Goal: Task Accomplishment & Management: Manage account settings

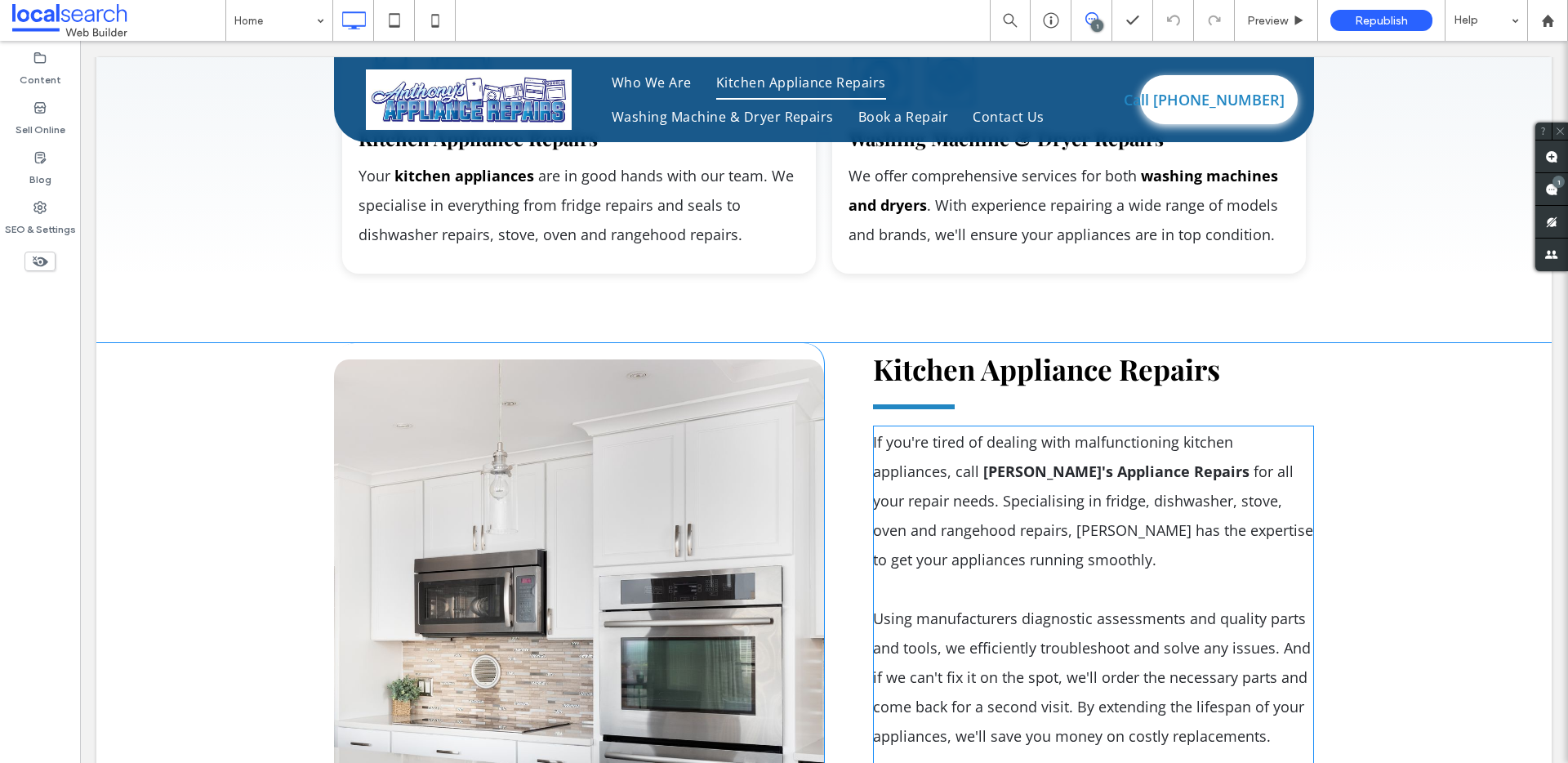
scroll to position [2730, 0]
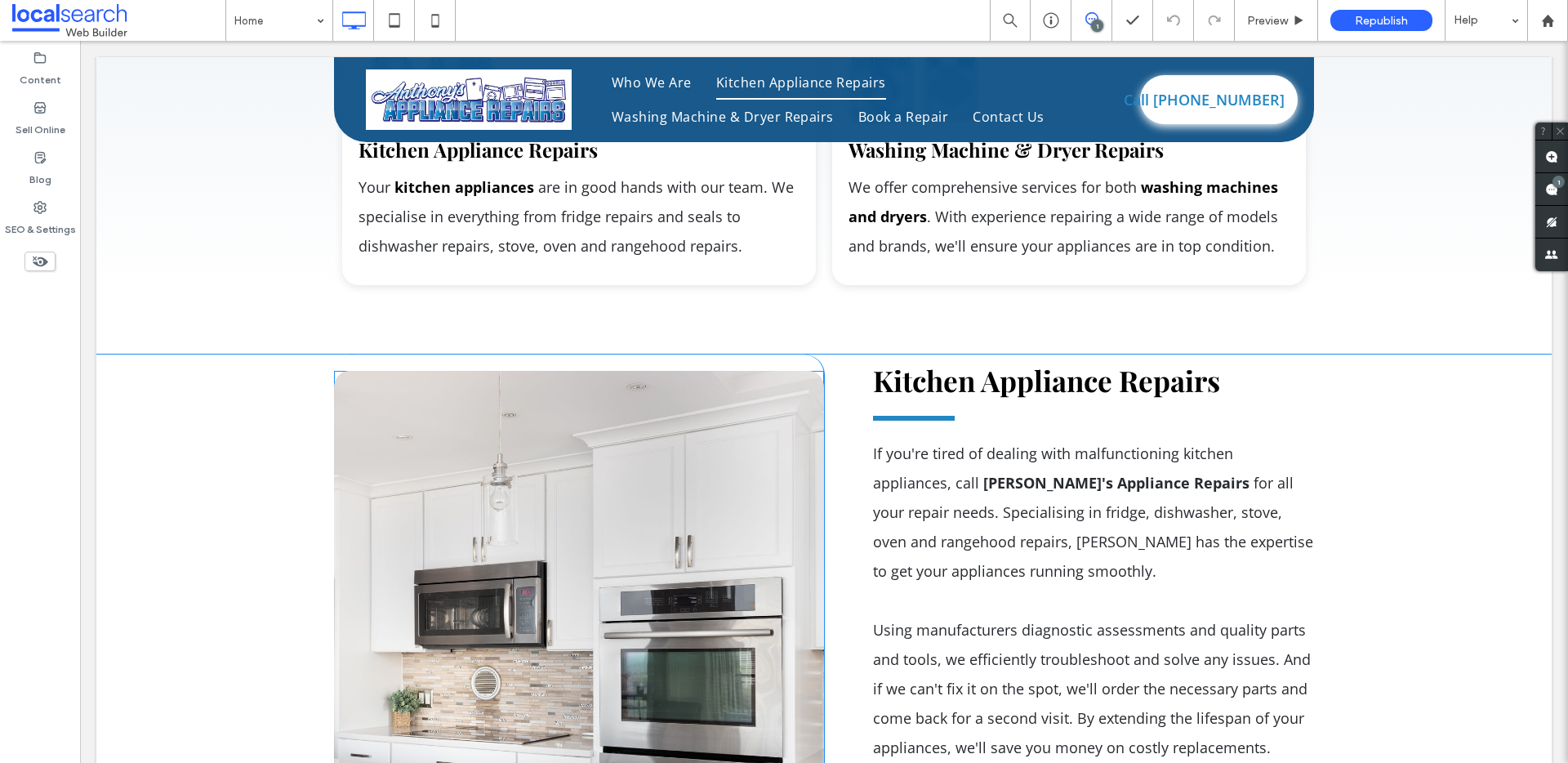
click at [630, 477] on link at bounding box center [579, 652] width 490 height 563
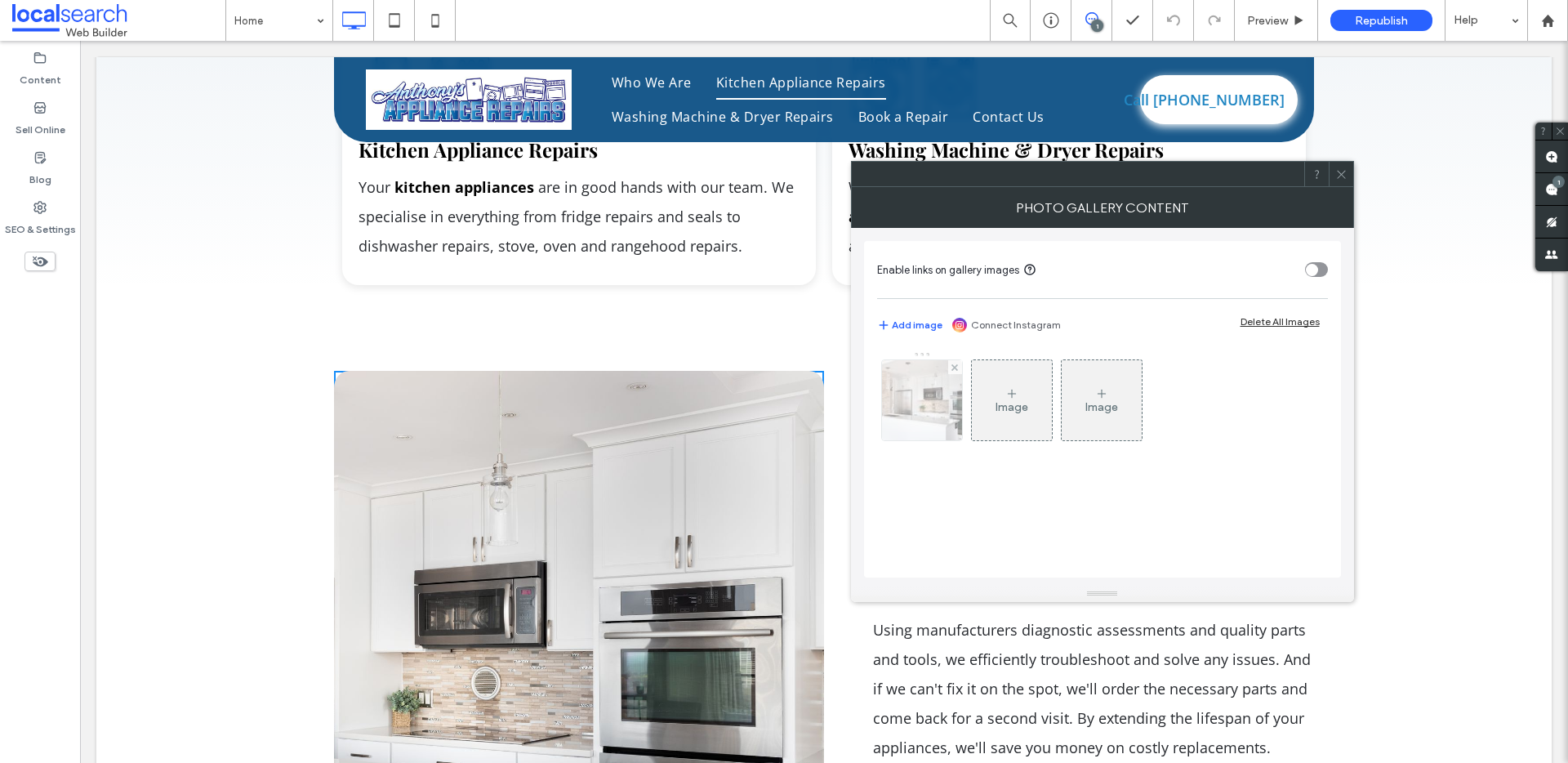
click at [922, 424] on div at bounding box center [921, 400] width 80 height 80
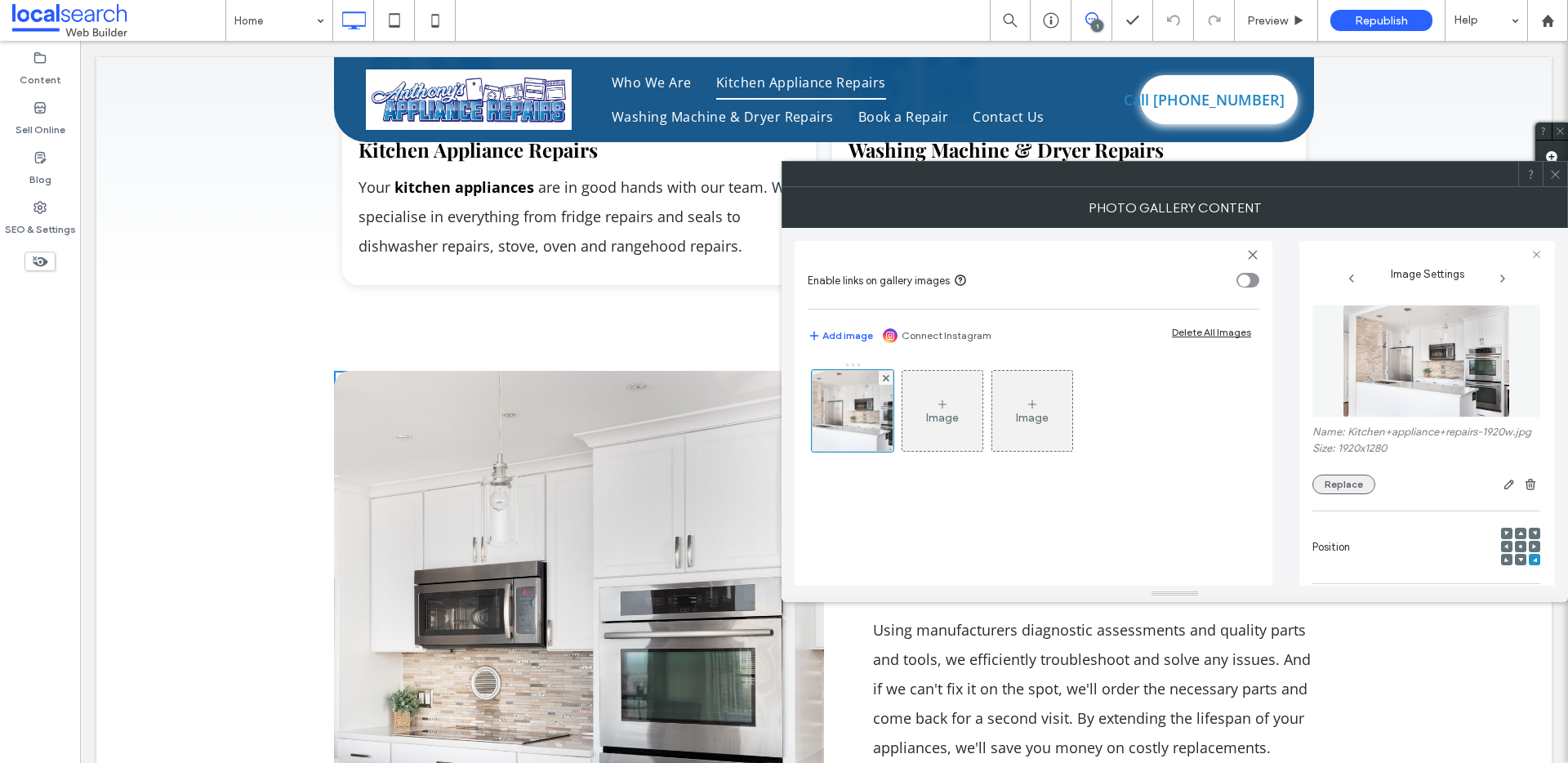
click at [1351, 494] on button "Replace" at bounding box center [1343, 485] width 63 height 20
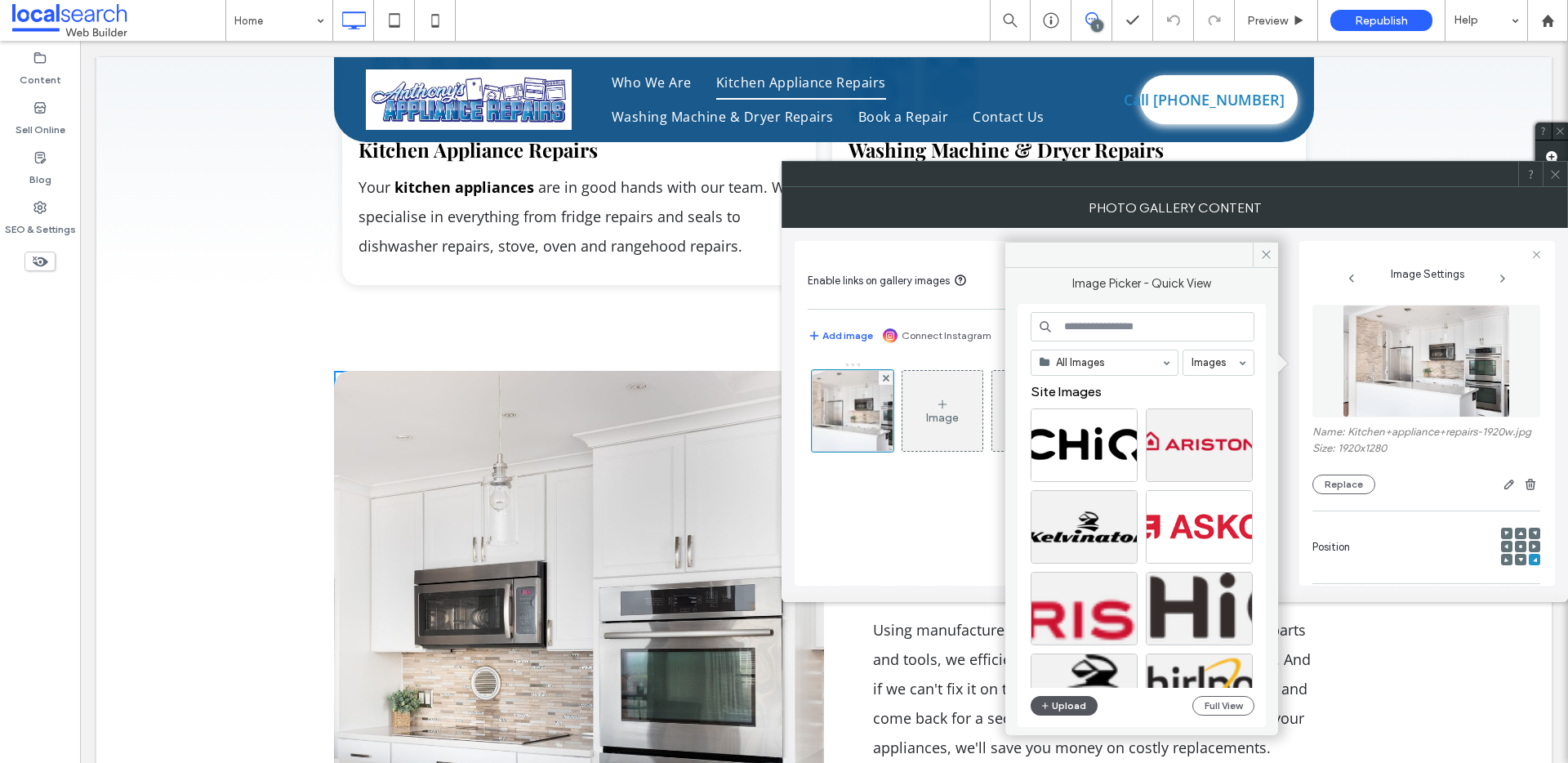
click at [1062, 700] on button "Upload" at bounding box center [1063, 706] width 67 height 20
click at [1073, 699] on button "Upload" at bounding box center [1063, 706] width 67 height 20
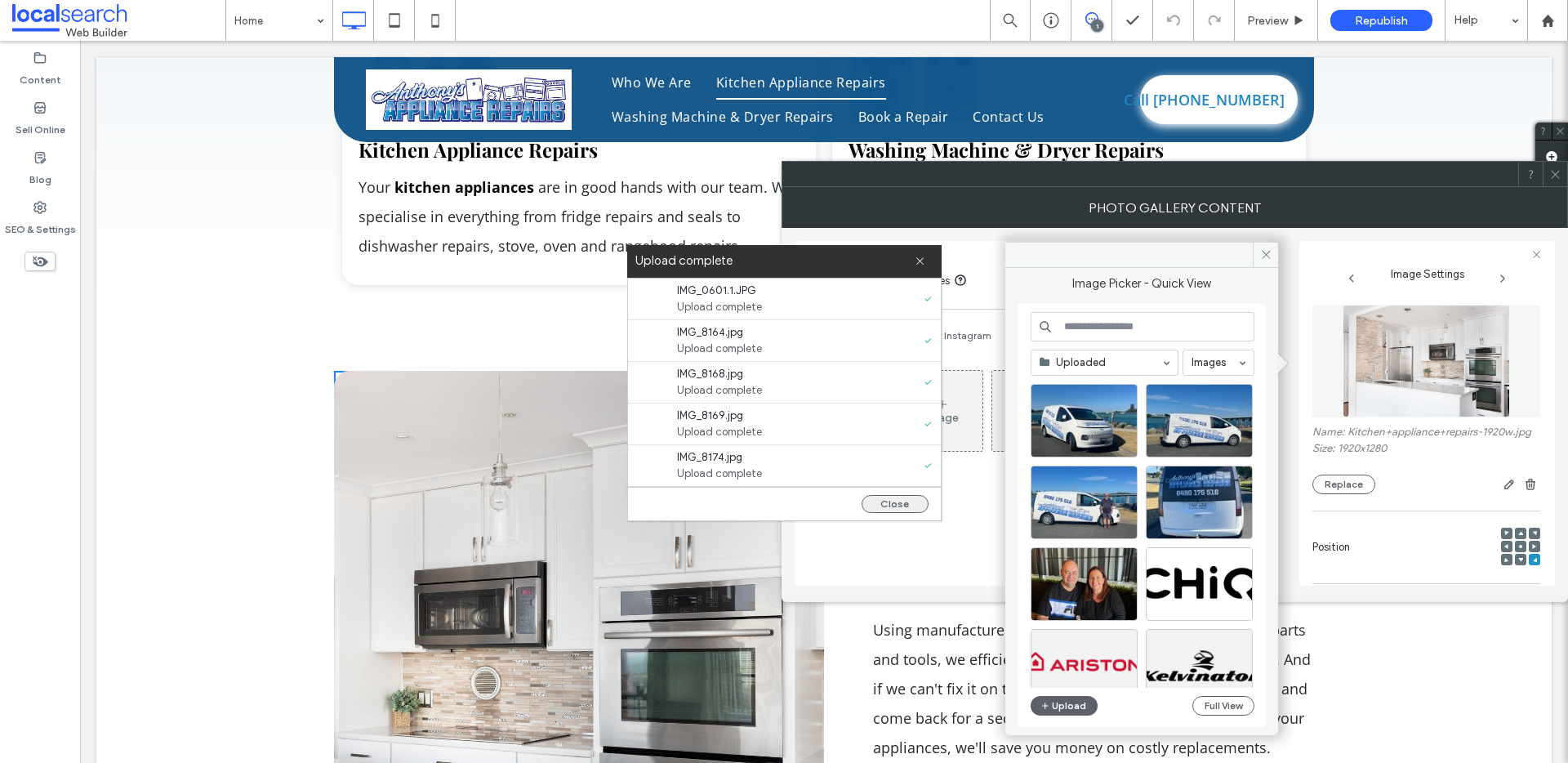
click at [888, 508] on button "Close" at bounding box center [894, 504] width 67 height 18
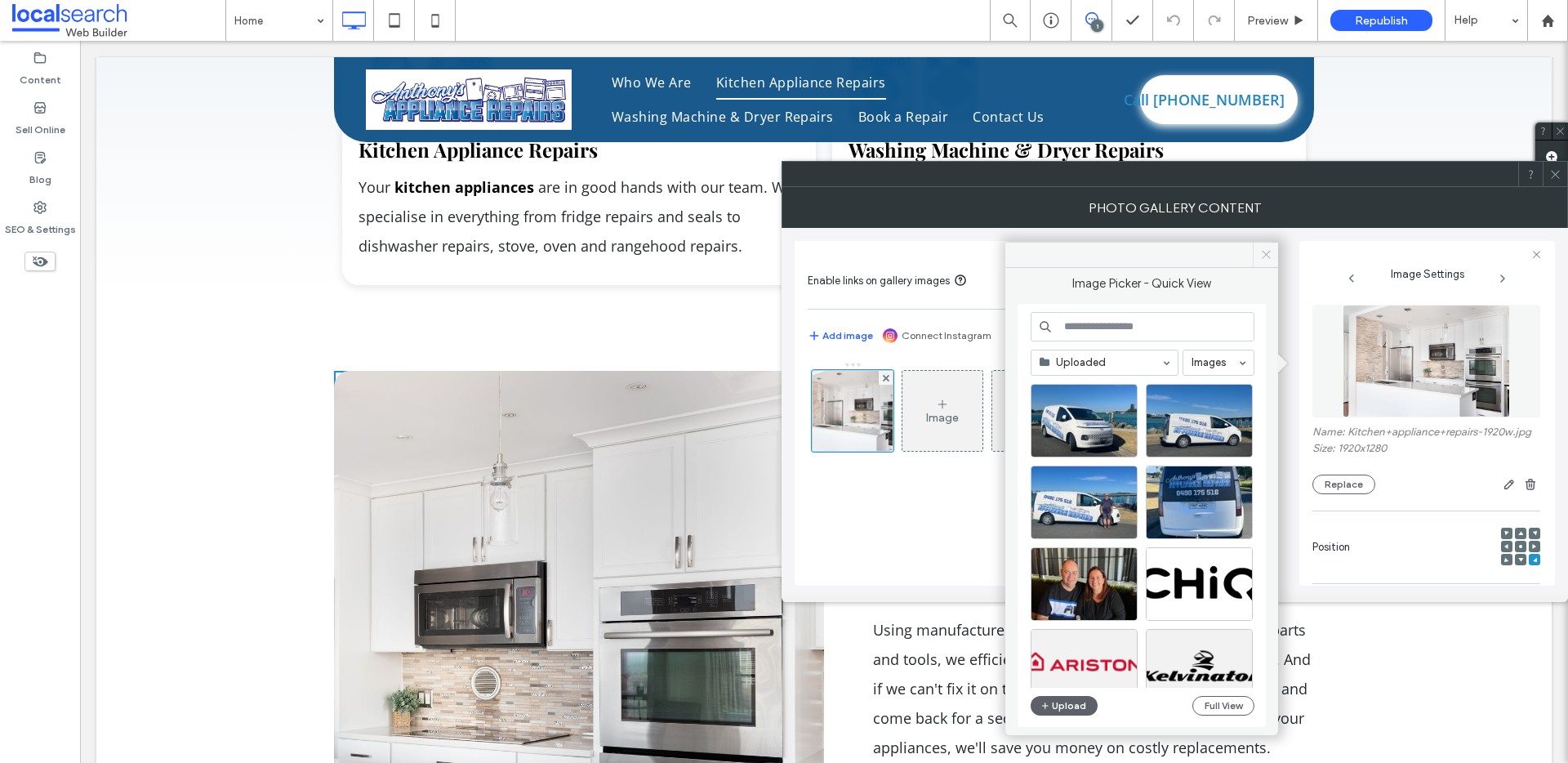
click at [1260, 253] on icon at bounding box center [1266, 254] width 12 height 12
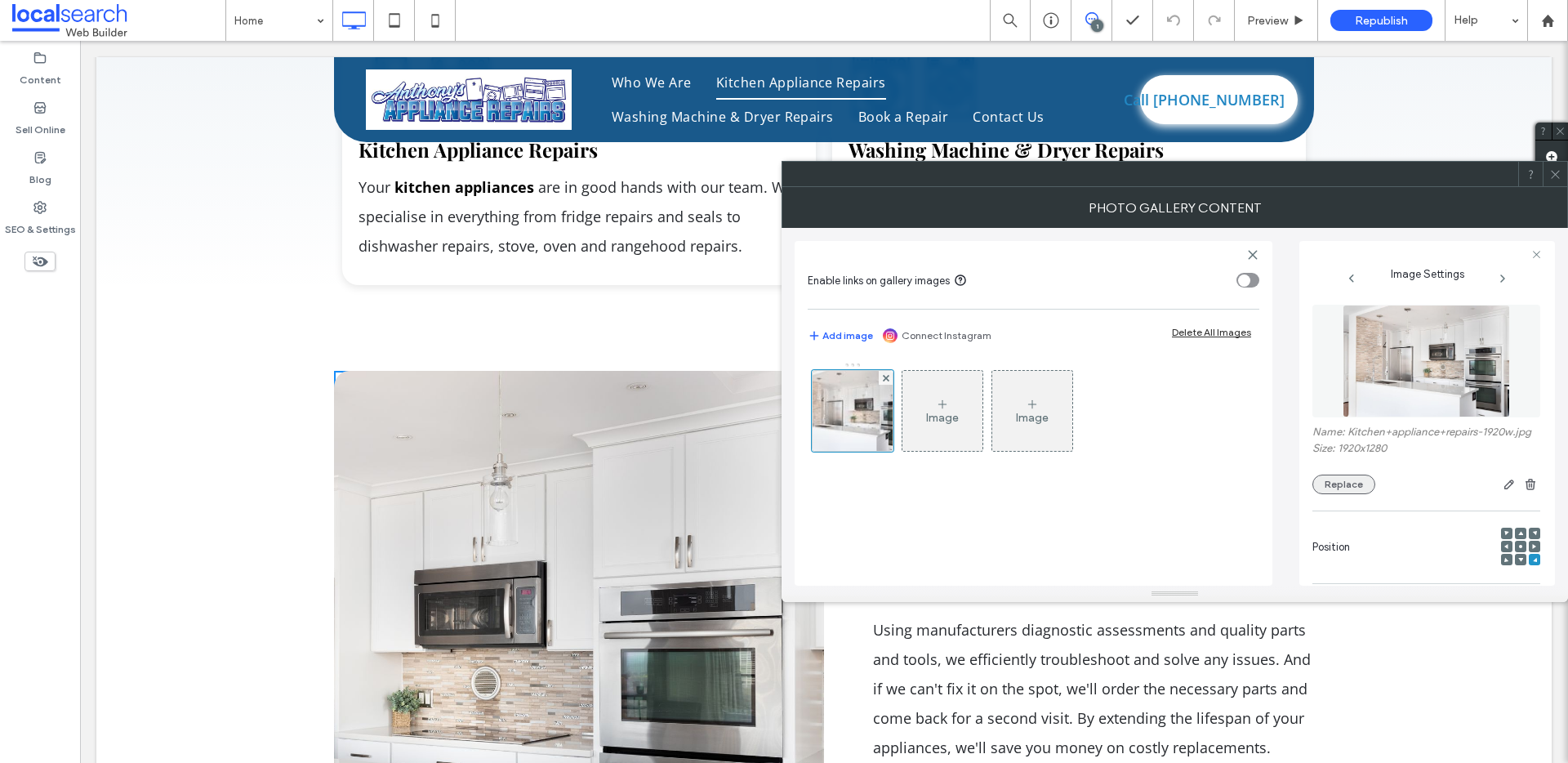
click at [1343, 494] on button "Replace" at bounding box center [1343, 485] width 63 height 20
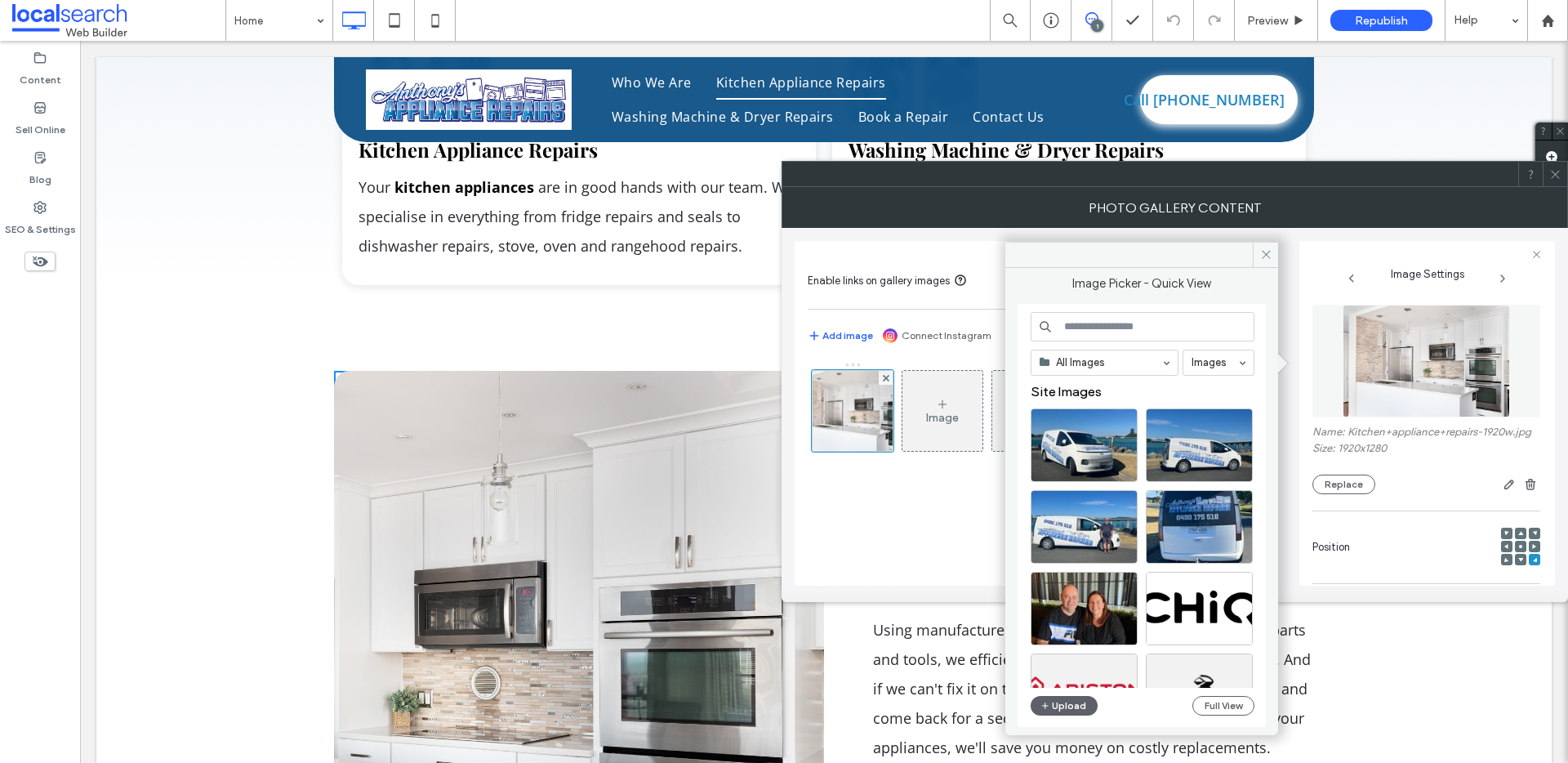
drag, startPoint x: 1257, startPoint y: 259, endPoint x: 1324, endPoint y: 241, distance: 69.4
click at [1258, 259] on span at bounding box center [1265, 255] width 26 height 25
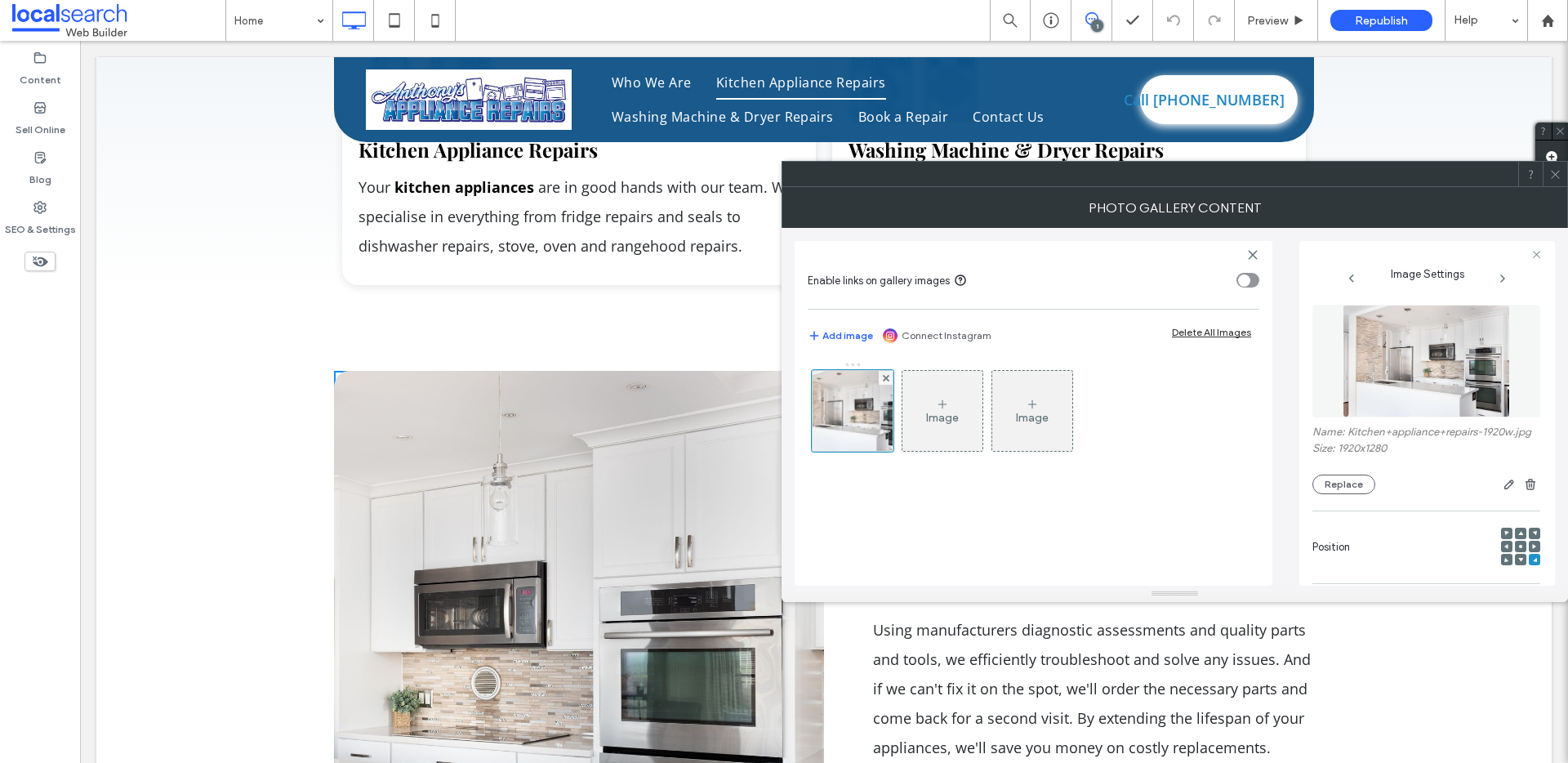
drag, startPoint x: 1558, startPoint y: 176, endPoint x: 1540, endPoint y: 182, distance: 19.0
click at [1558, 176] on icon at bounding box center [1555, 174] width 12 height 12
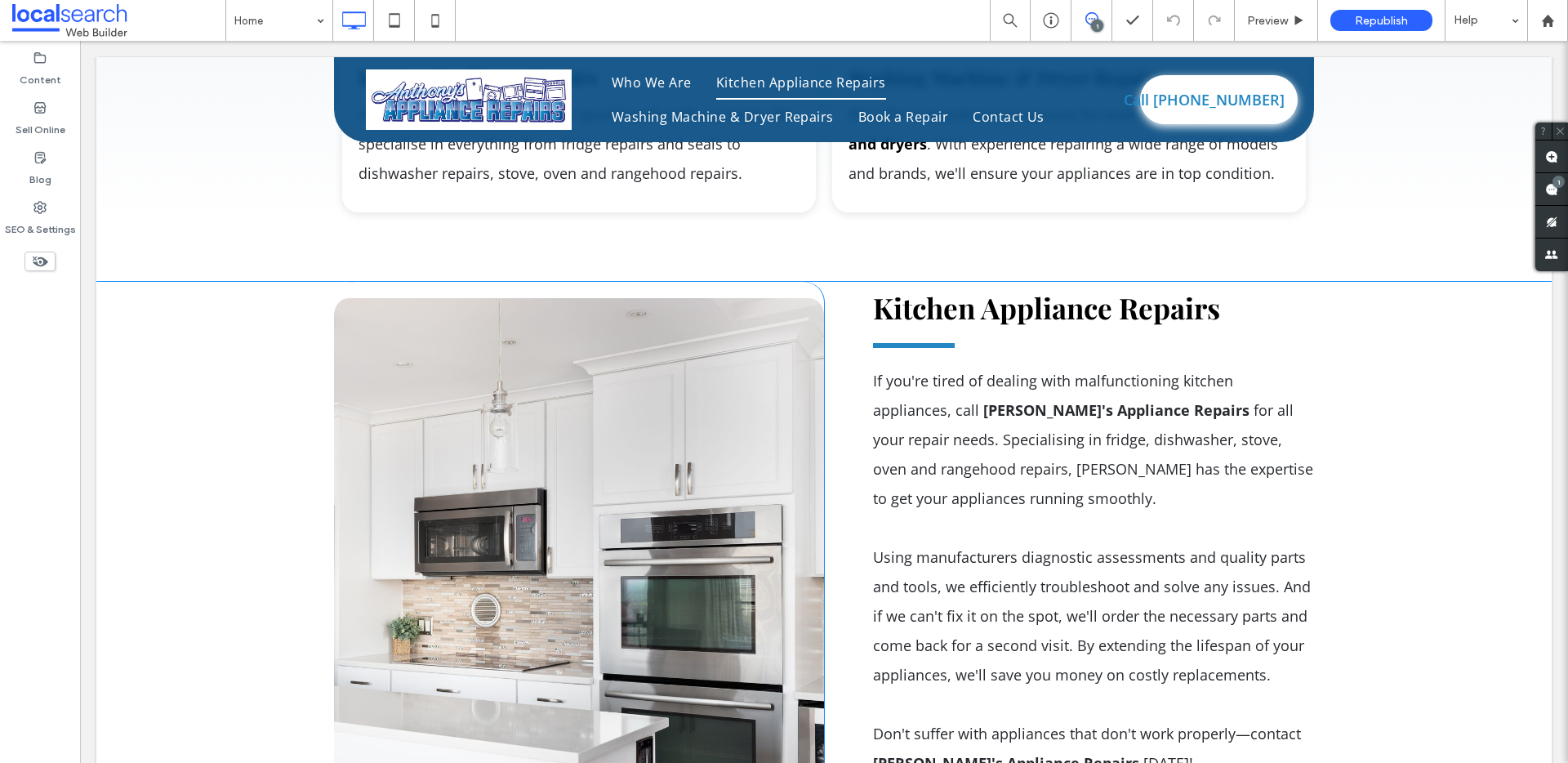
scroll to position [2803, 0]
click at [534, 462] on link at bounding box center [579, 579] width 490 height 563
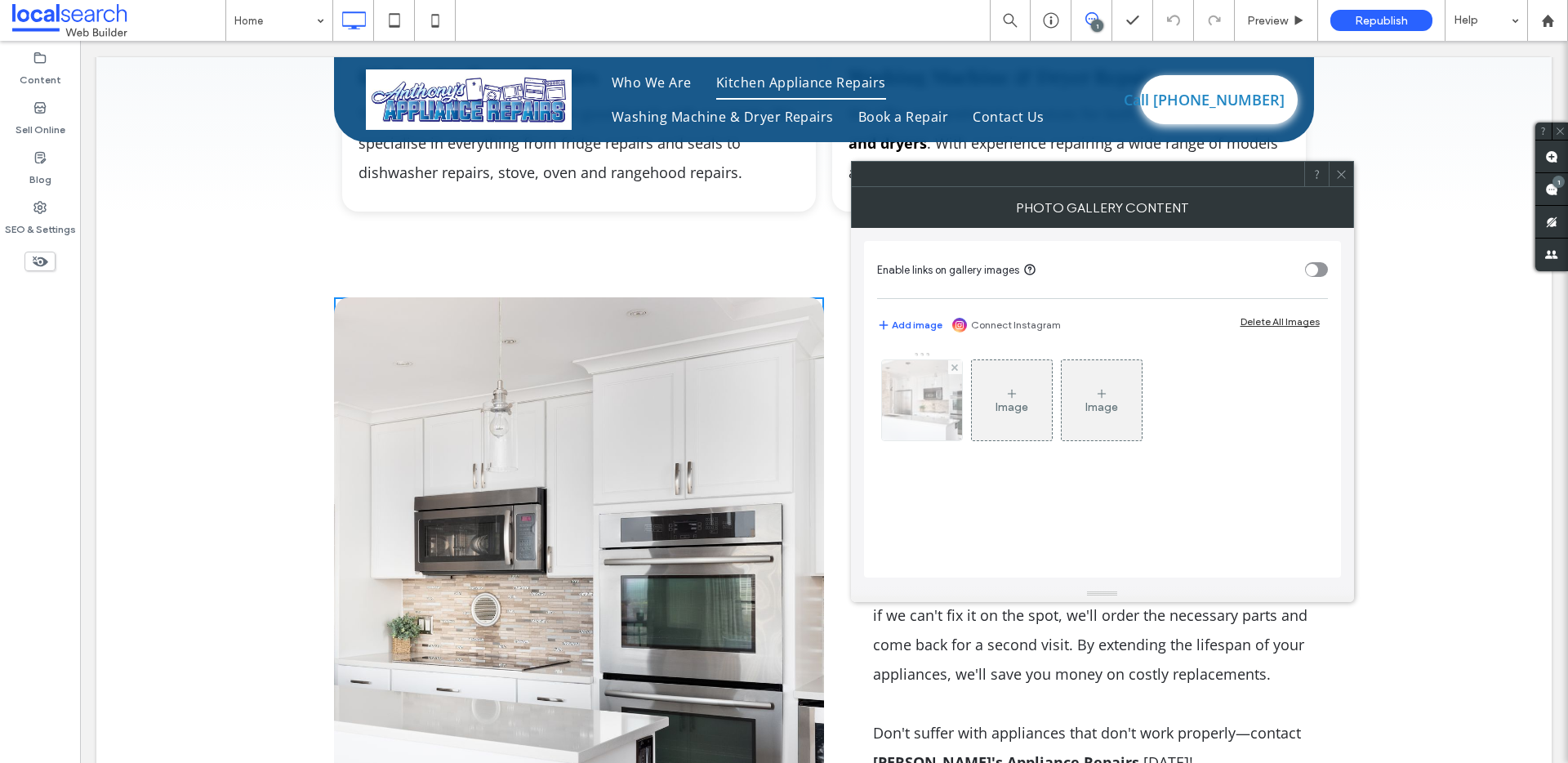
click at [917, 410] on img at bounding box center [921, 400] width 120 height 80
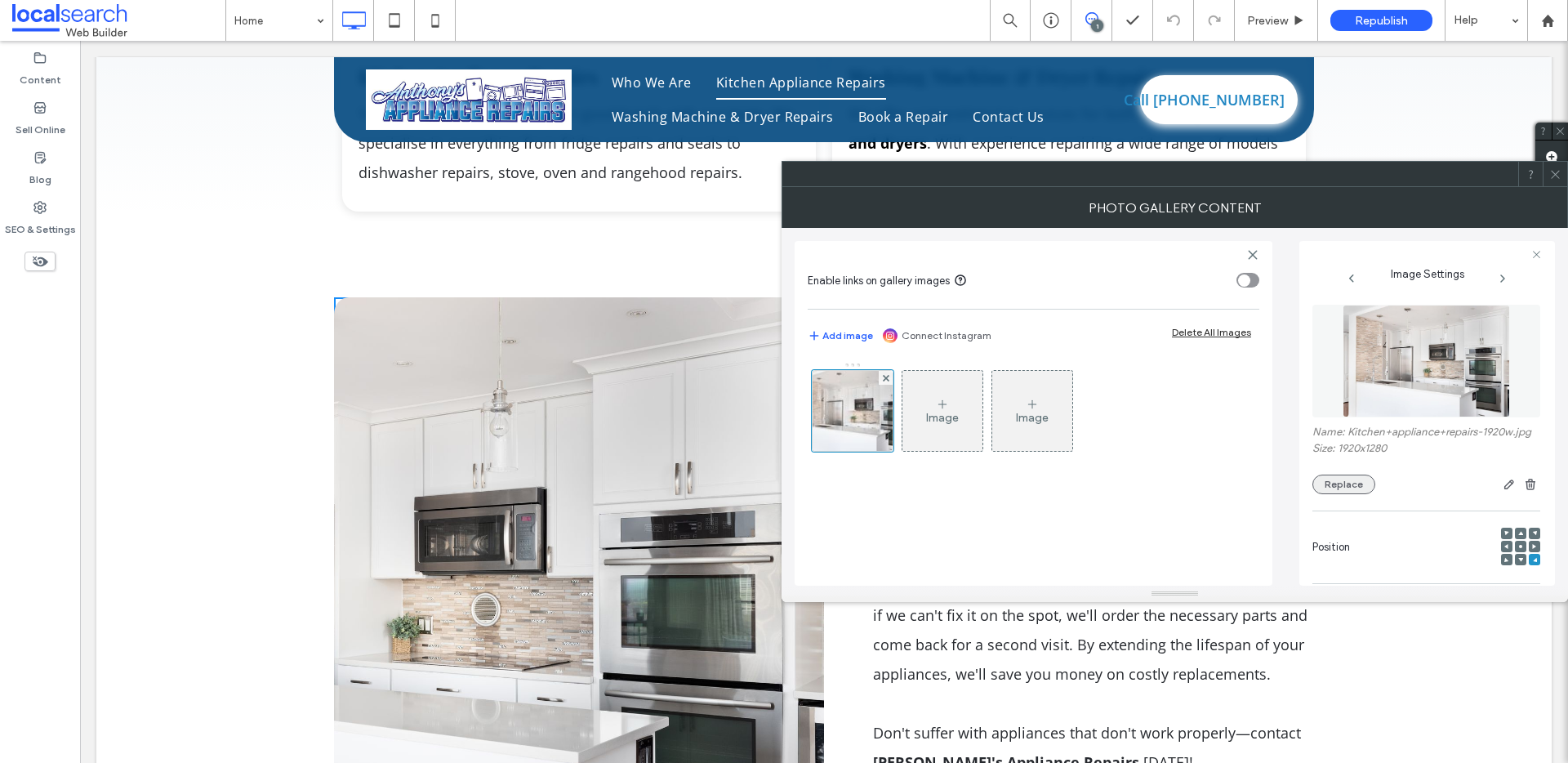
click at [1342, 494] on button "Replace" at bounding box center [1343, 485] width 63 height 20
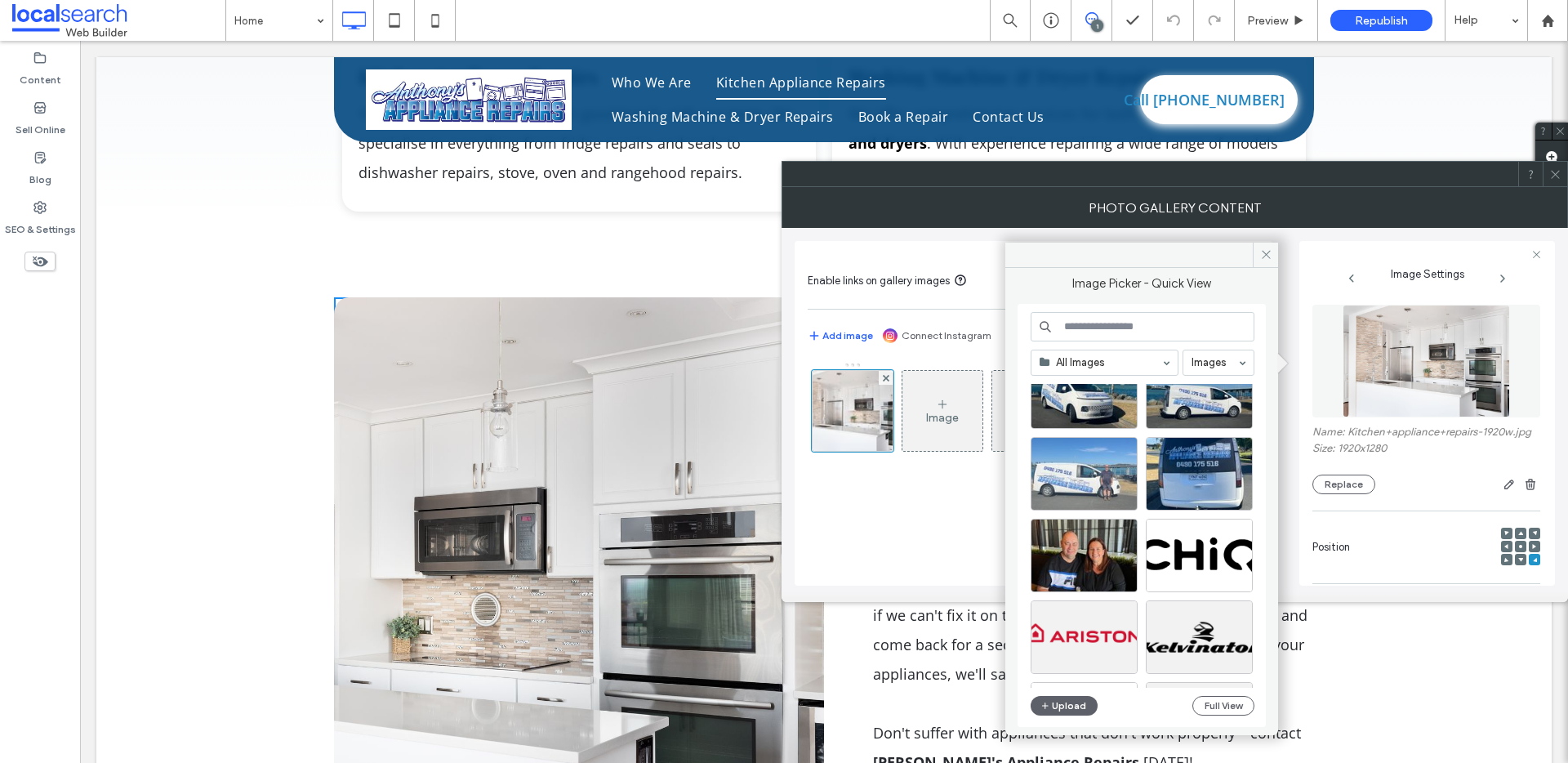
scroll to position [64, 0]
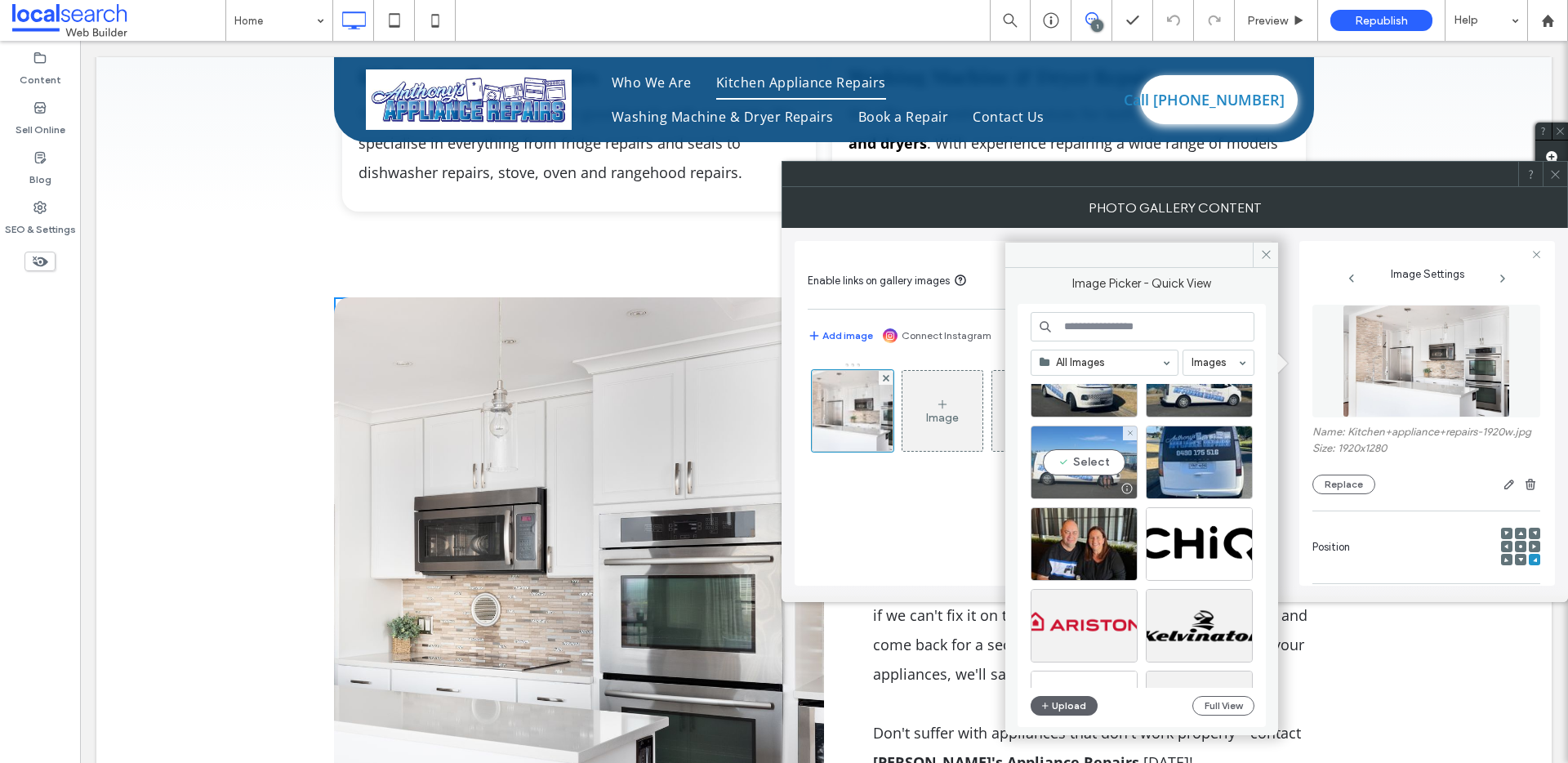
click at [1093, 461] on div "Select" at bounding box center [1084, 462] width 107 height 73
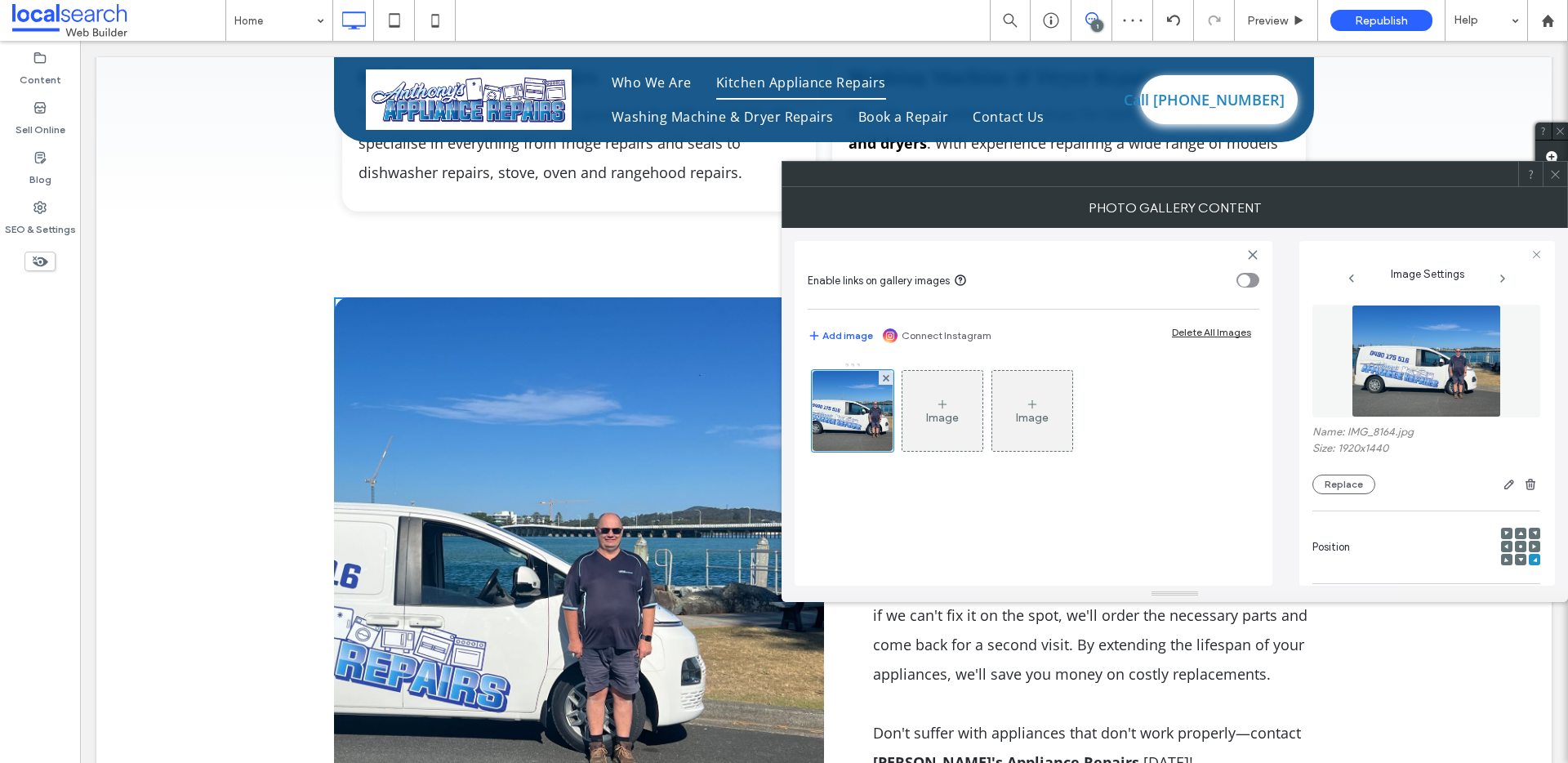
click at [1552, 170] on icon at bounding box center [1555, 174] width 12 height 12
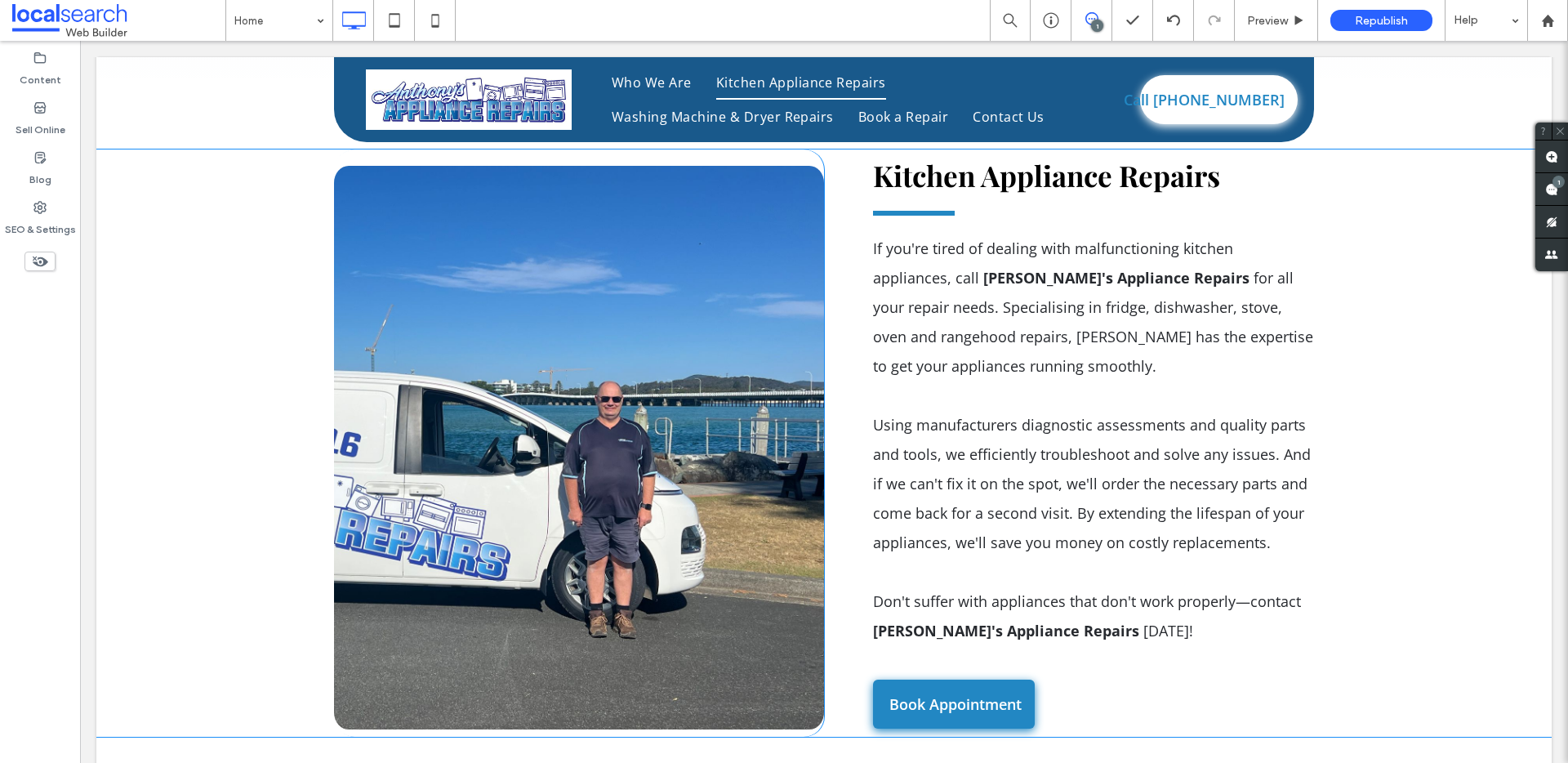
scroll to position [3004, 0]
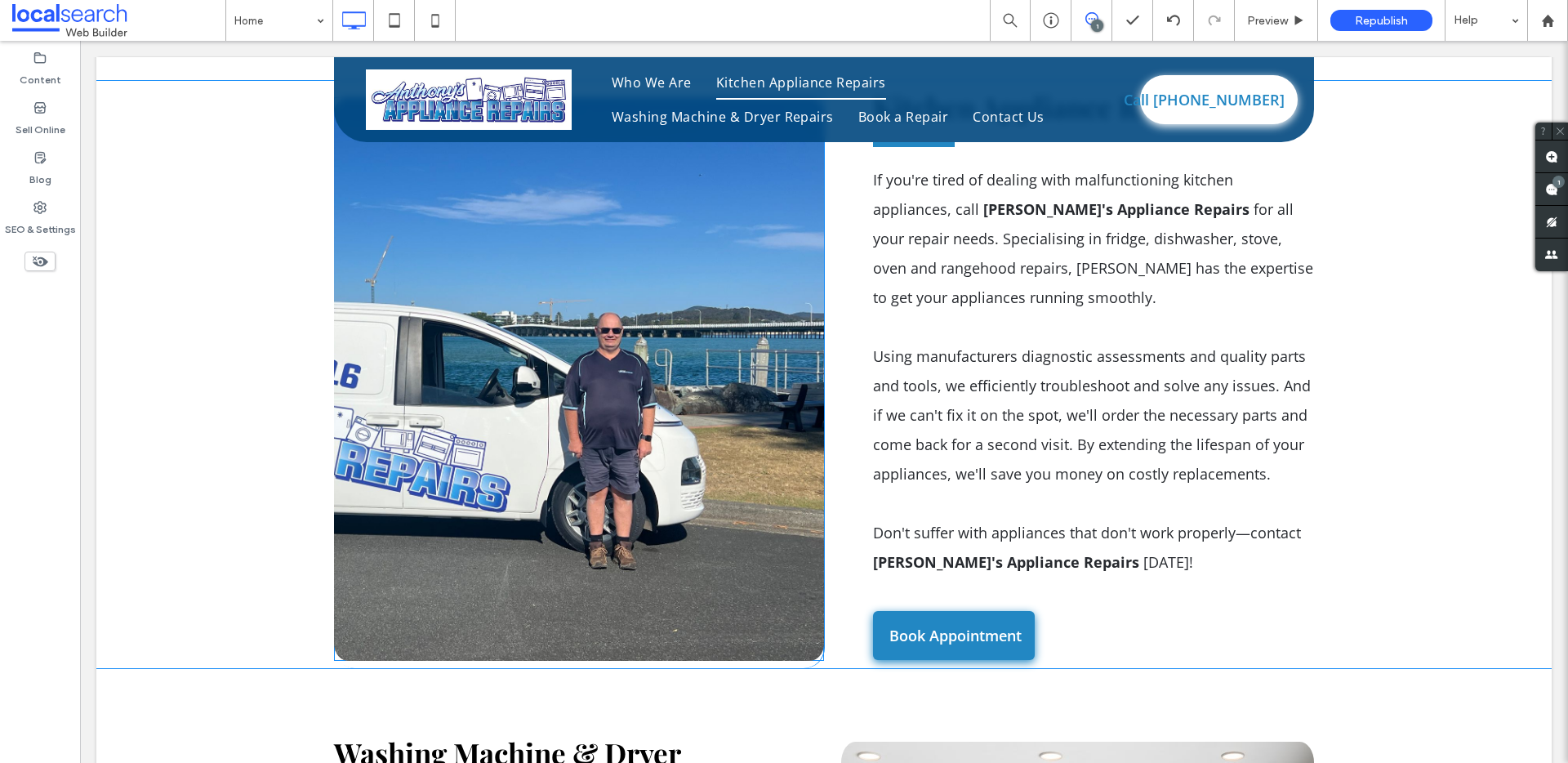
click at [593, 329] on link at bounding box center [579, 379] width 490 height 563
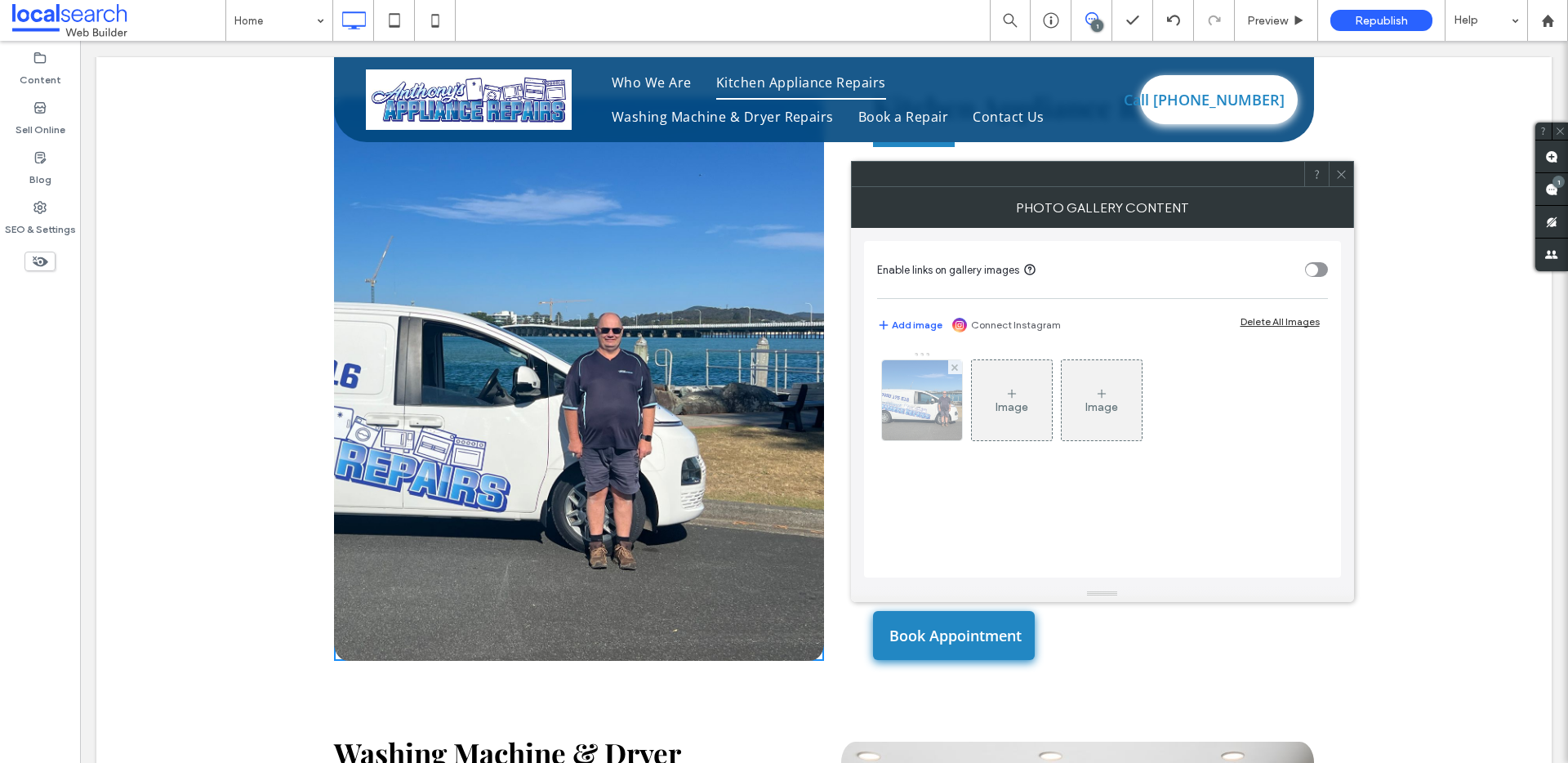
click at [954, 419] on img at bounding box center [921, 400] width 107 height 80
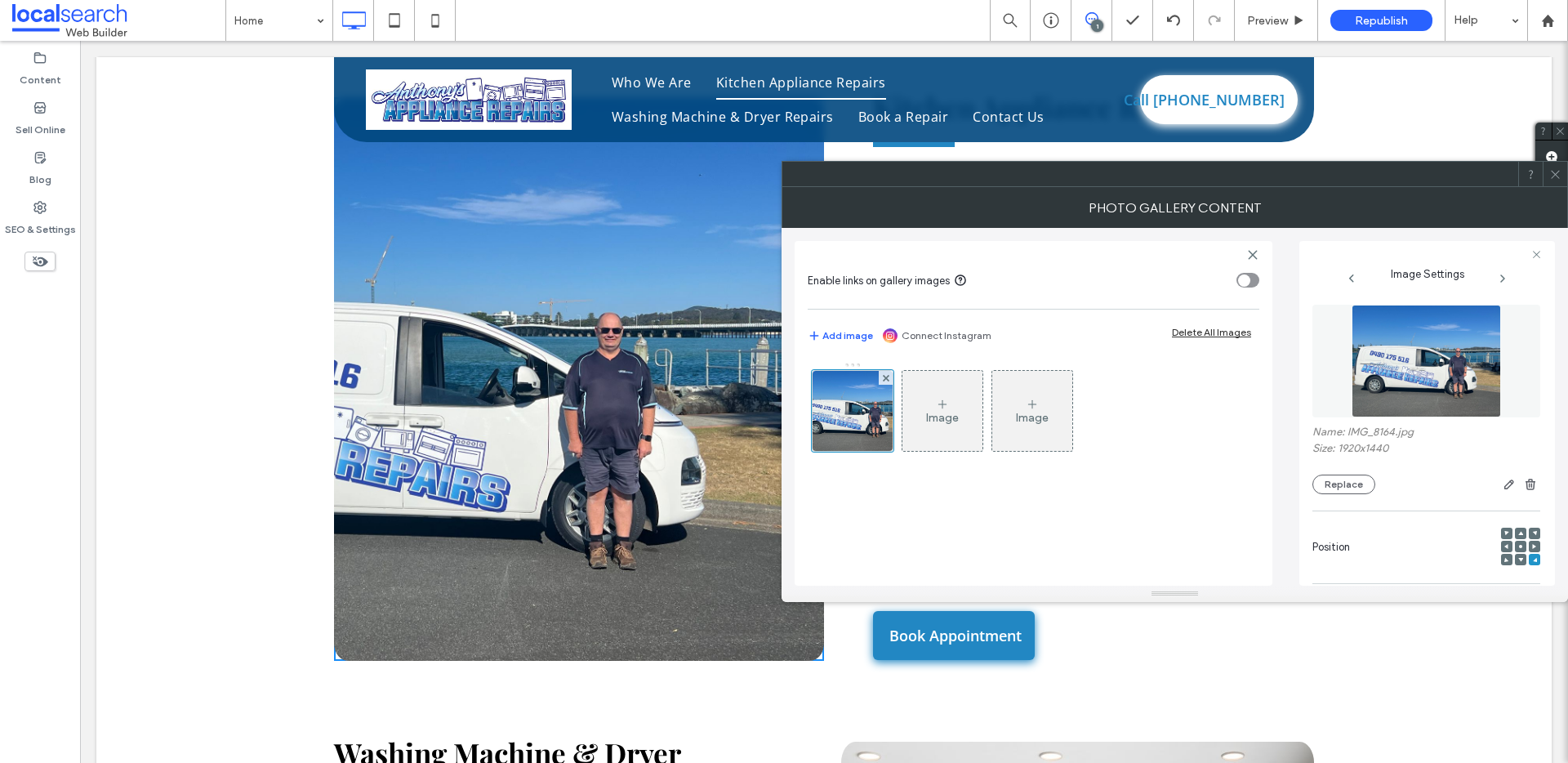
click at [1519, 546] on use at bounding box center [1521, 547] width 3 height 3
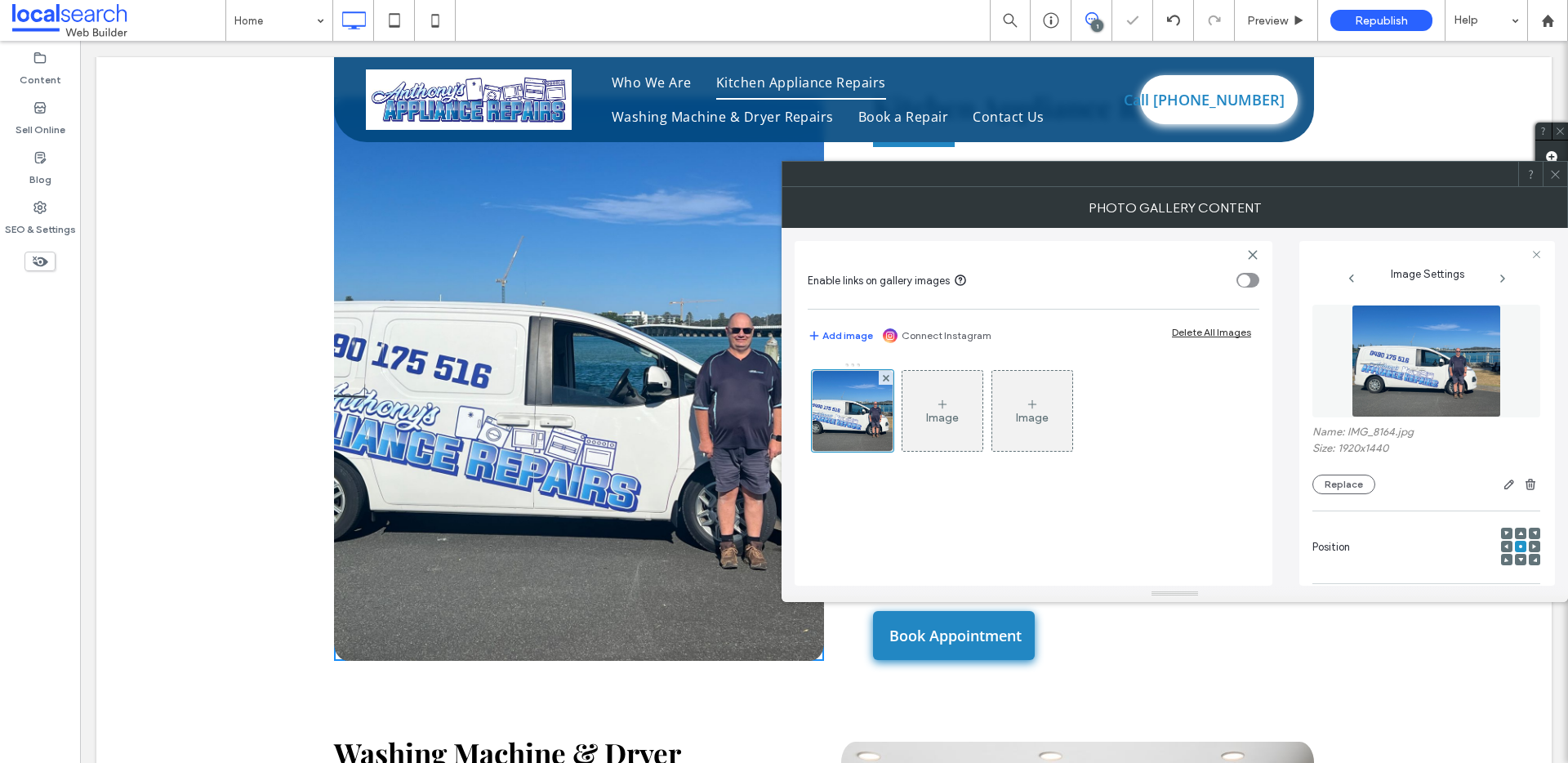
click at [1553, 169] on icon at bounding box center [1555, 174] width 12 height 12
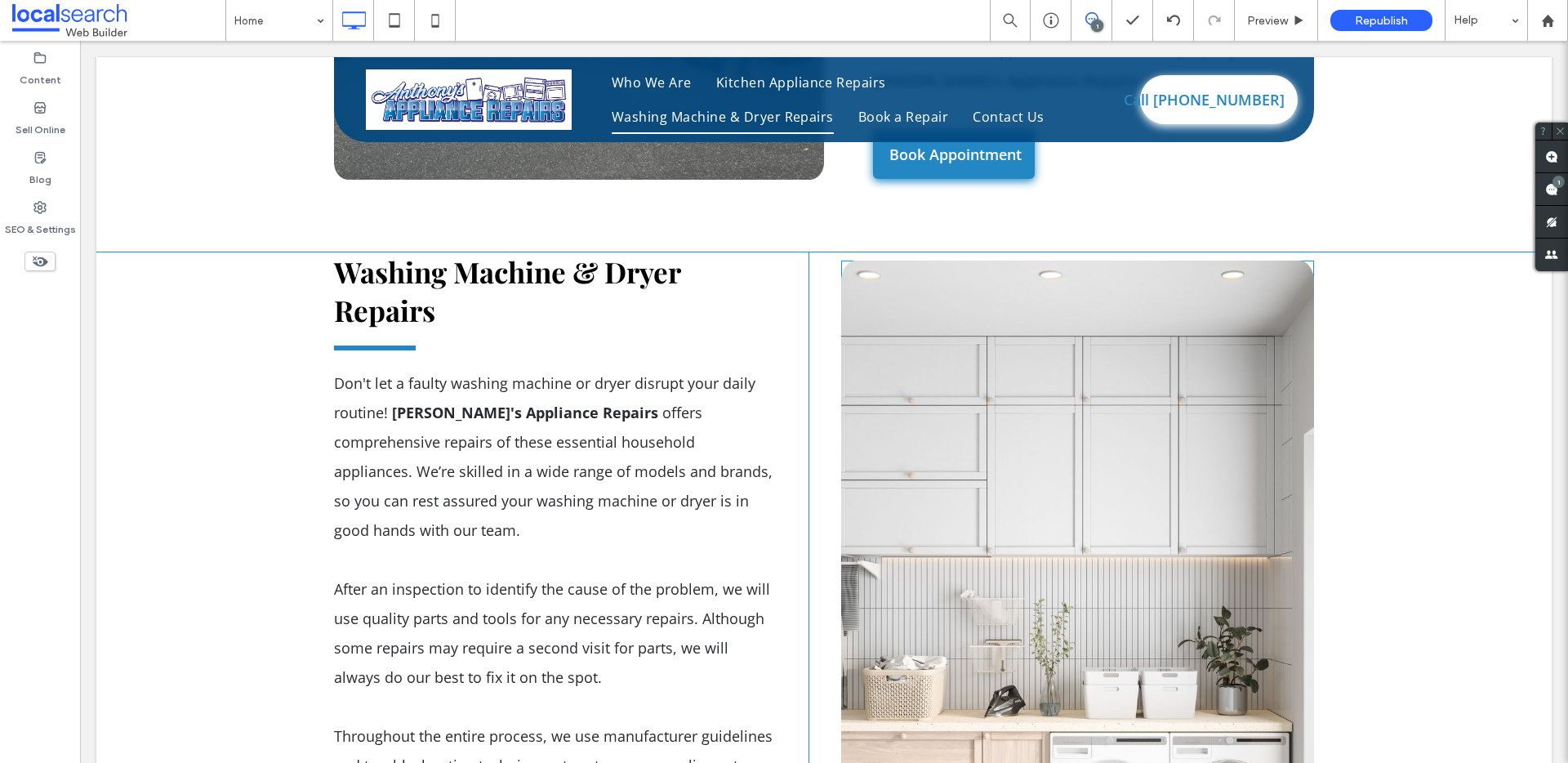
scroll to position [3481, 0]
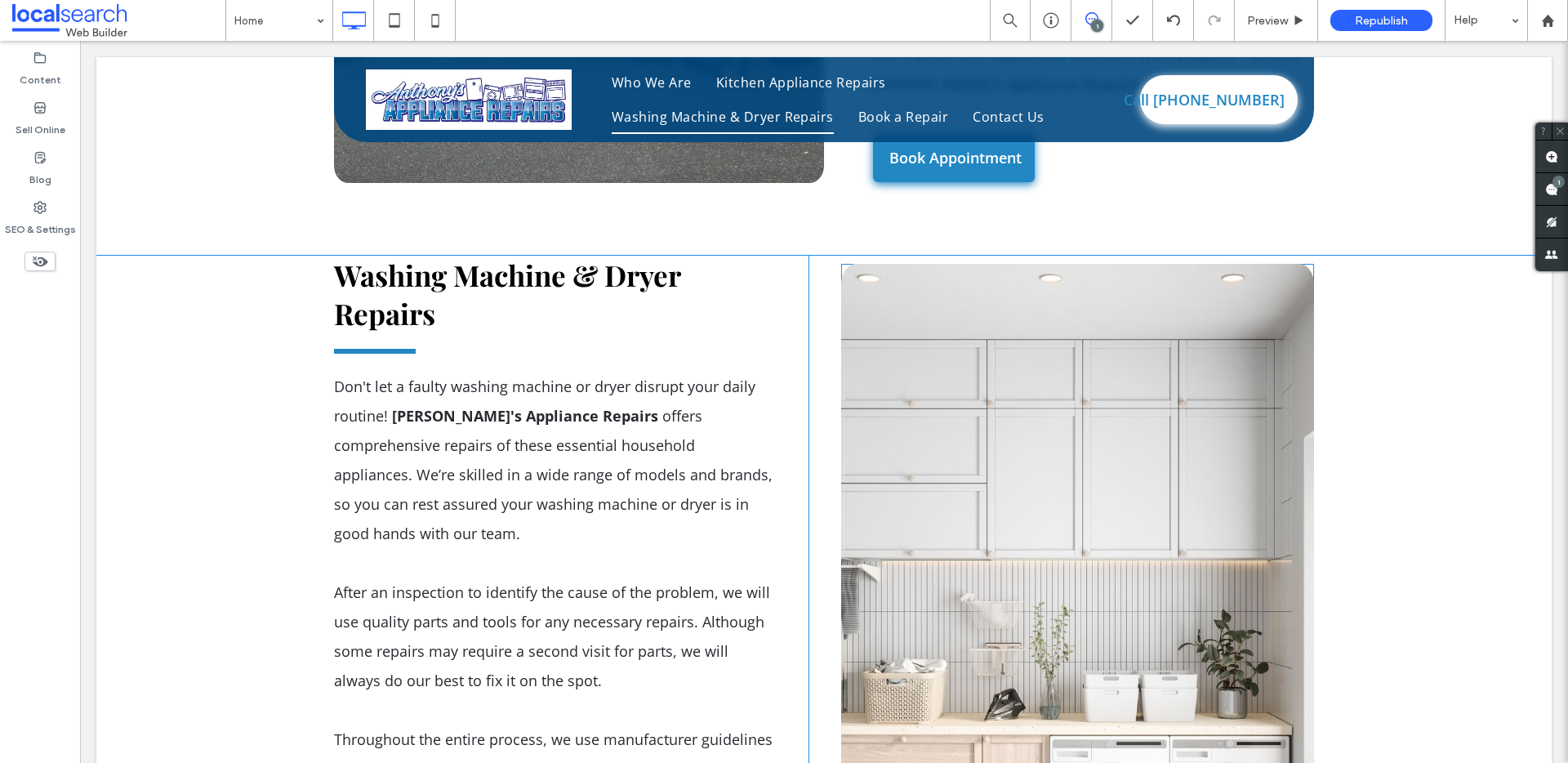
click at [988, 499] on link at bounding box center [1078, 610] width 473 height 694
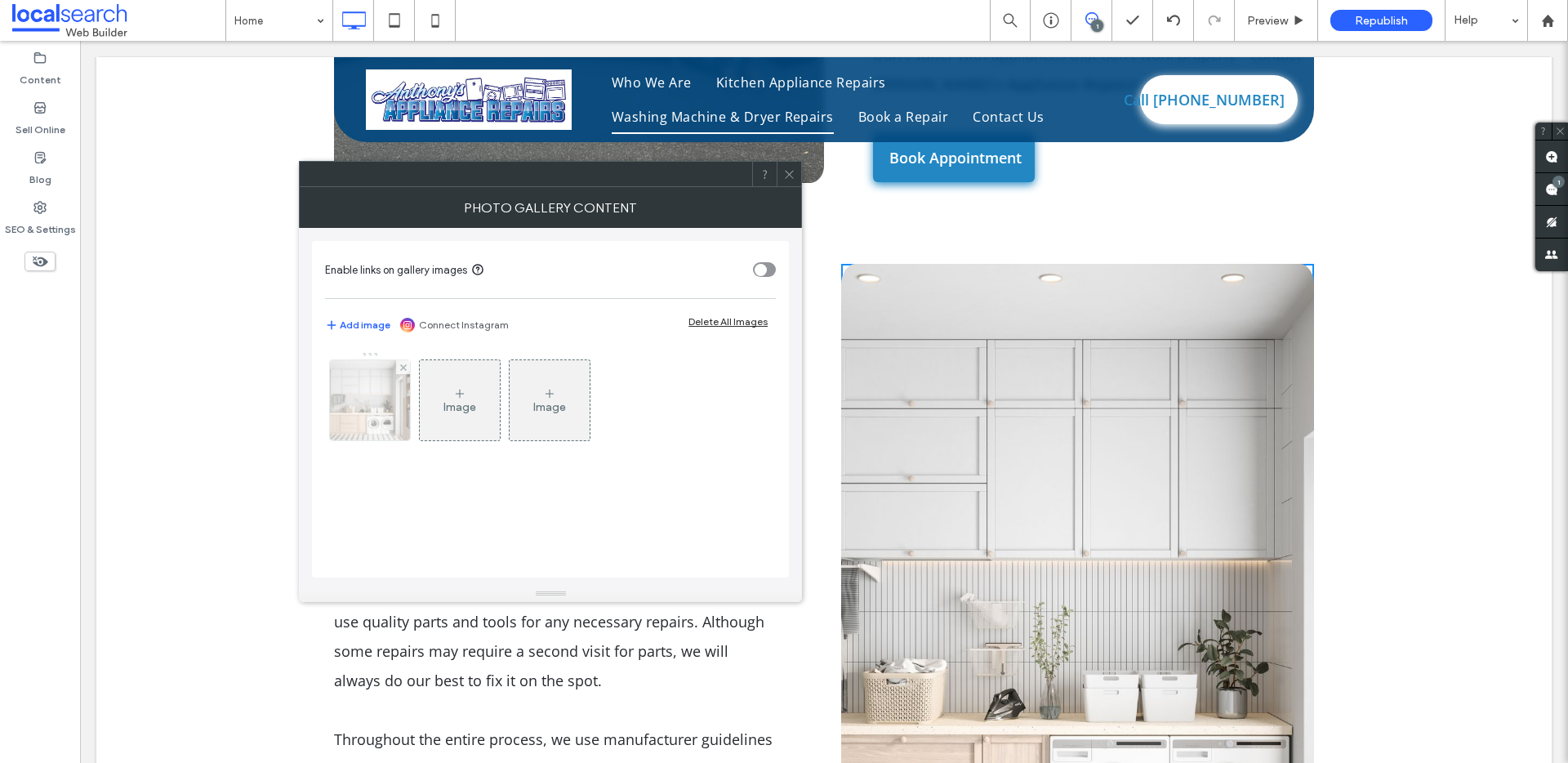
click at [356, 405] on div at bounding box center [370, 400] width 80 height 80
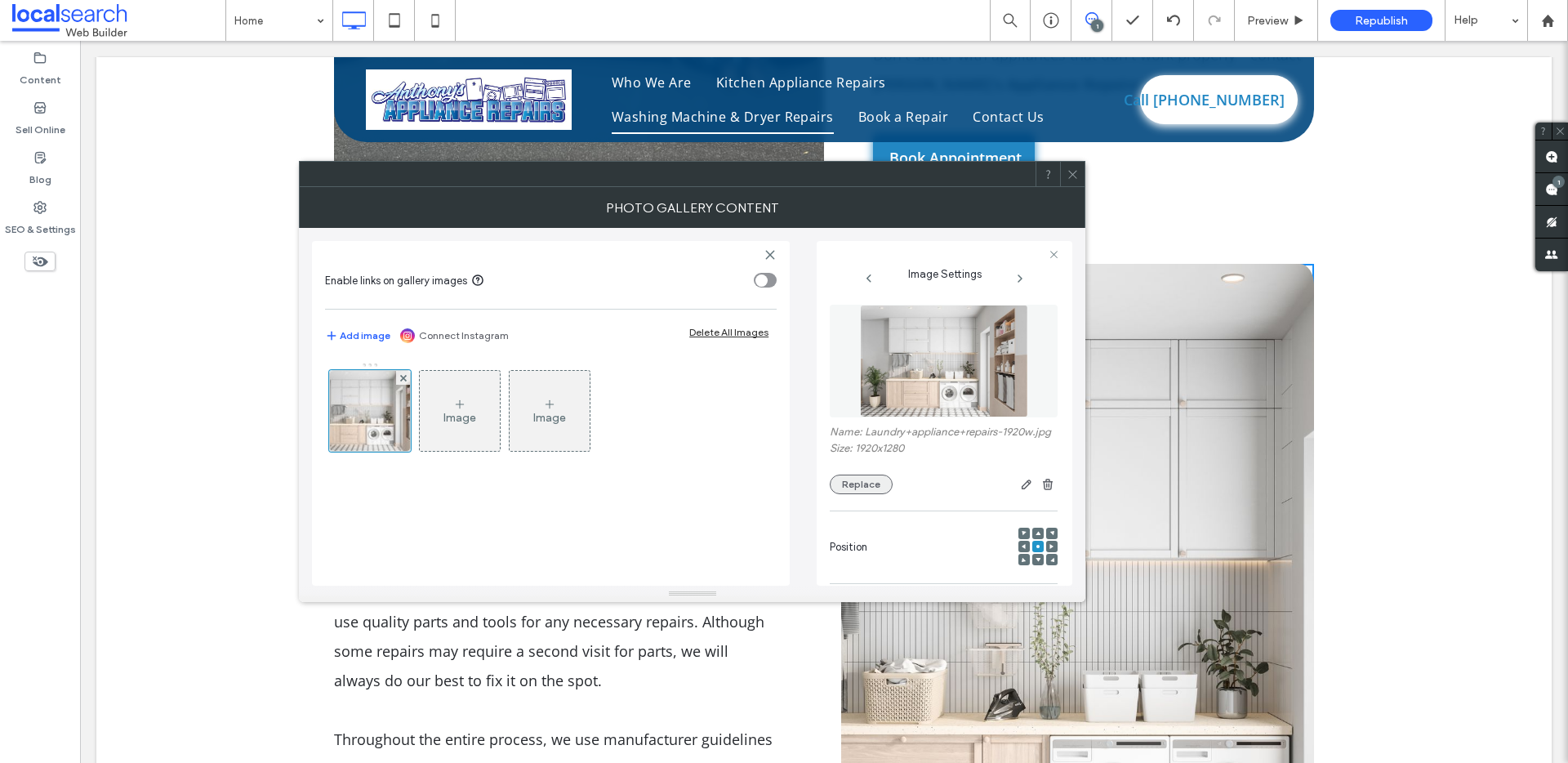
click at [862, 493] on button "Replace" at bounding box center [861, 485] width 63 height 20
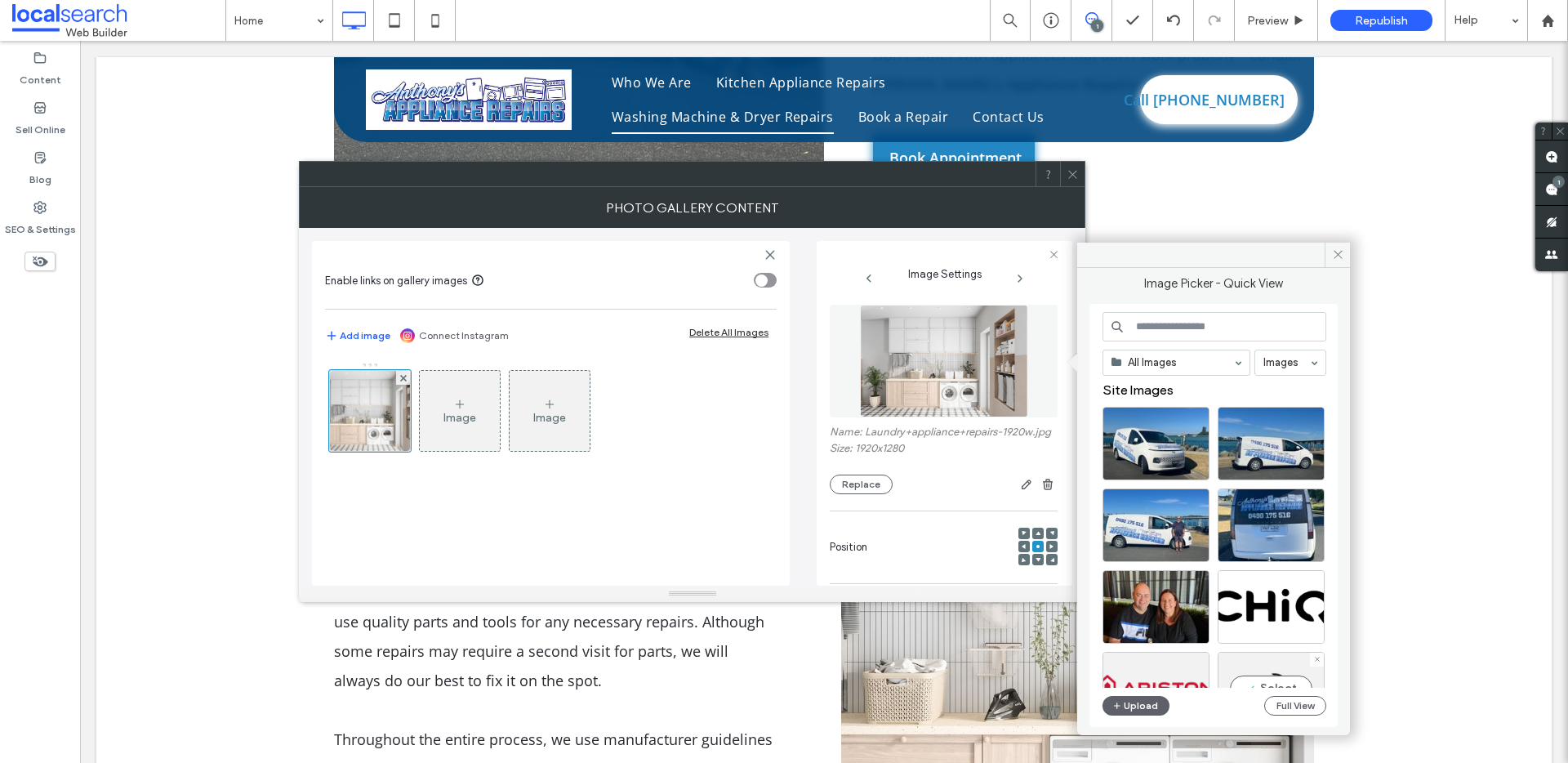
scroll to position [0, 0]
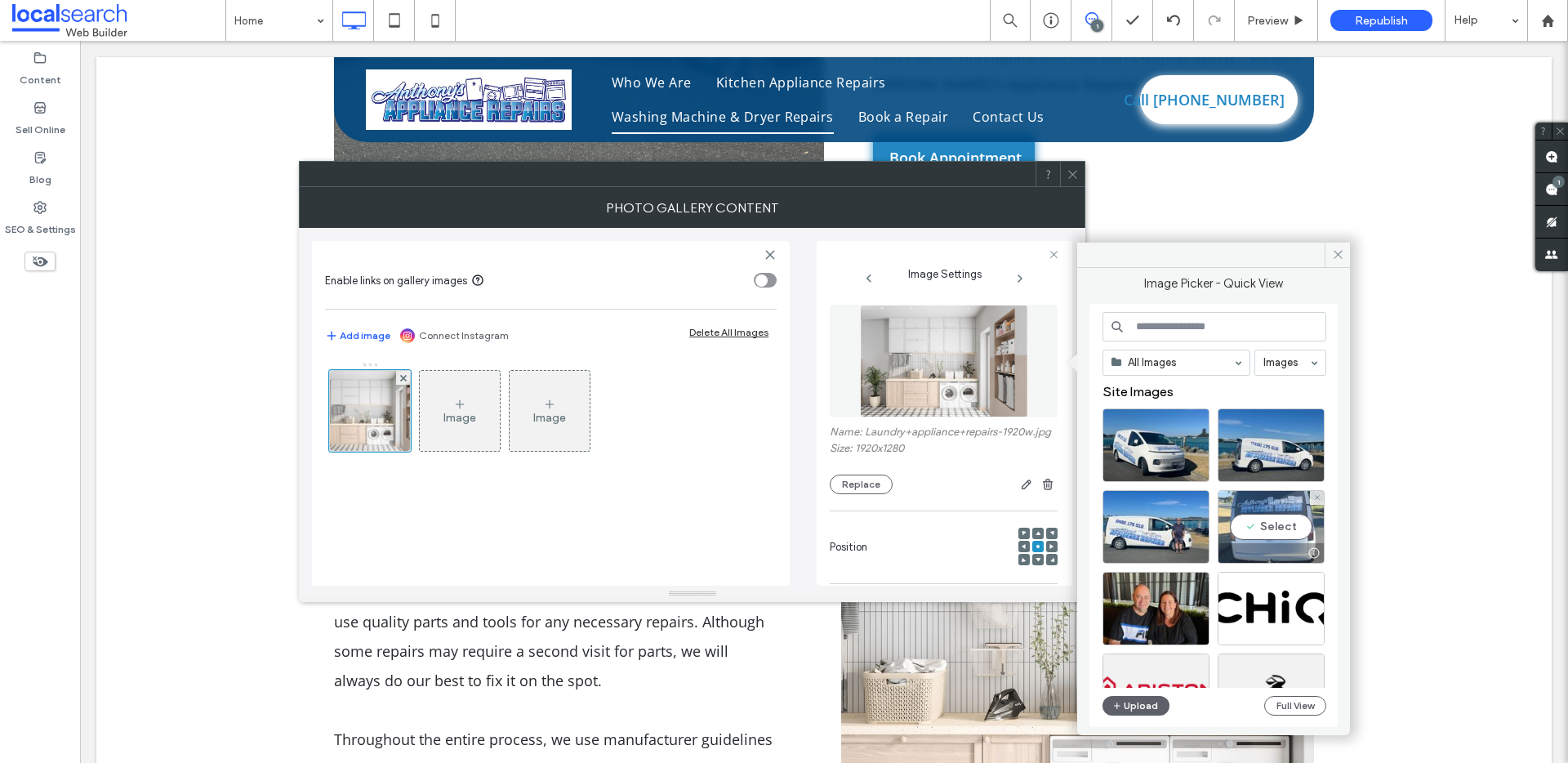
click at [1253, 523] on div "Select" at bounding box center [1272, 526] width 107 height 73
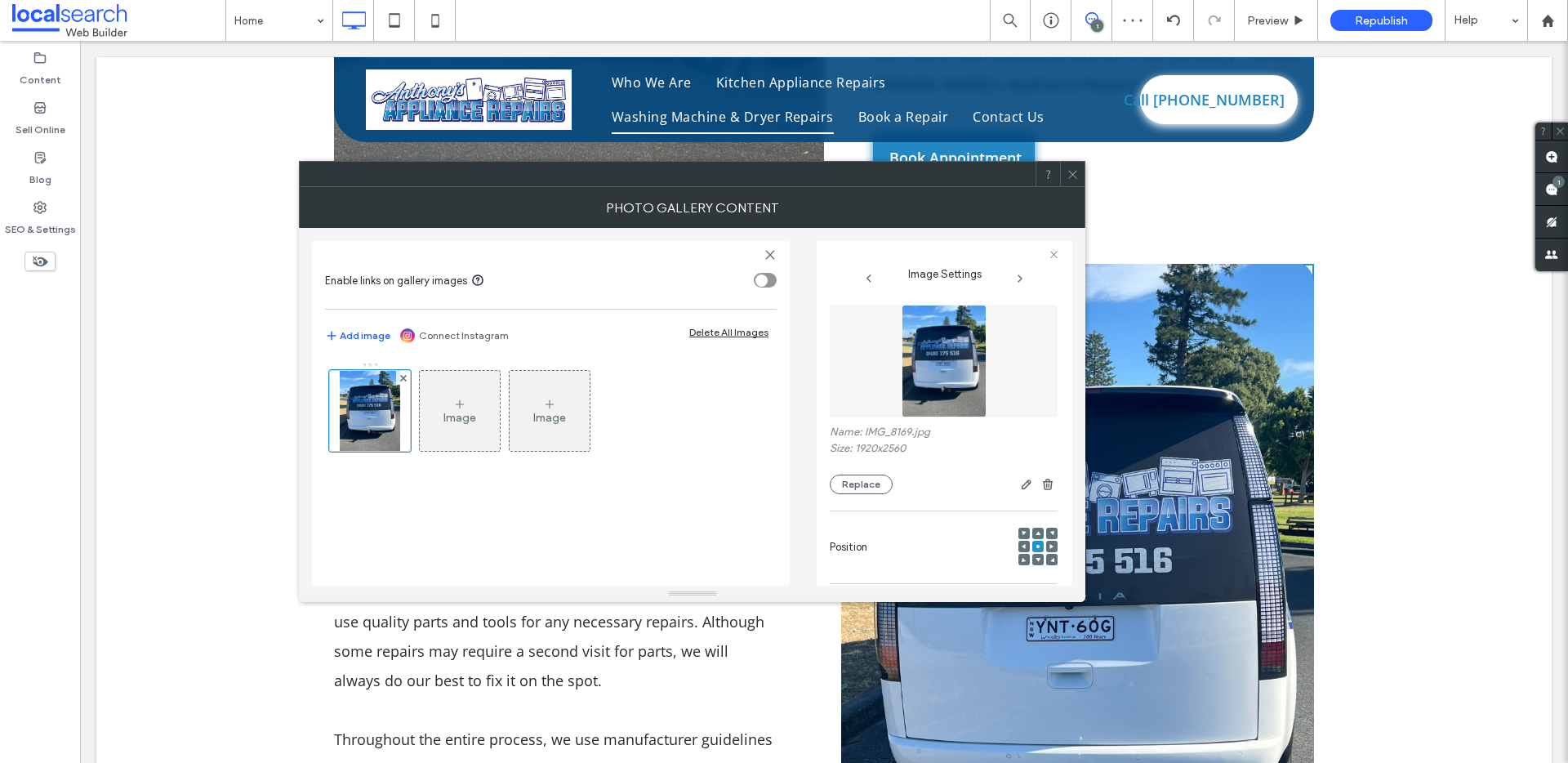
click at [1067, 176] on icon at bounding box center [1073, 174] width 12 height 12
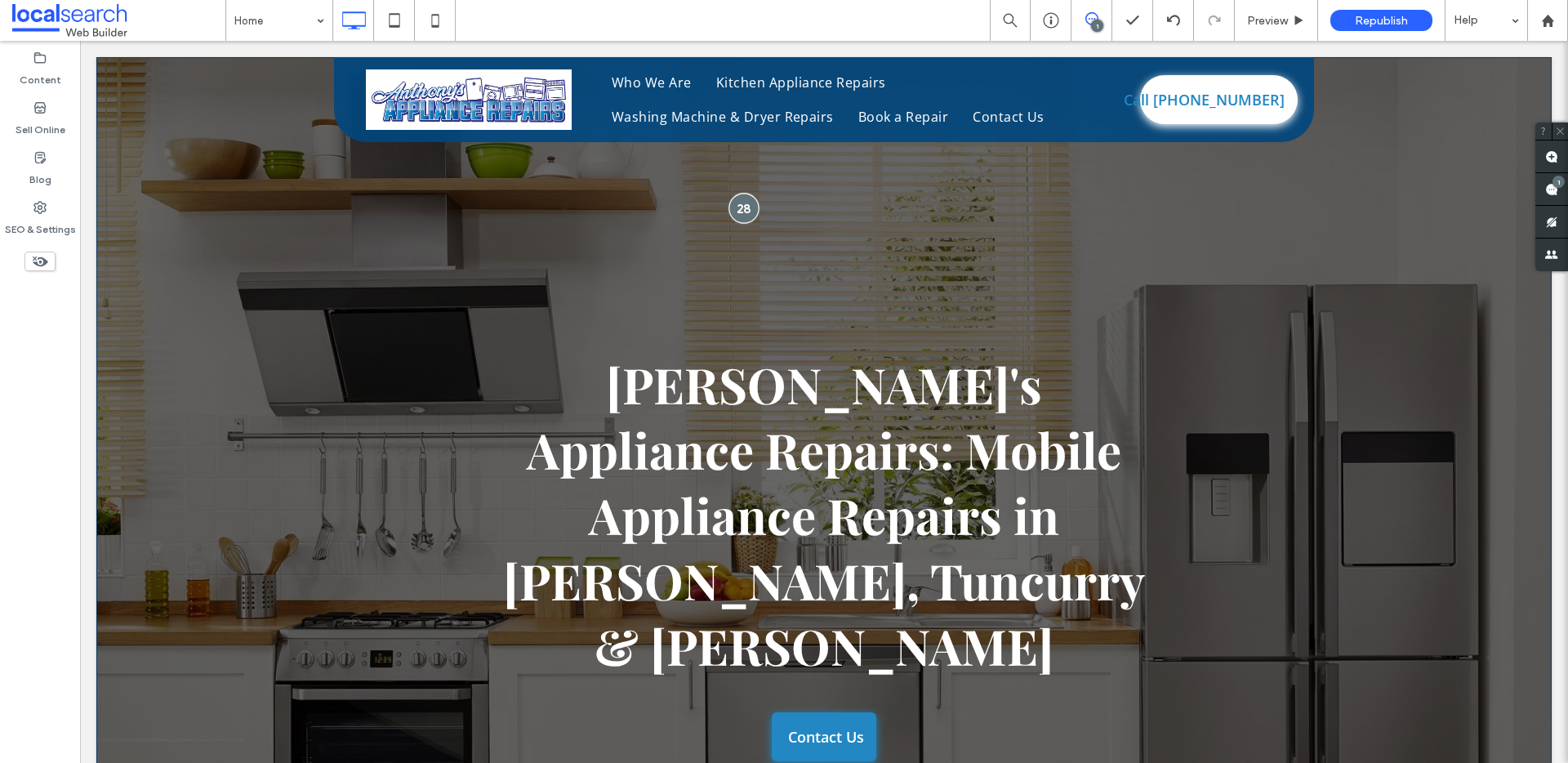
click at [741, 193] on div at bounding box center [743, 208] width 31 height 31
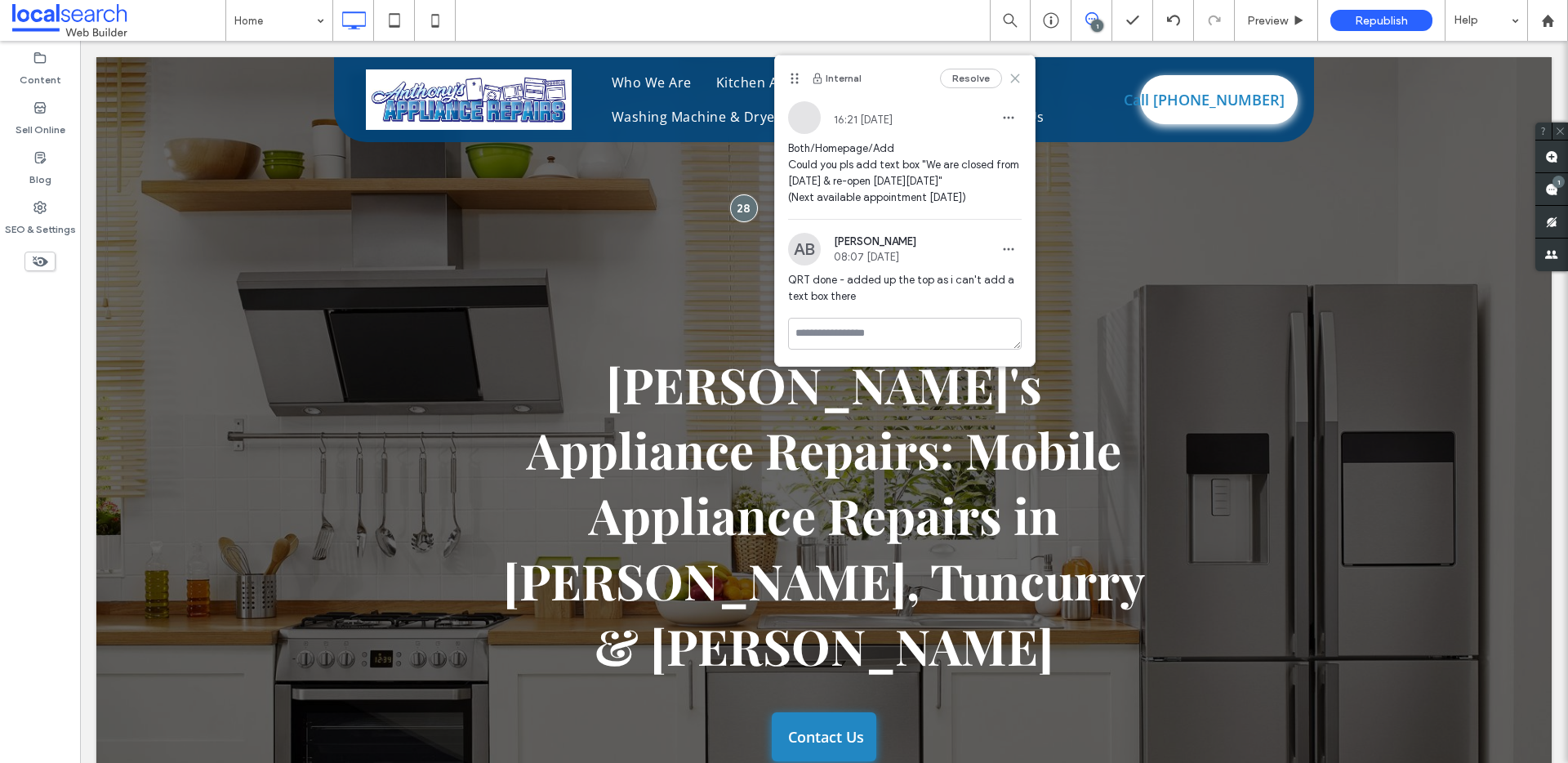
click at [1016, 73] on icon at bounding box center [1015, 78] width 13 height 13
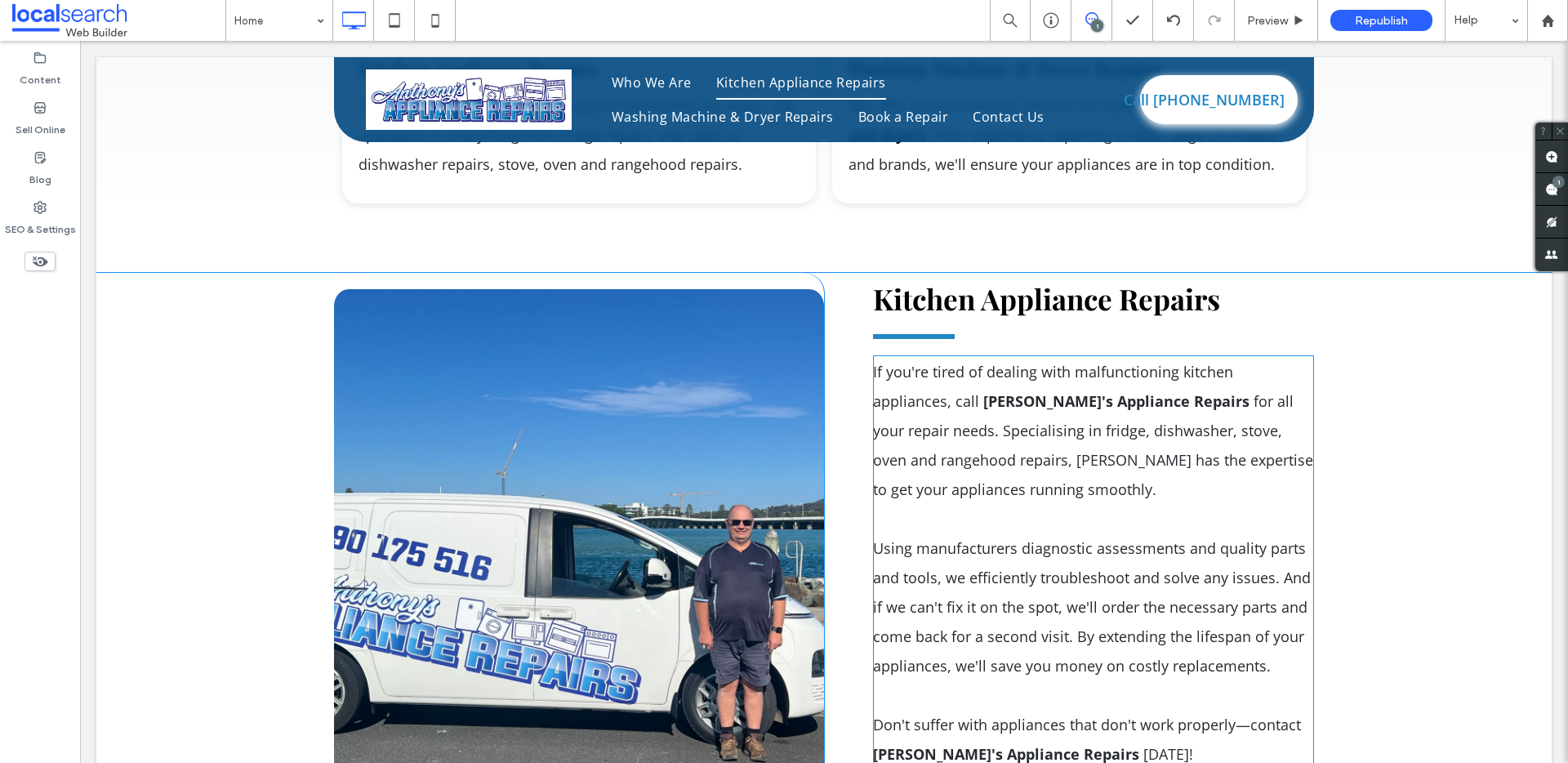
scroll to position [2909, 0]
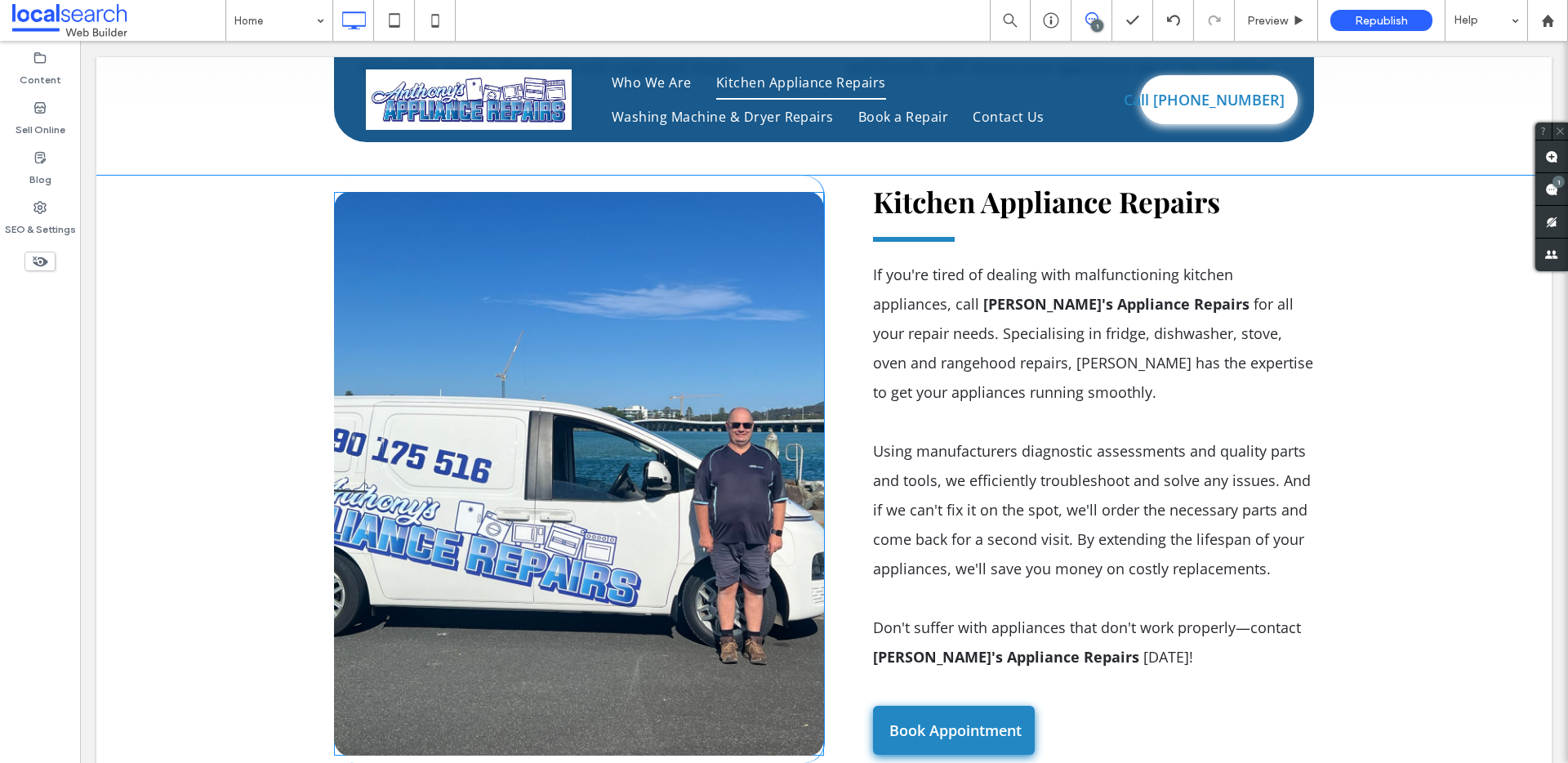
click at [697, 394] on link at bounding box center [579, 473] width 490 height 563
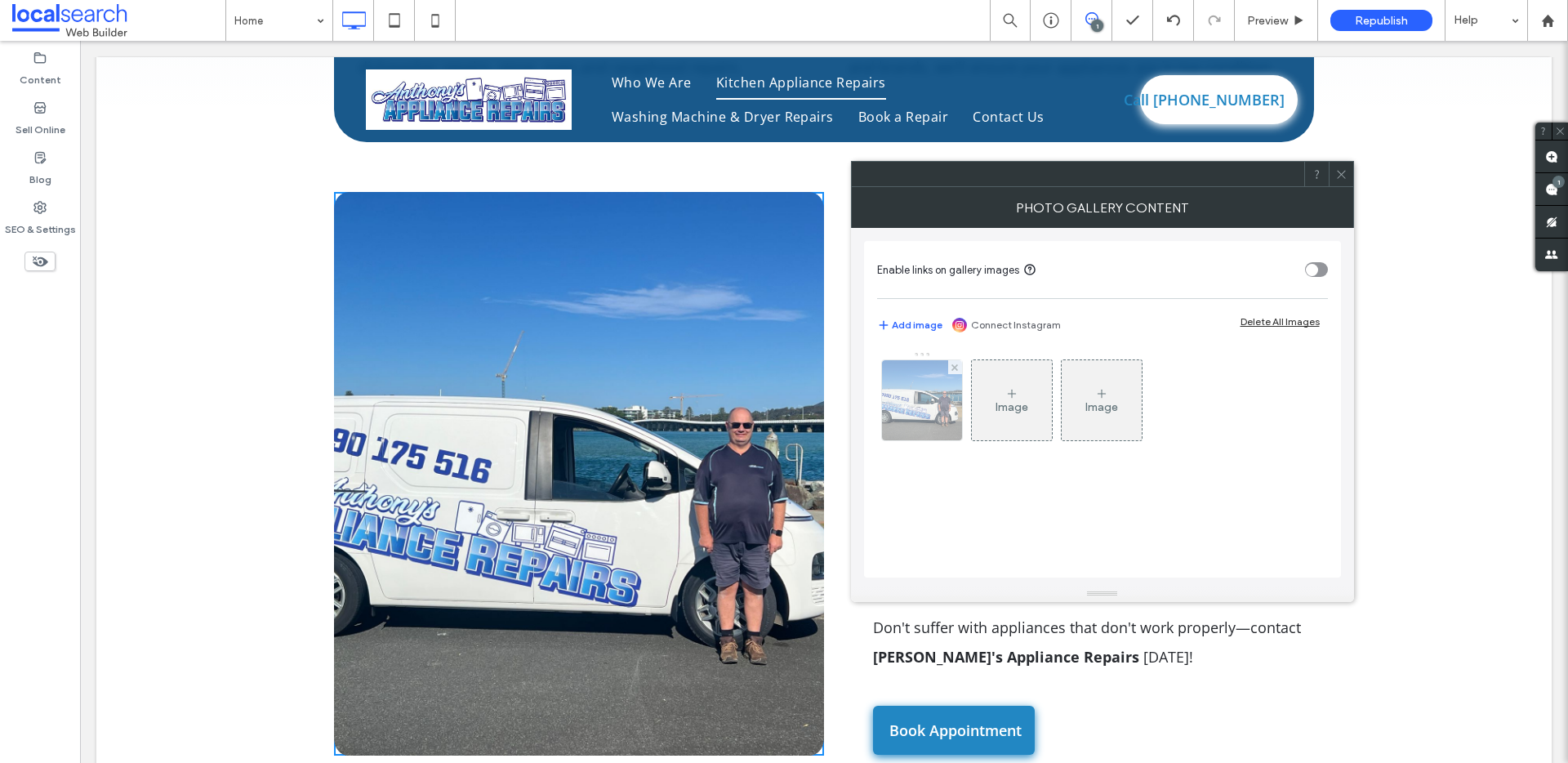
click at [917, 412] on img at bounding box center [921, 400] width 107 height 80
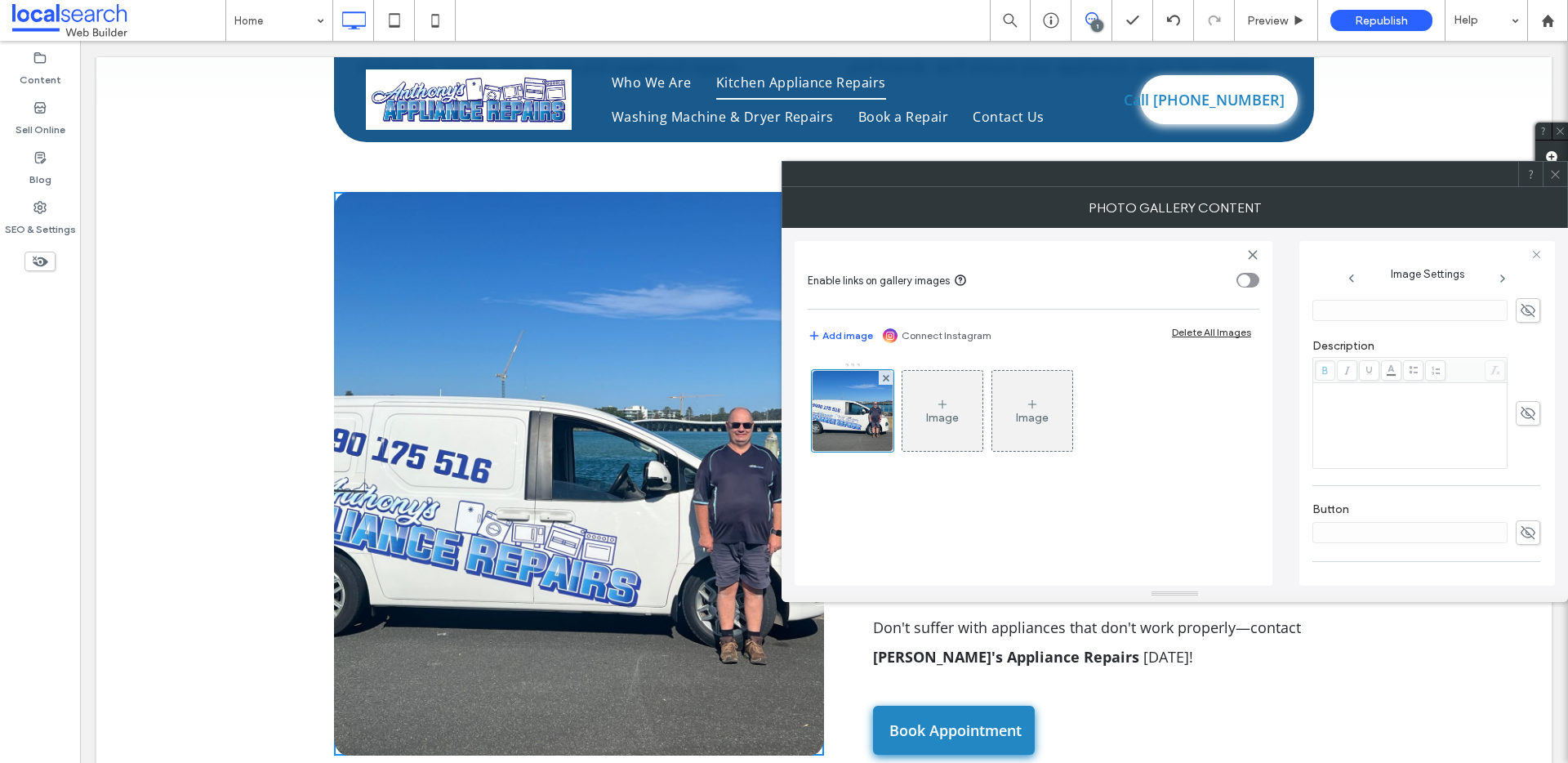
scroll to position [408, 0]
drag, startPoint x: 1319, startPoint y: 536, endPoint x: 1385, endPoint y: 533, distance: 66.1
click at [1385, 533] on textarea "**********" at bounding box center [1423, 541] width 221 height 45
click at [1552, 180] on icon at bounding box center [1555, 174] width 12 height 12
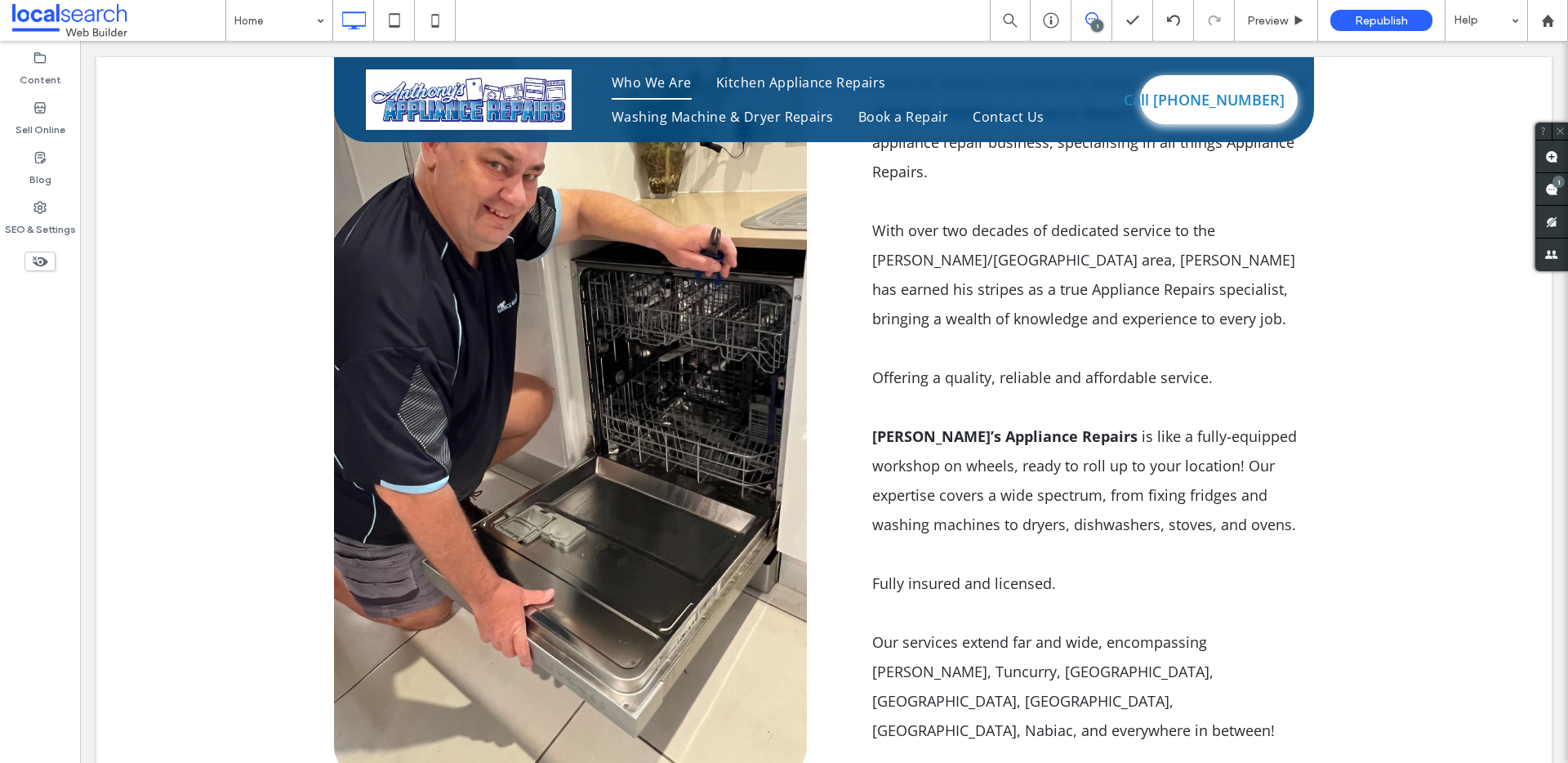
scroll to position [1679, 0]
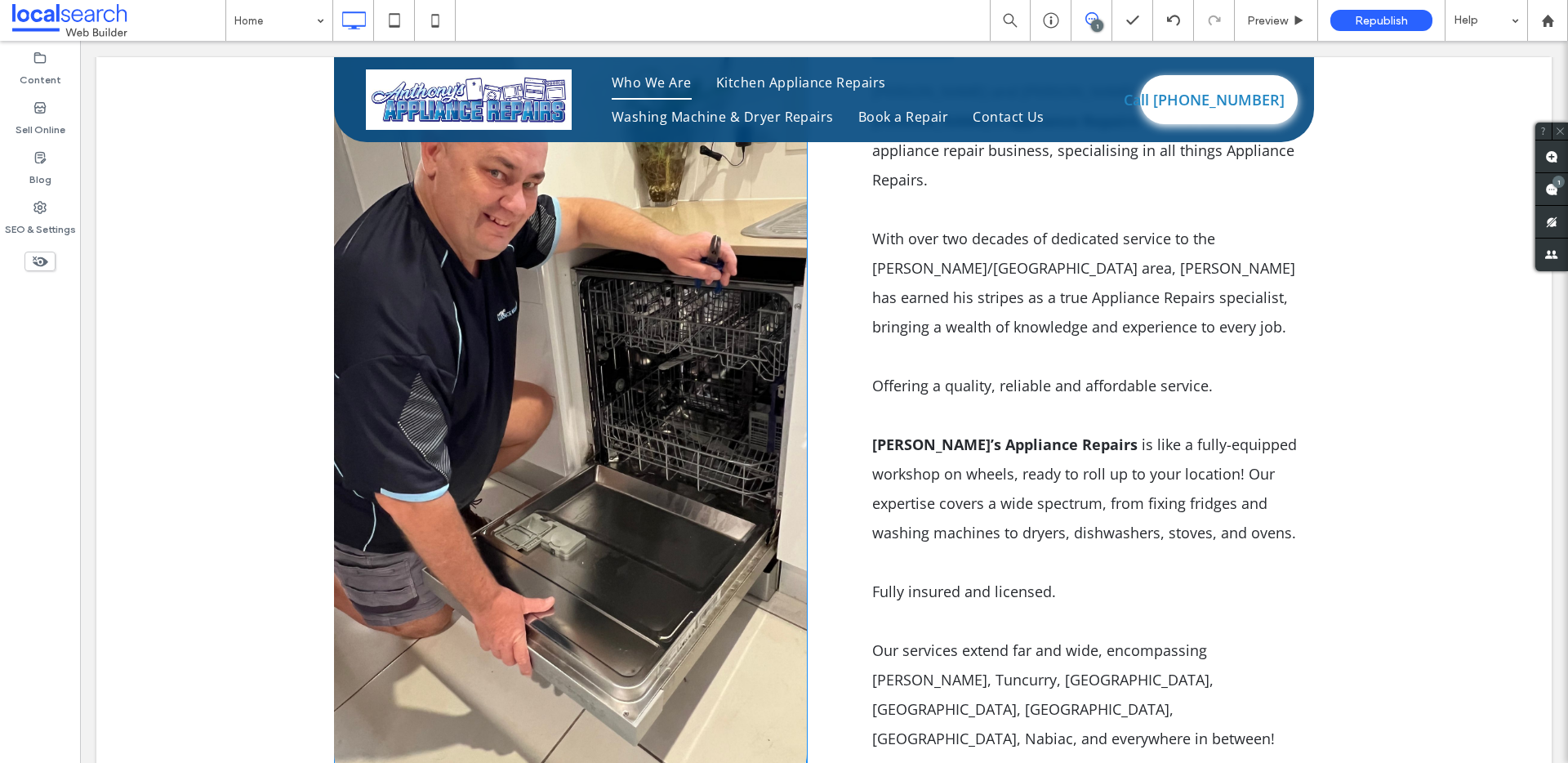
click at [578, 366] on link at bounding box center [571, 392] width 473 height 770
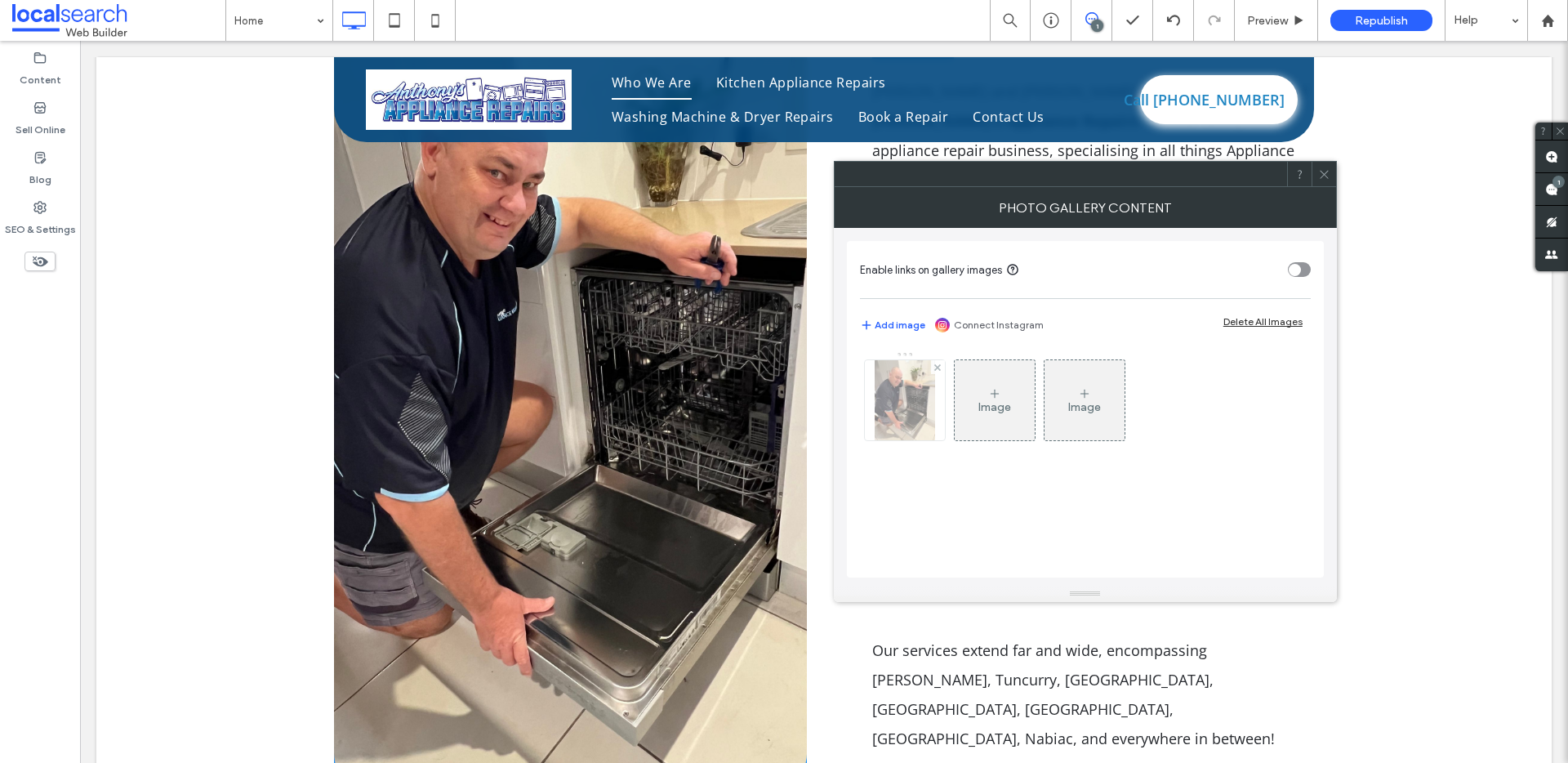
click at [899, 422] on div at bounding box center [904, 400] width 80 height 80
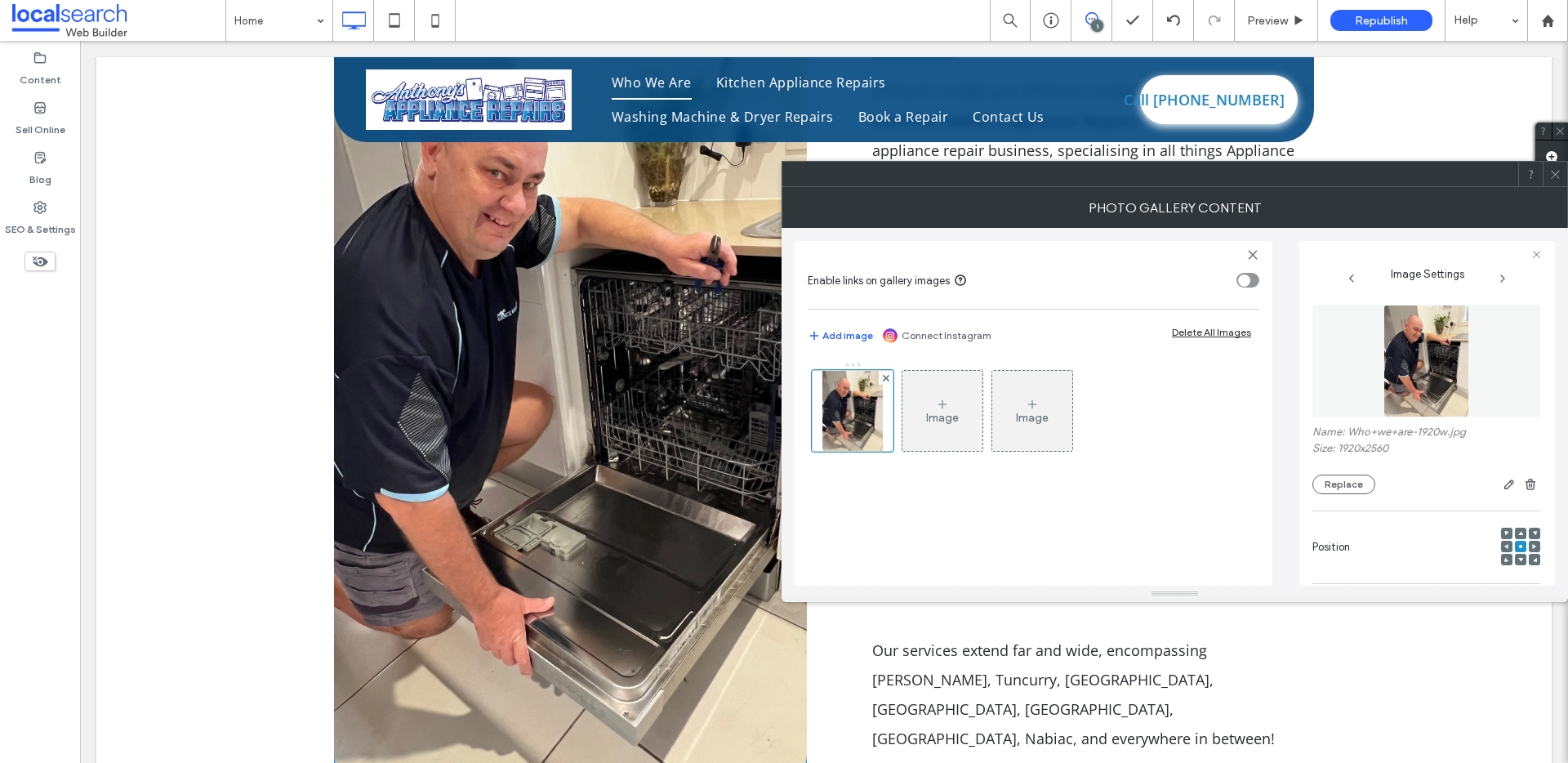
scroll to position [408, 0]
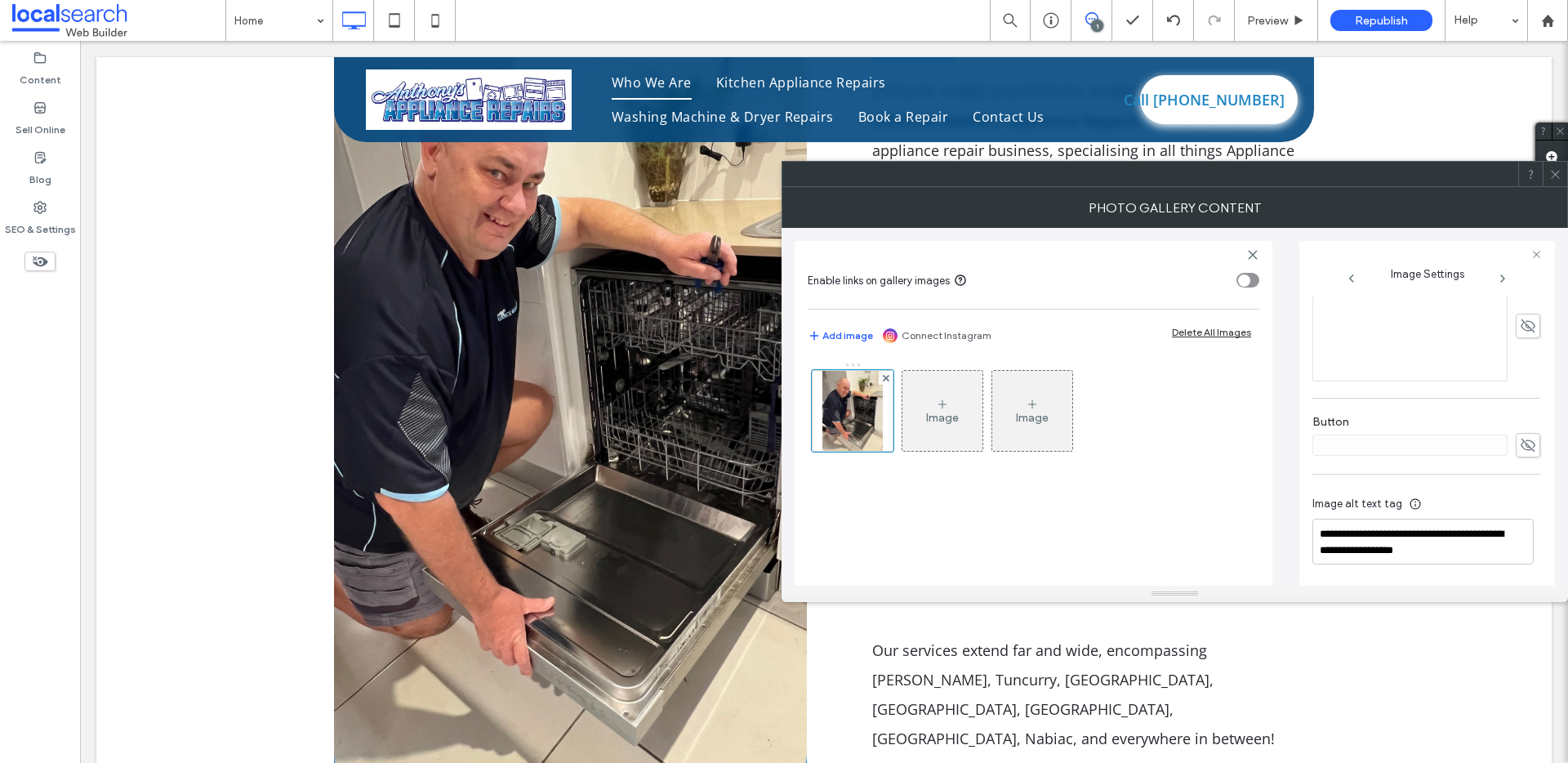
click at [1554, 185] on span at bounding box center [1555, 174] width 12 height 25
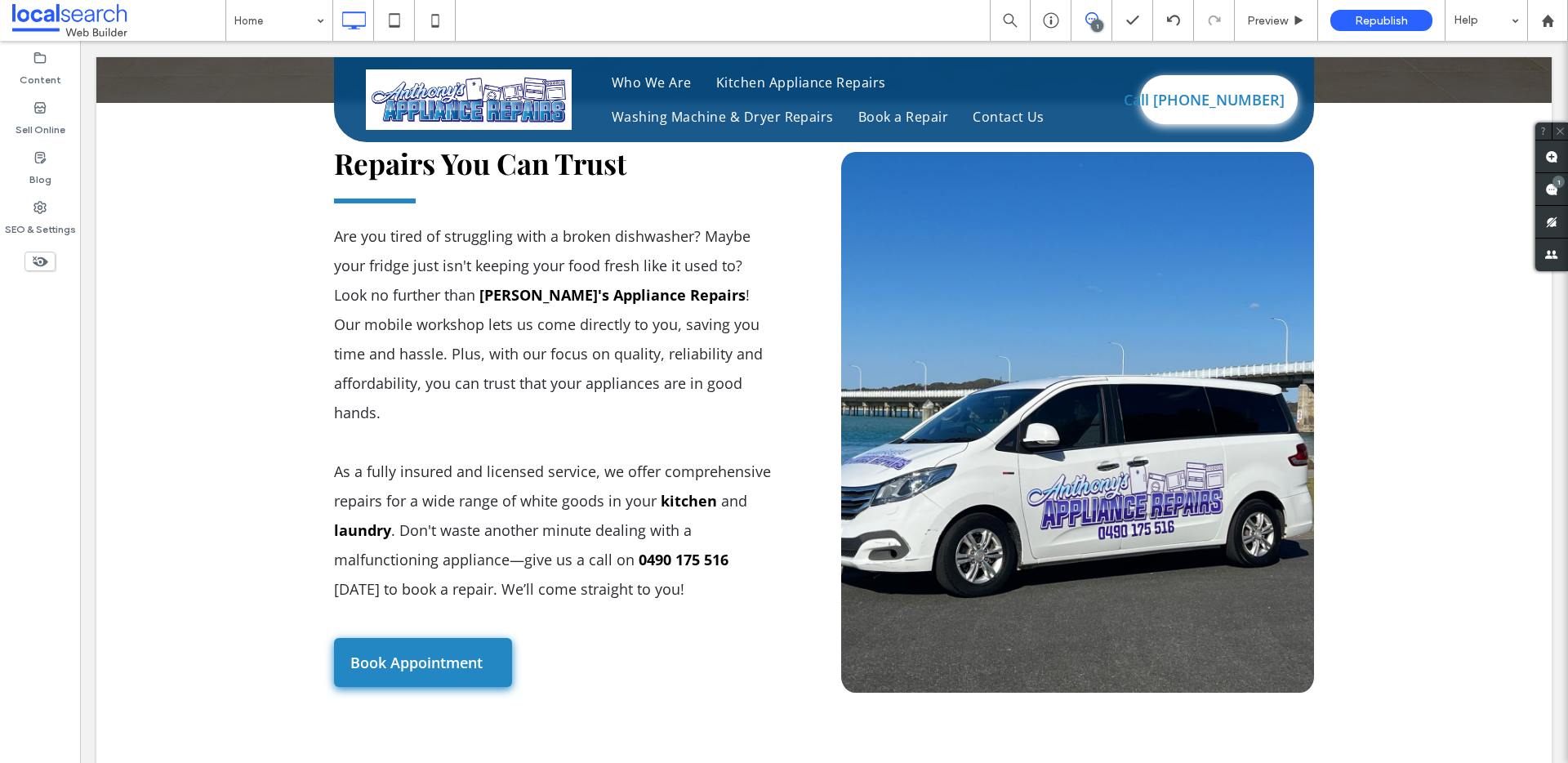
scroll to position [884, 0]
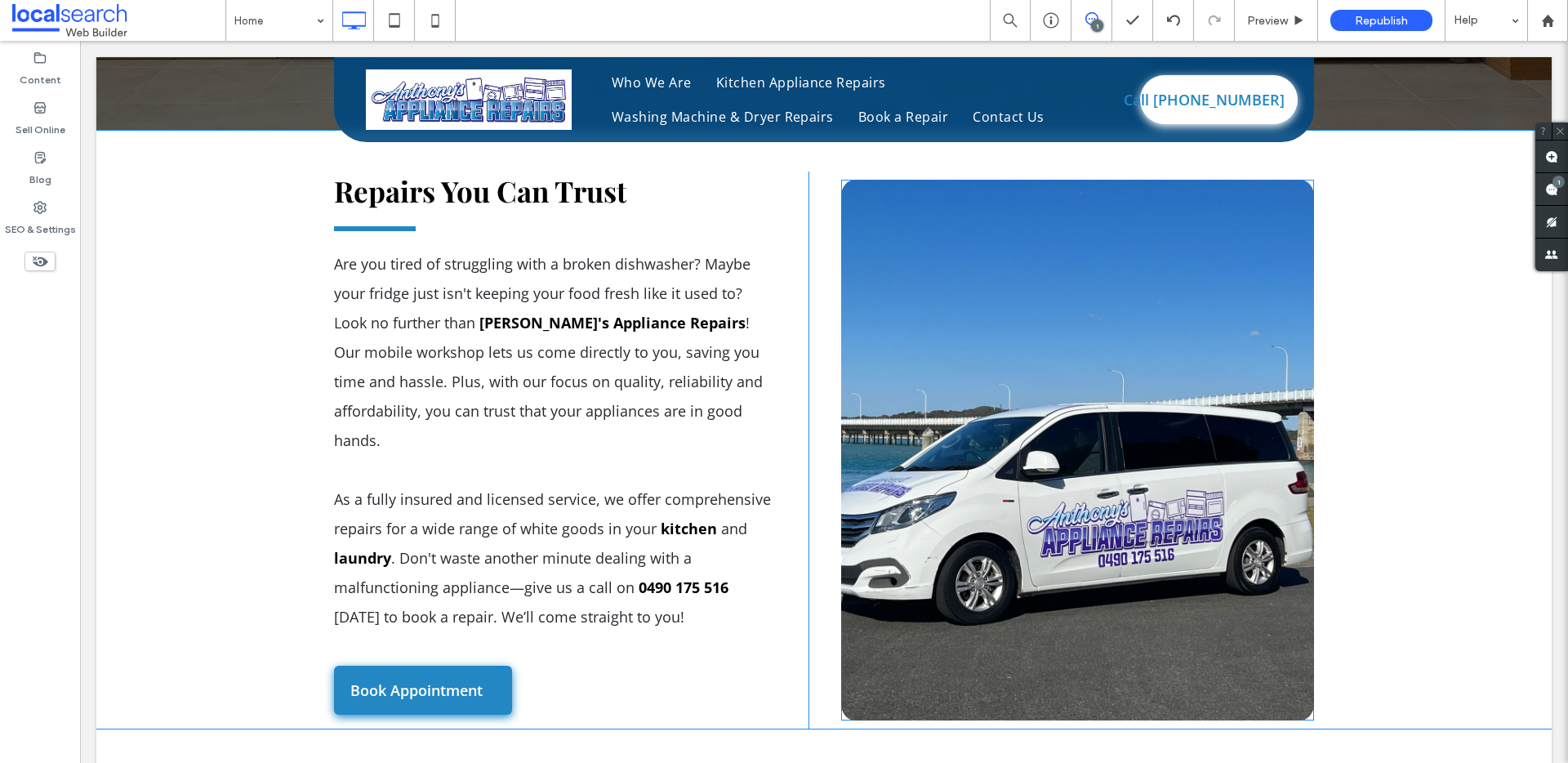
click at [1068, 416] on link at bounding box center [1078, 450] width 473 height 541
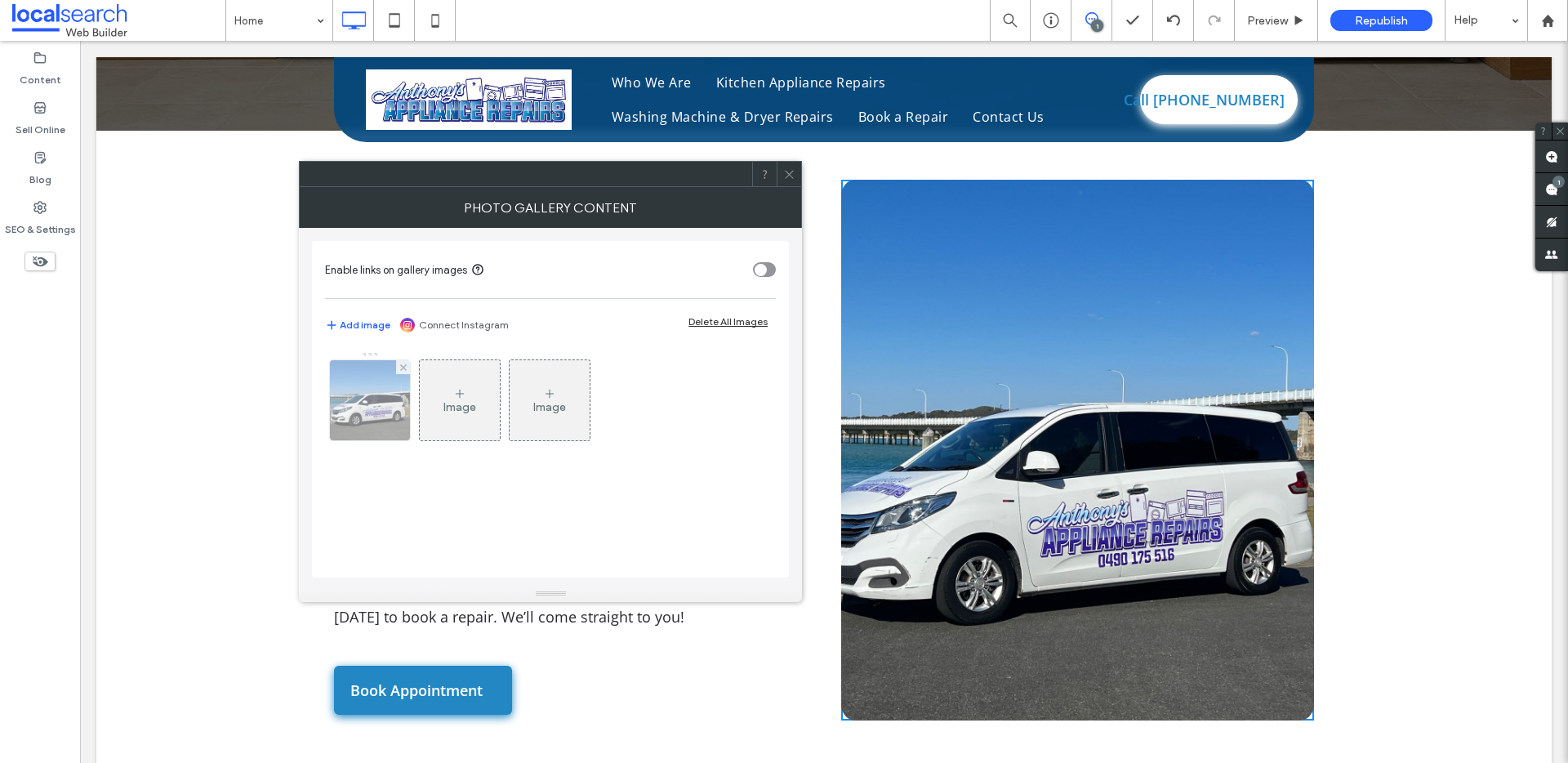
click at [375, 399] on div at bounding box center [370, 400] width 80 height 80
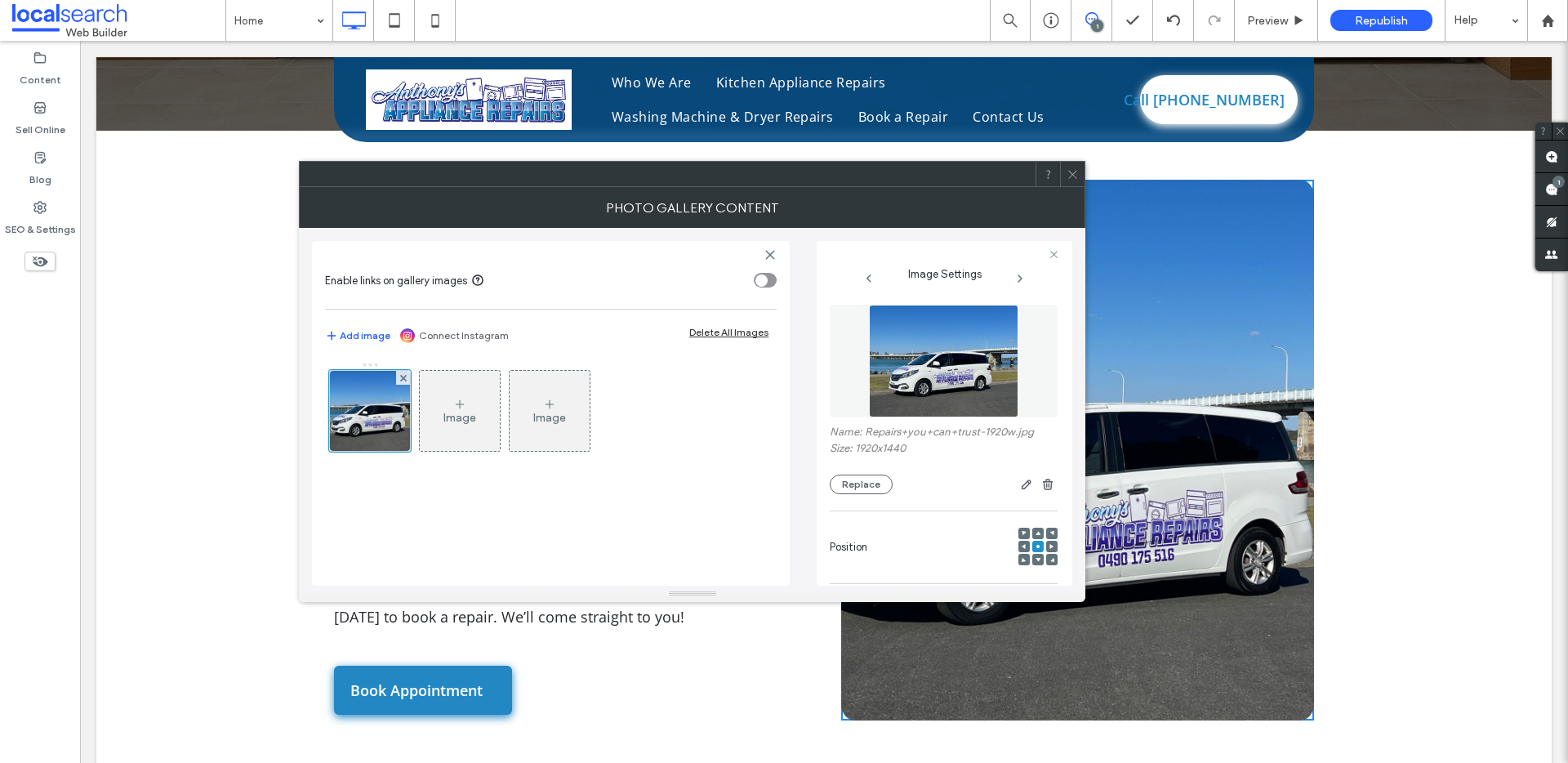
scroll to position [408, 0]
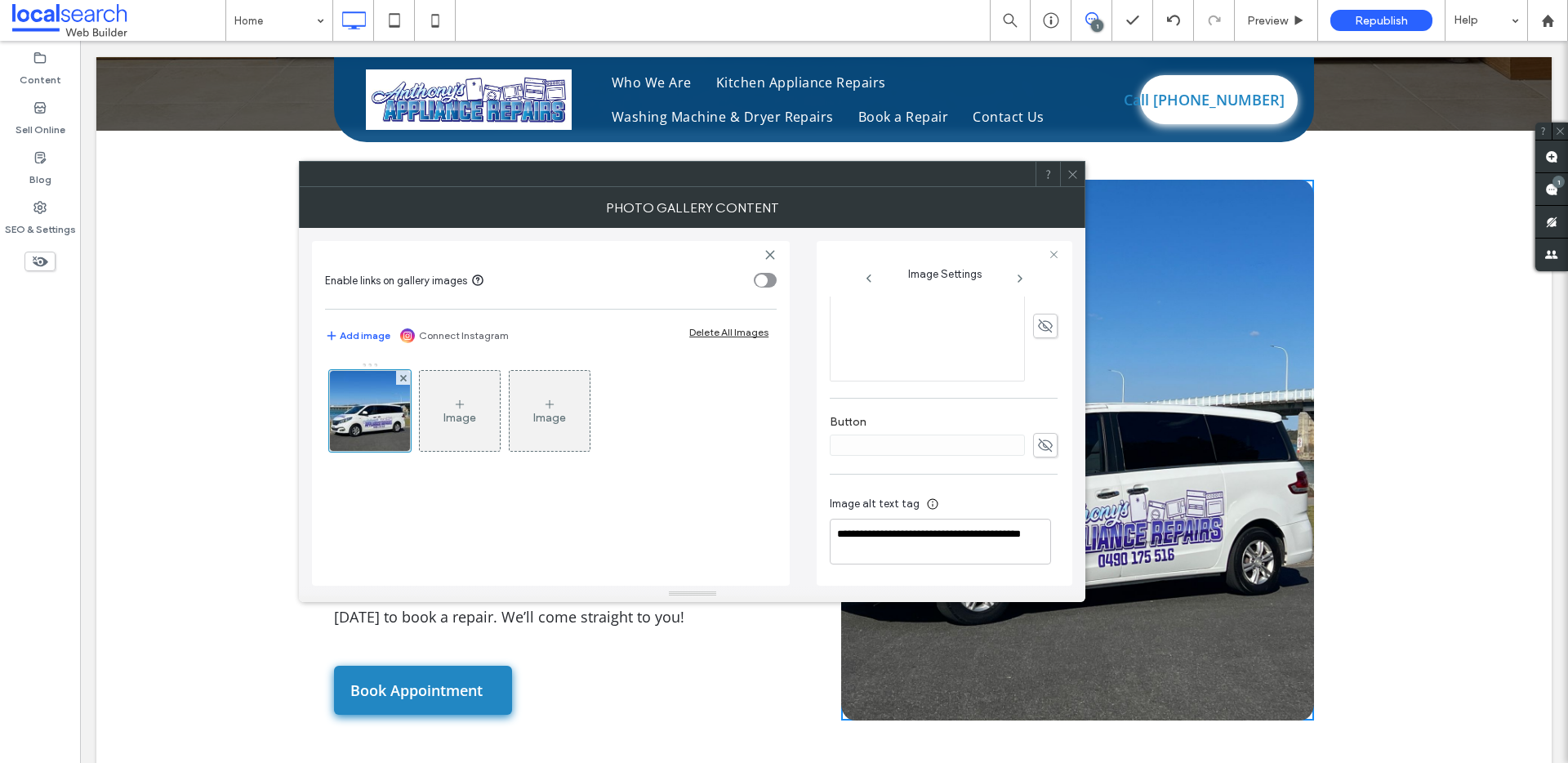
click at [1074, 181] on span at bounding box center [1073, 174] width 12 height 25
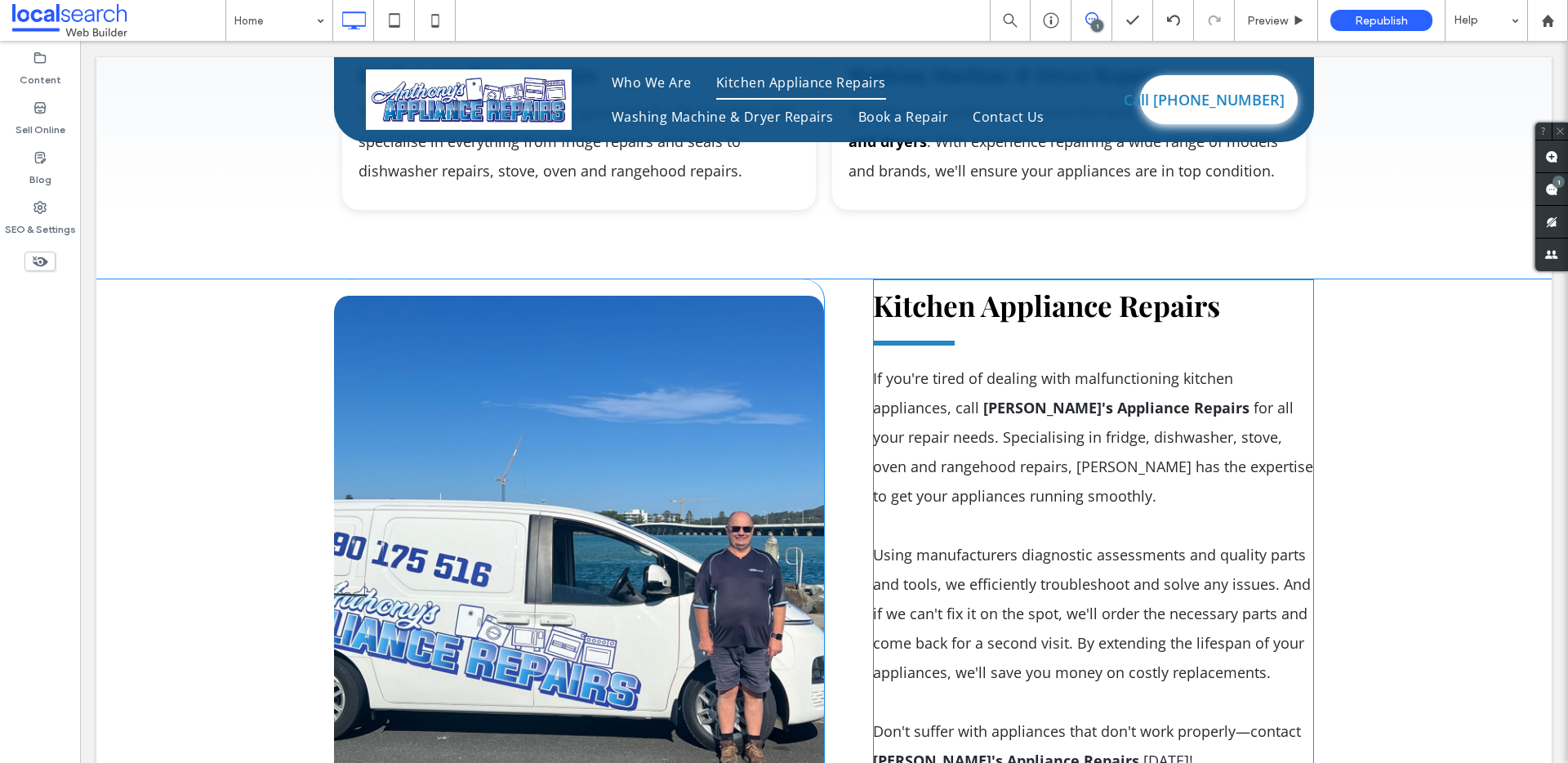
scroll to position [2820, 0]
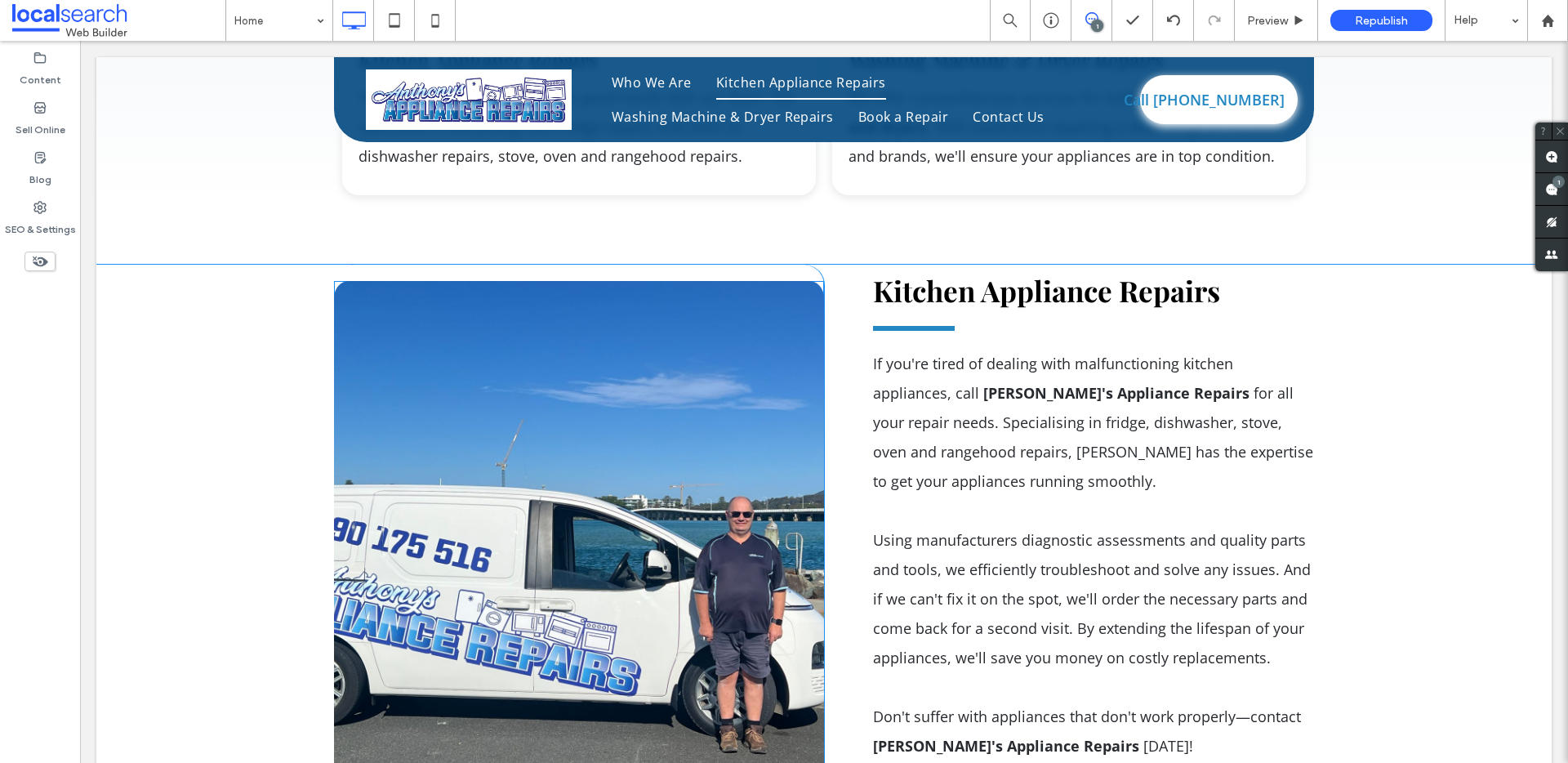
click at [553, 336] on link at bounding box center [579, 562] width 490 height 563
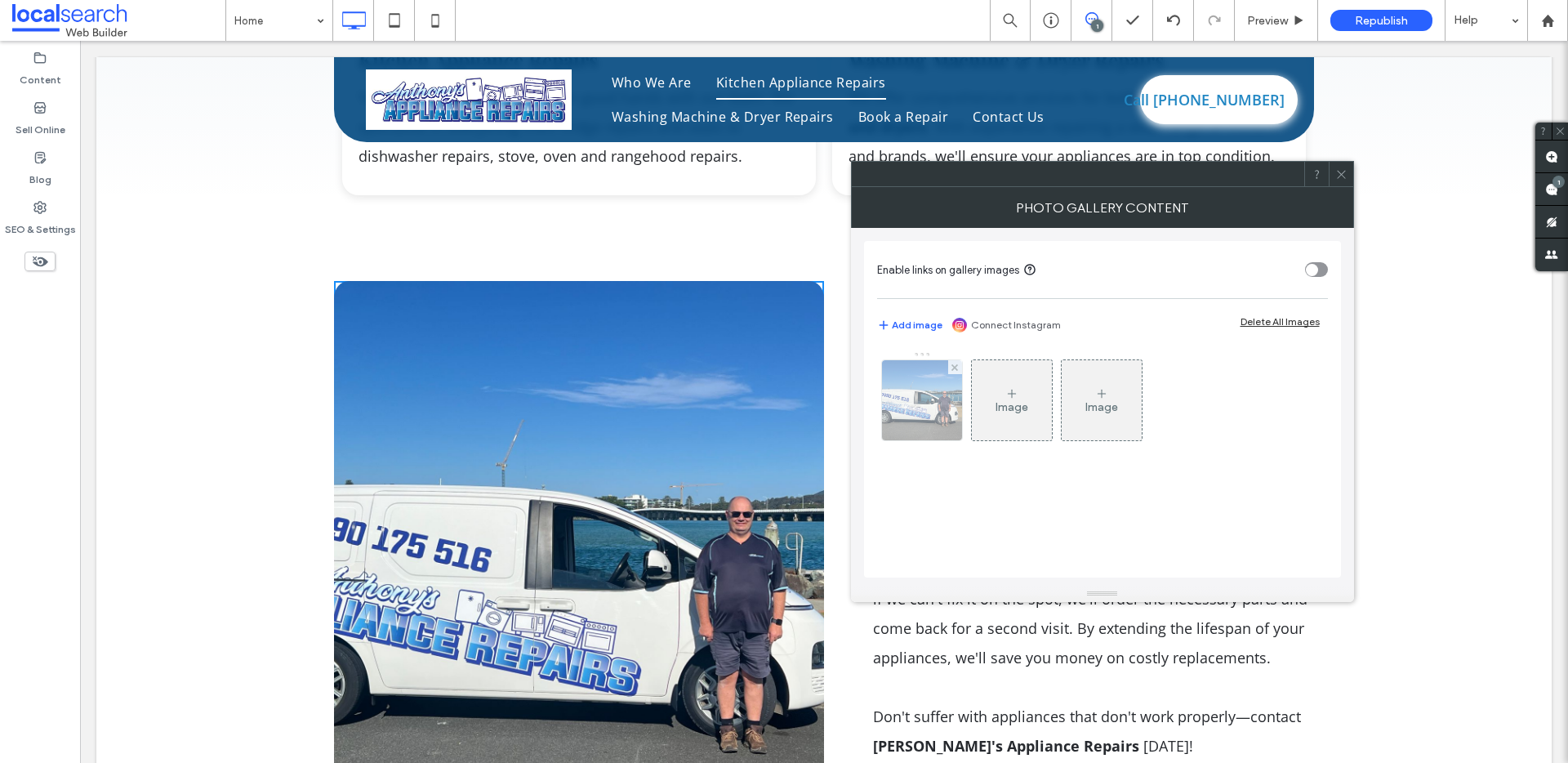
click at [921, 429] on img at bounding box center [921, 400] width 107 height 80
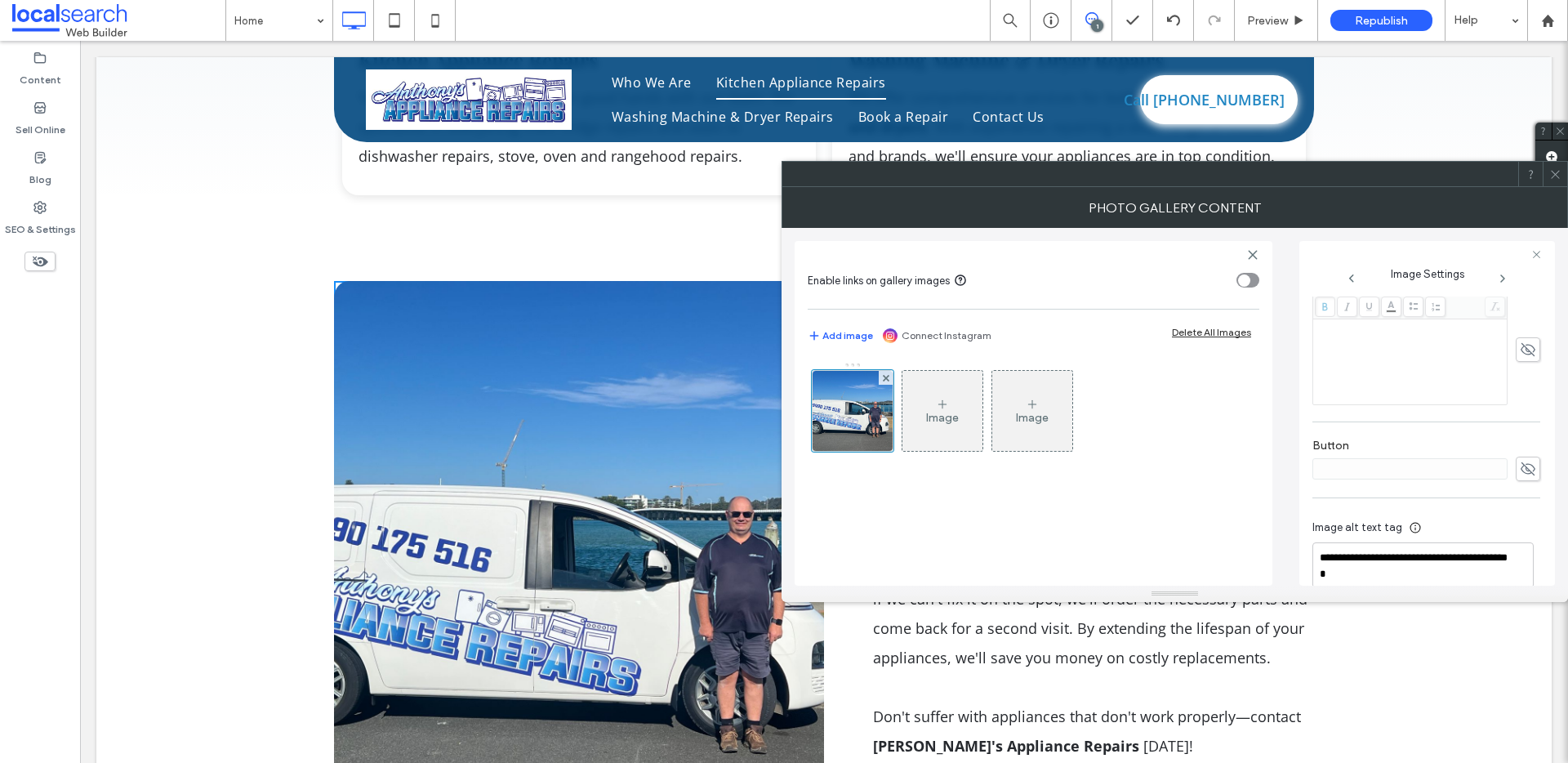
scroll to position [408, 0]
drag, startPoint x: 1320, startPoint y: 535, endPoint x: 1384, endPoint y: 527, distance: 64.5
click at [1384, 527] on textarea "**********" at bounding box center [1423, 541] width 221 height 45
type textarea "**********"
click at [1409, 415] on label "Button" at bounding box center [1426, 424] width 228 height 18
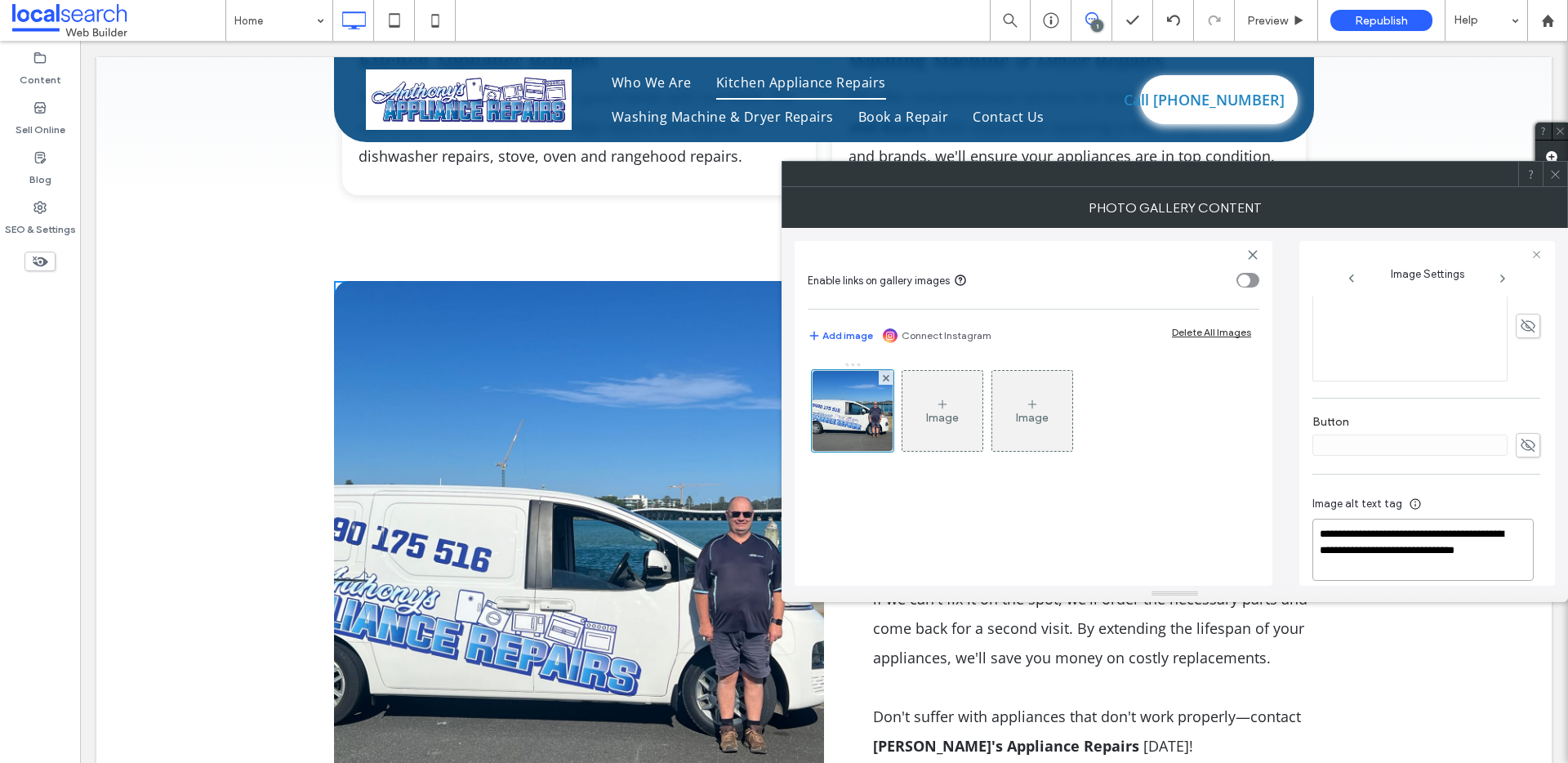
drag, startPoint x: 1319, startPoint y: 556, endPoint x: 1382, endPoint y: 557, distance: 63.0
click at [1382, 557] on textarea "**********" at bounding box center [1423, 549] width 221 height 62
click at [1523, 499] on div "Image alt text tag" at bounding box center [1426, 507] width 228 height 23
click at [1557, 174] on icon at bounding box center [1555, 174] width 12 height 12
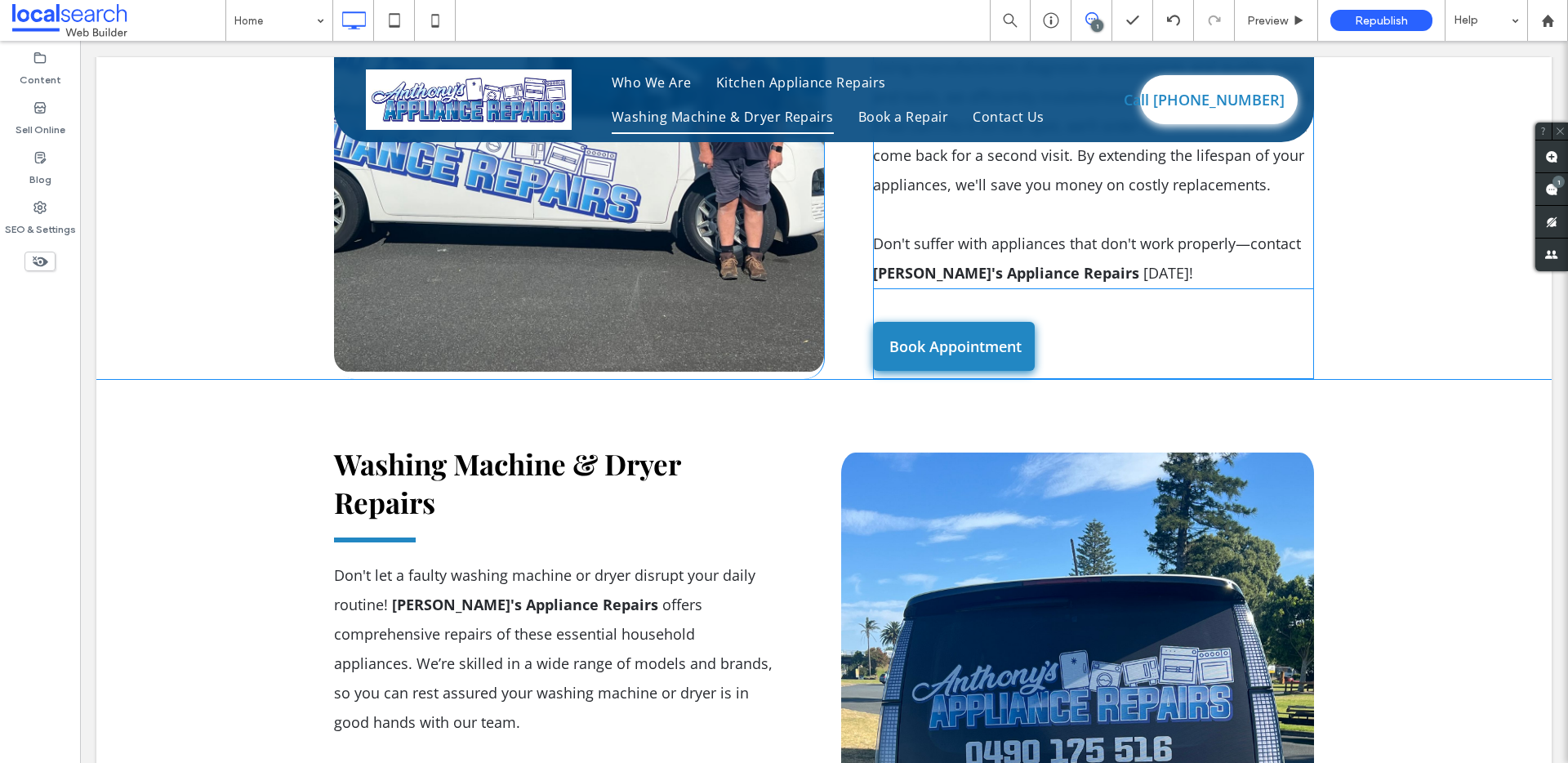
scroll to position [3325, 0]
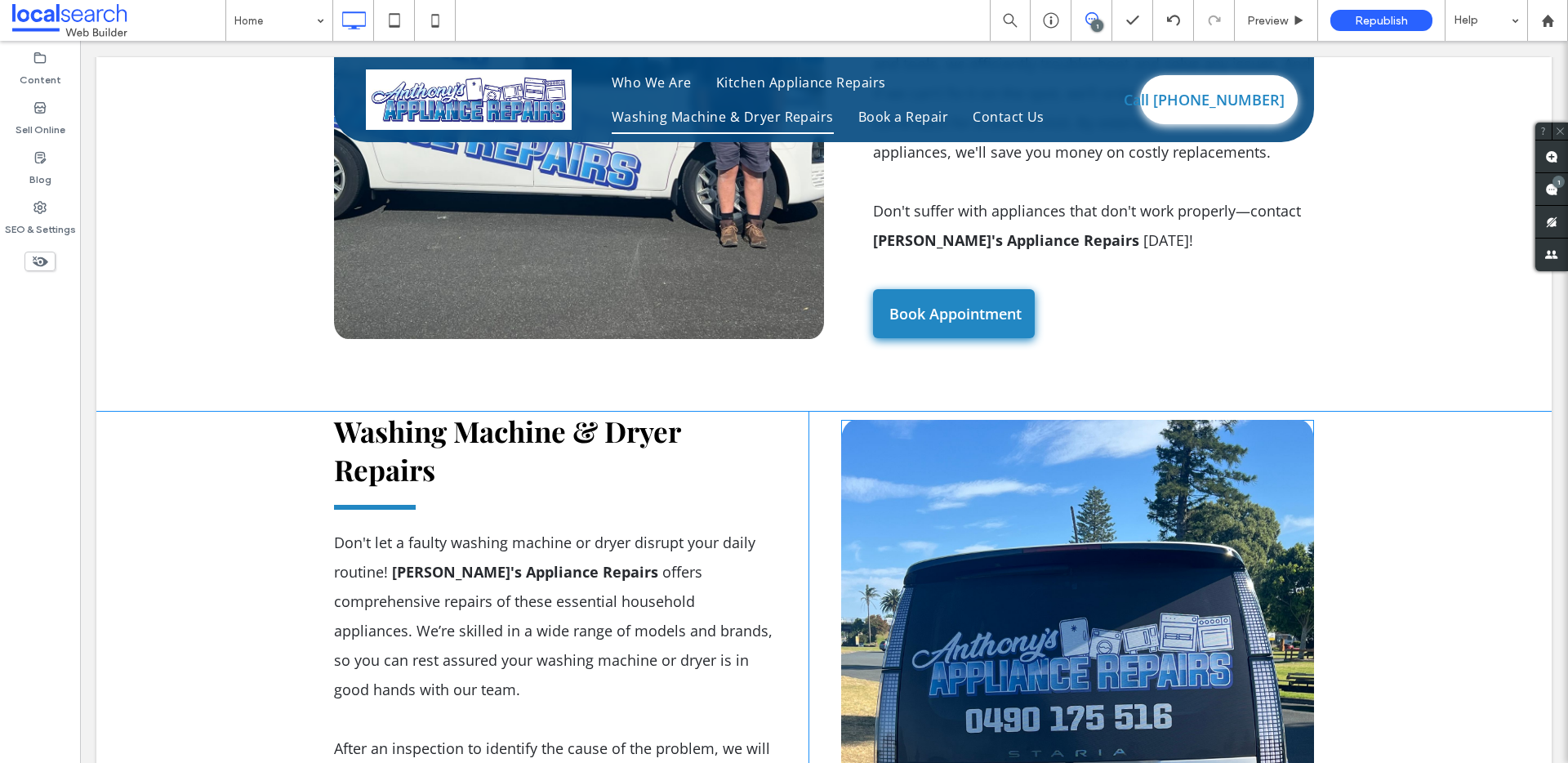
click at [1124, 484] on link at bounding box center [1078, 766] width 473 height 694
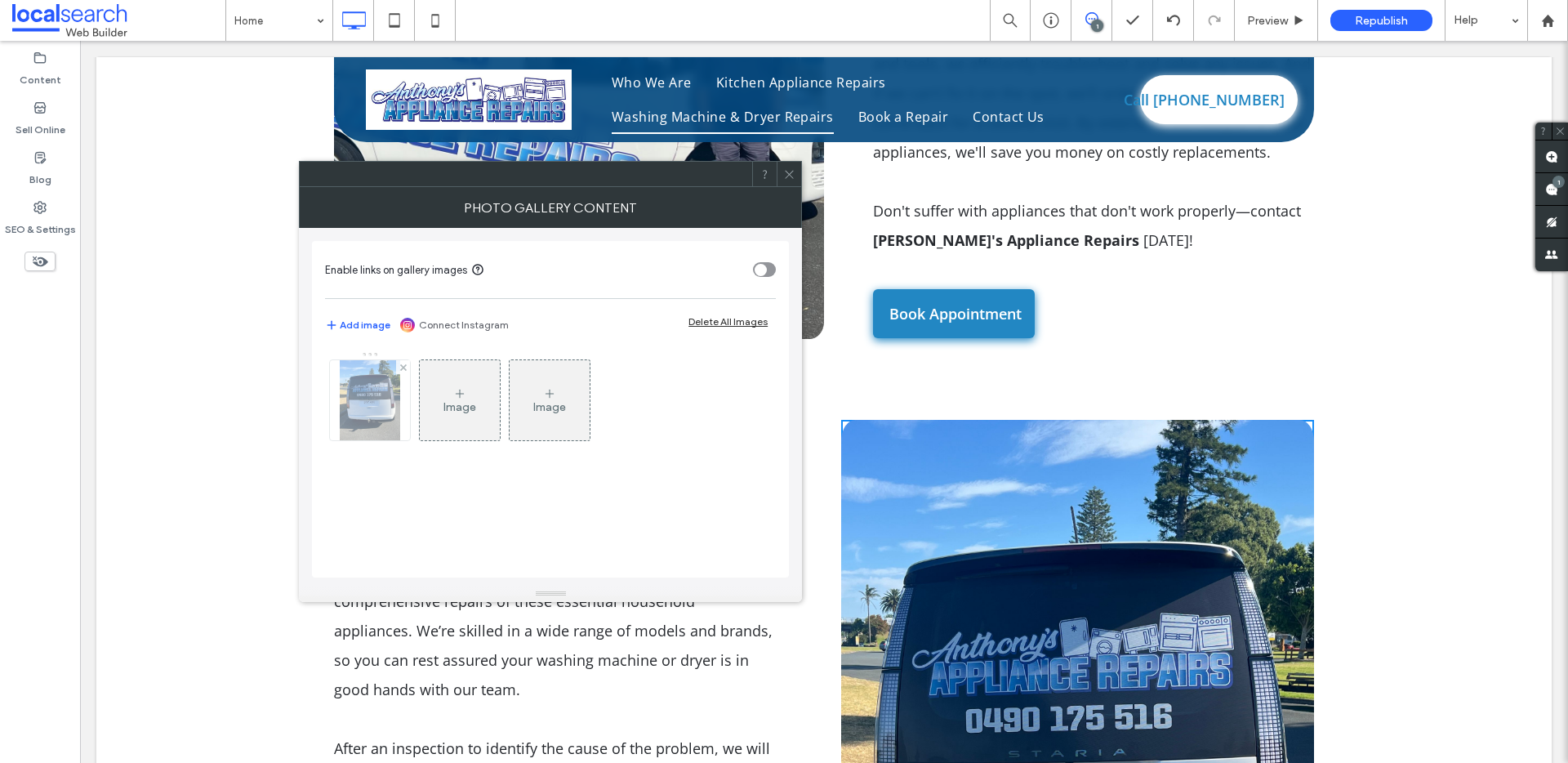
click at [357, 411] on img at bounding box center [369, 400] width 60 height 80
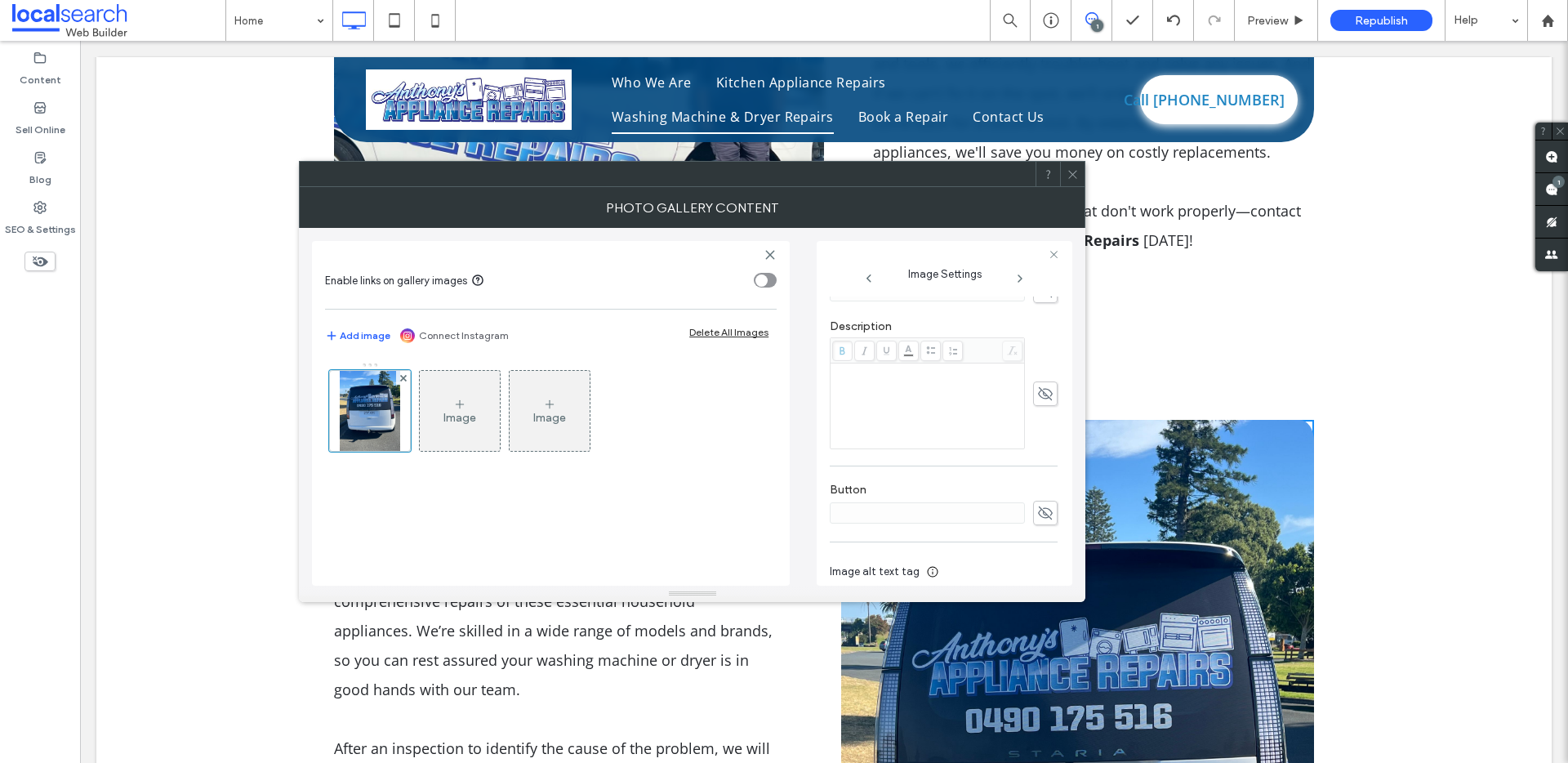
scroll to position [408, 0]
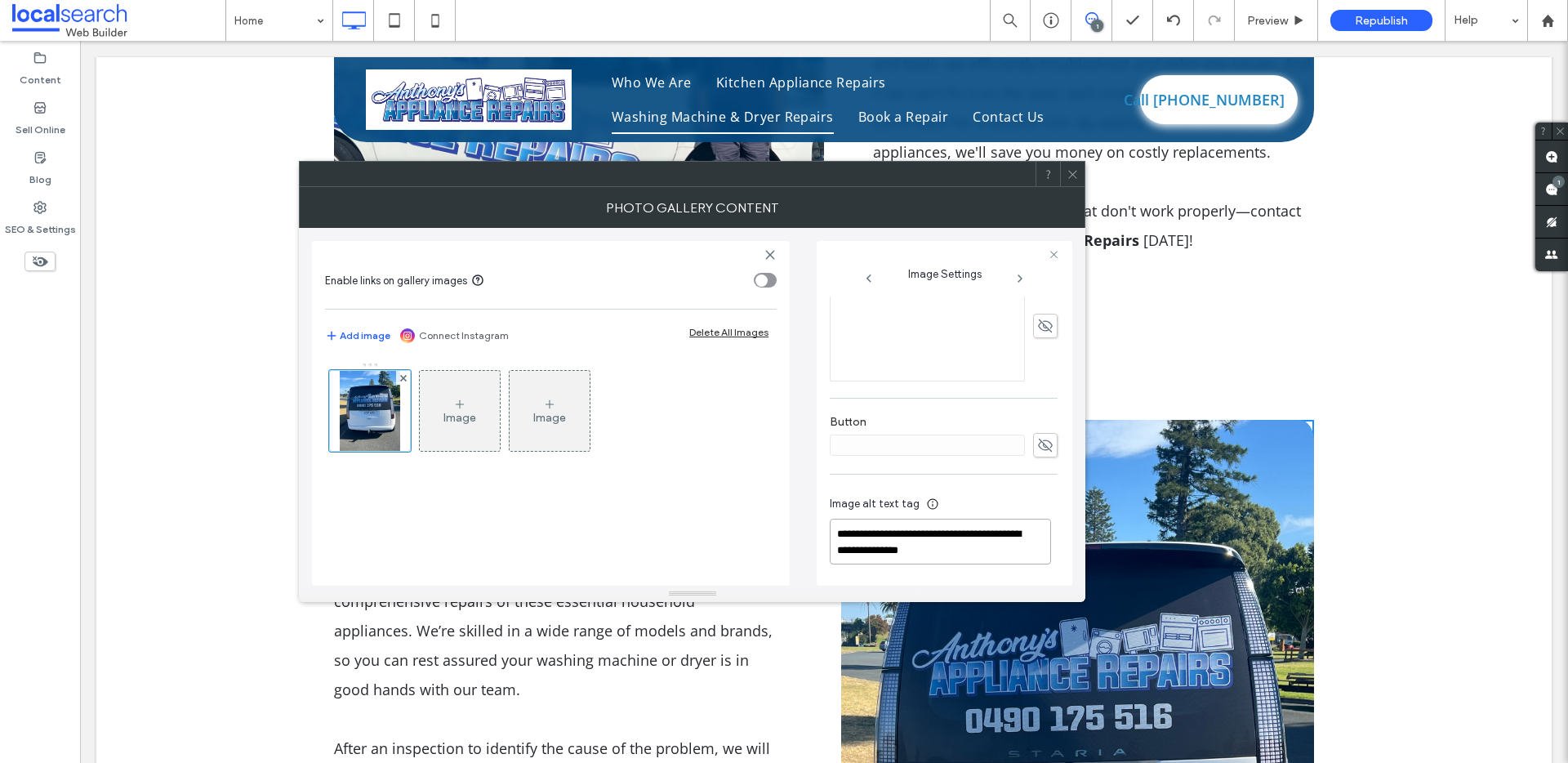
drag, startPoint x: 843, startPoint y: 533, endPoint x: 973, endPoint y: 532, distance: 130.0
click at [973, 532] on textarea "**********" at bounding box center [940, 541] width 221 height 45
paste textarea
type textarea "**********"
click at [991, 495] on div "Image alt text tag" at bounding box center [944, 507] width 228 height 23
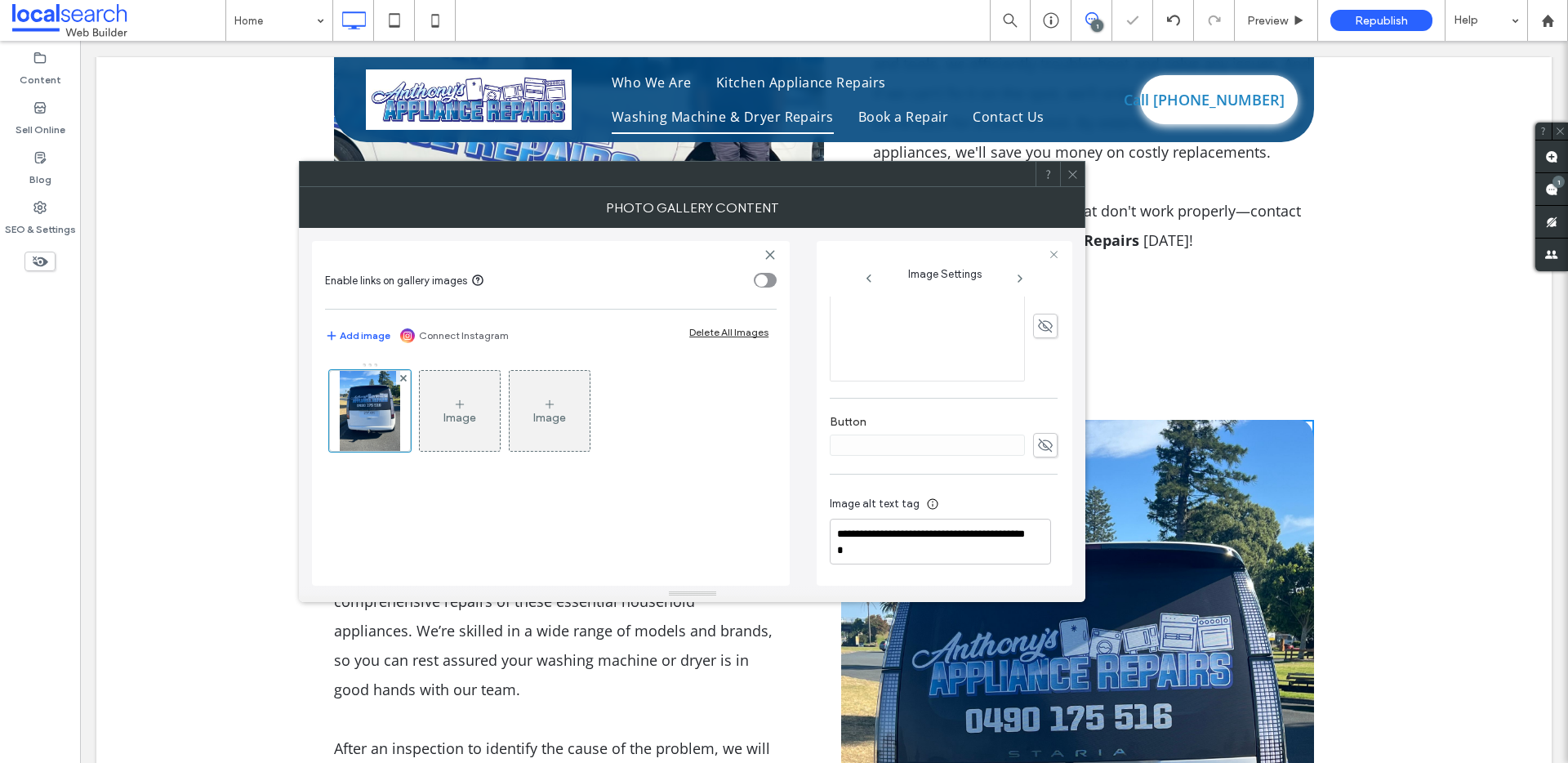
click at [1073, 175] on use at bounding box center [1073, 174] width 8 height 8
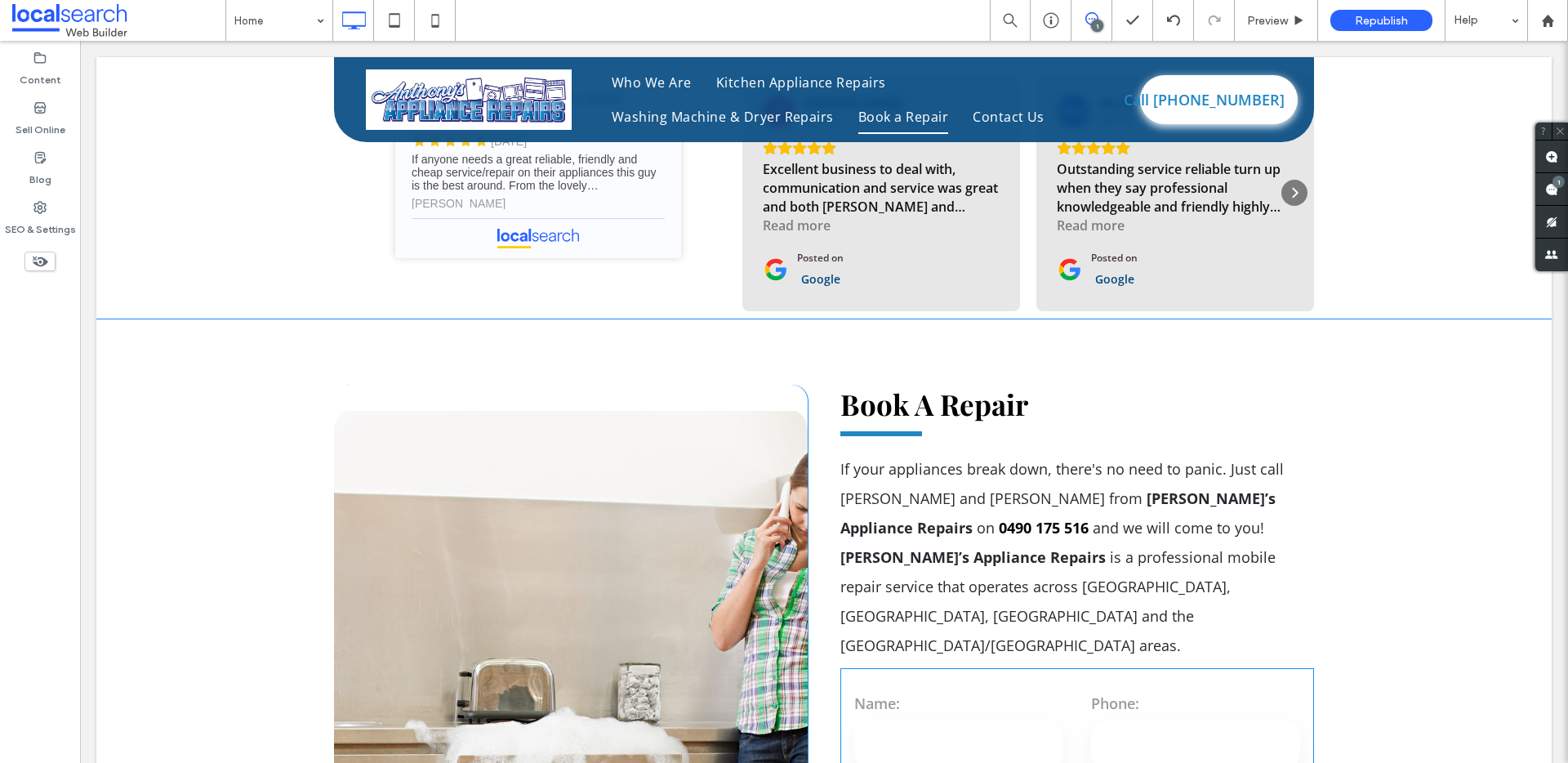
scroll to position [4577, 0]
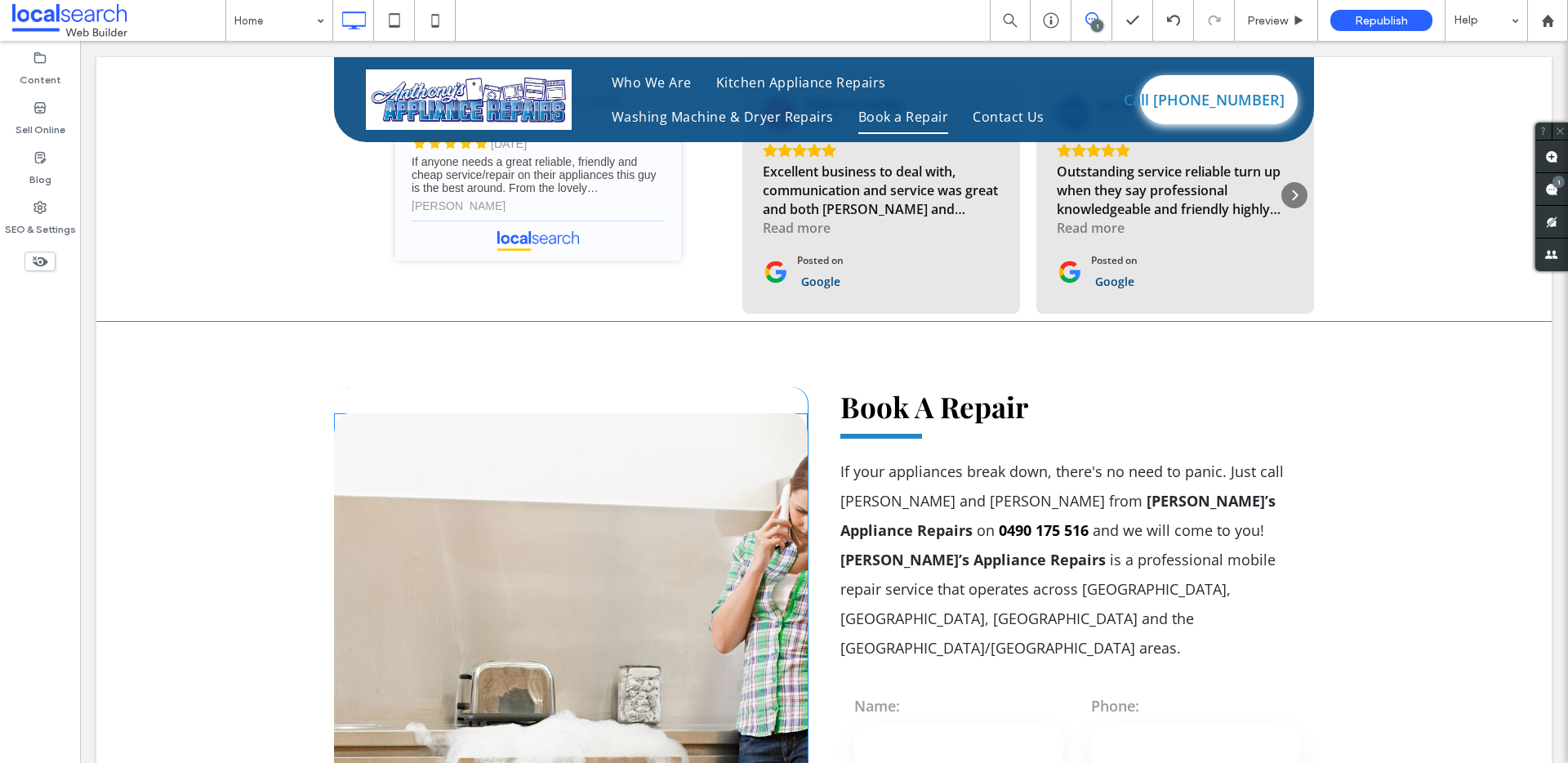
click at [591, 490] on link at bounding box center [571, 776] width 474 height 727
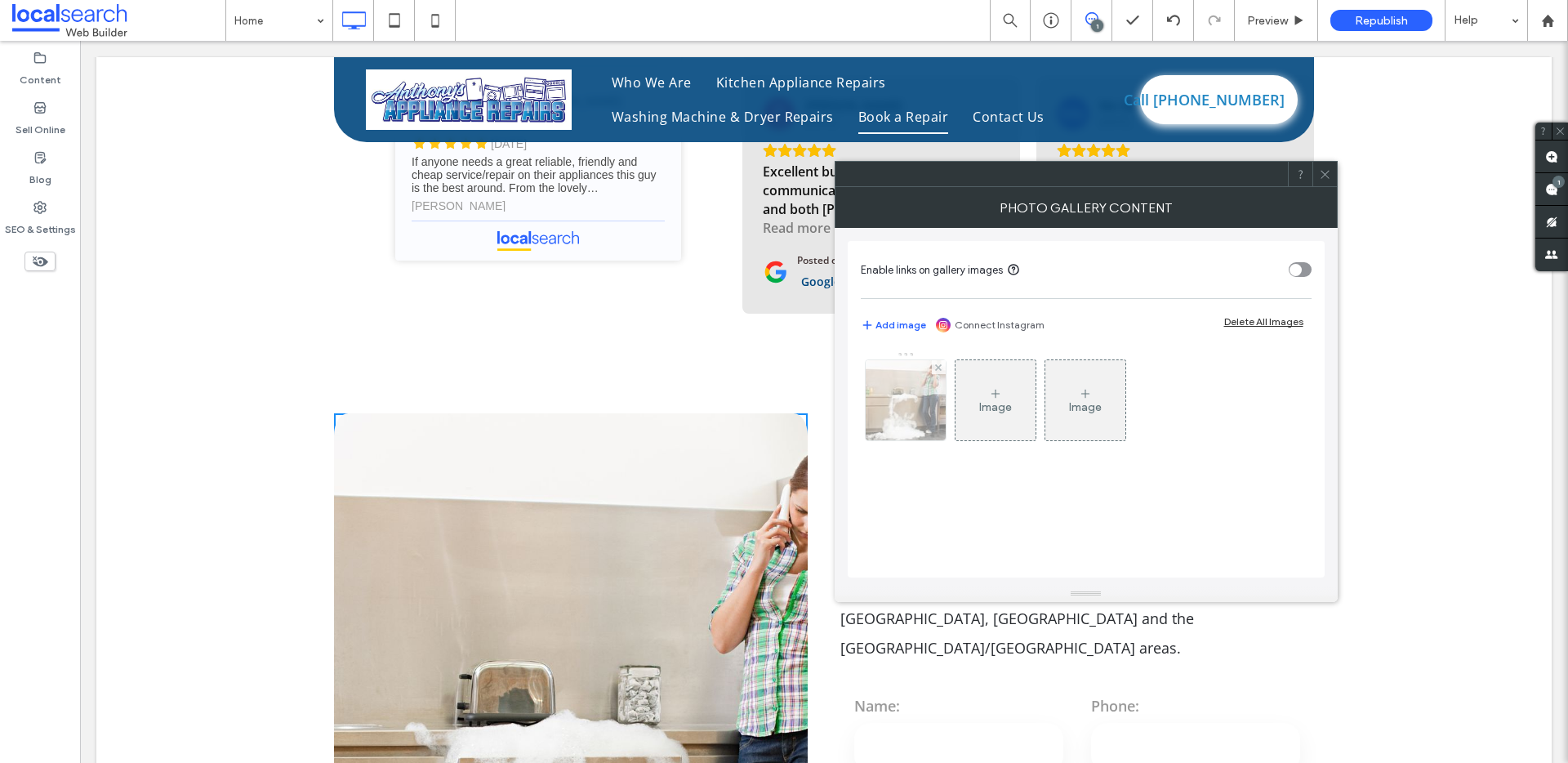
click at [880, 405] on div at bounding box center [905, 400] width 80 height 80
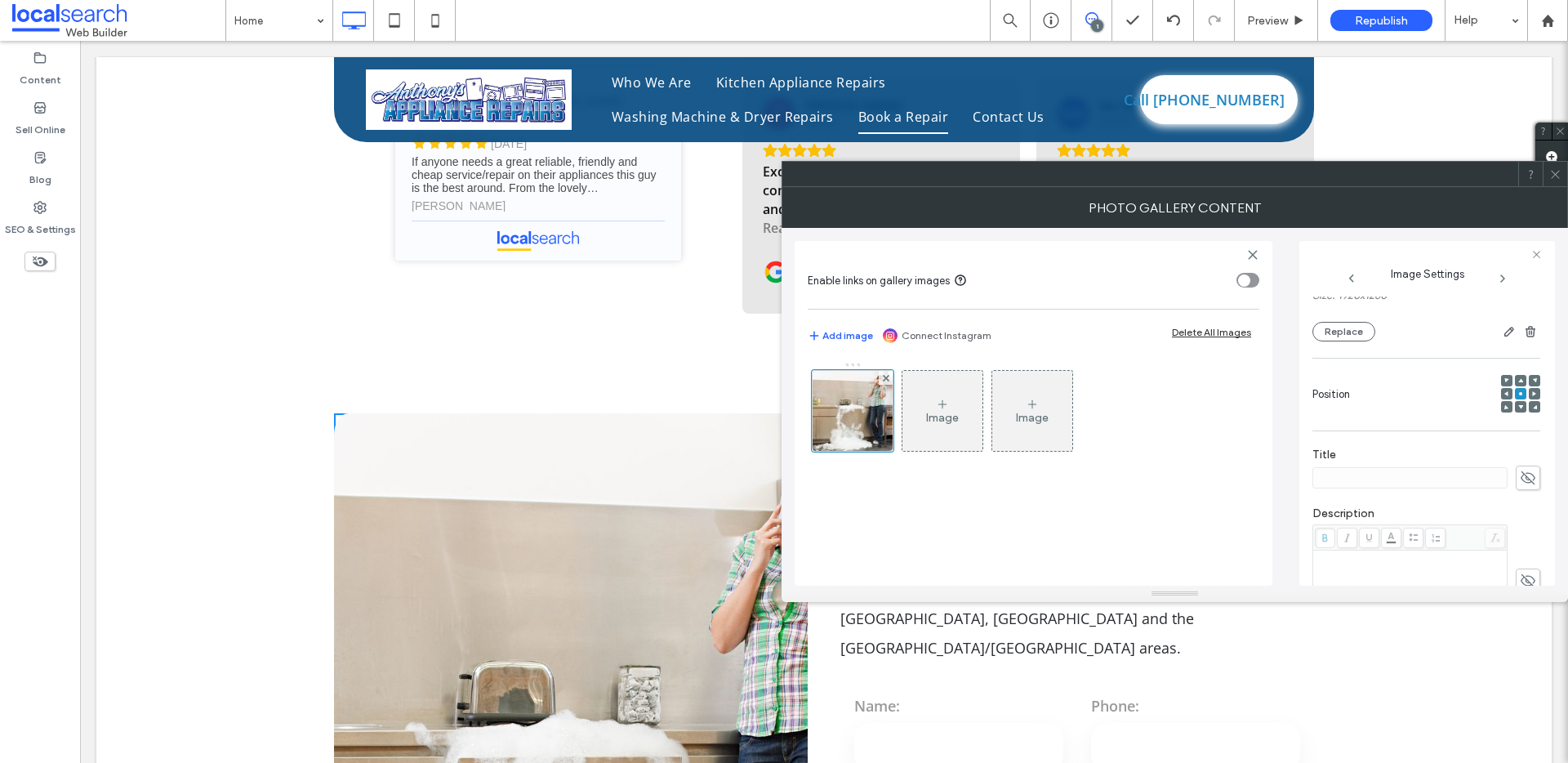
scroll to position [0, 0]
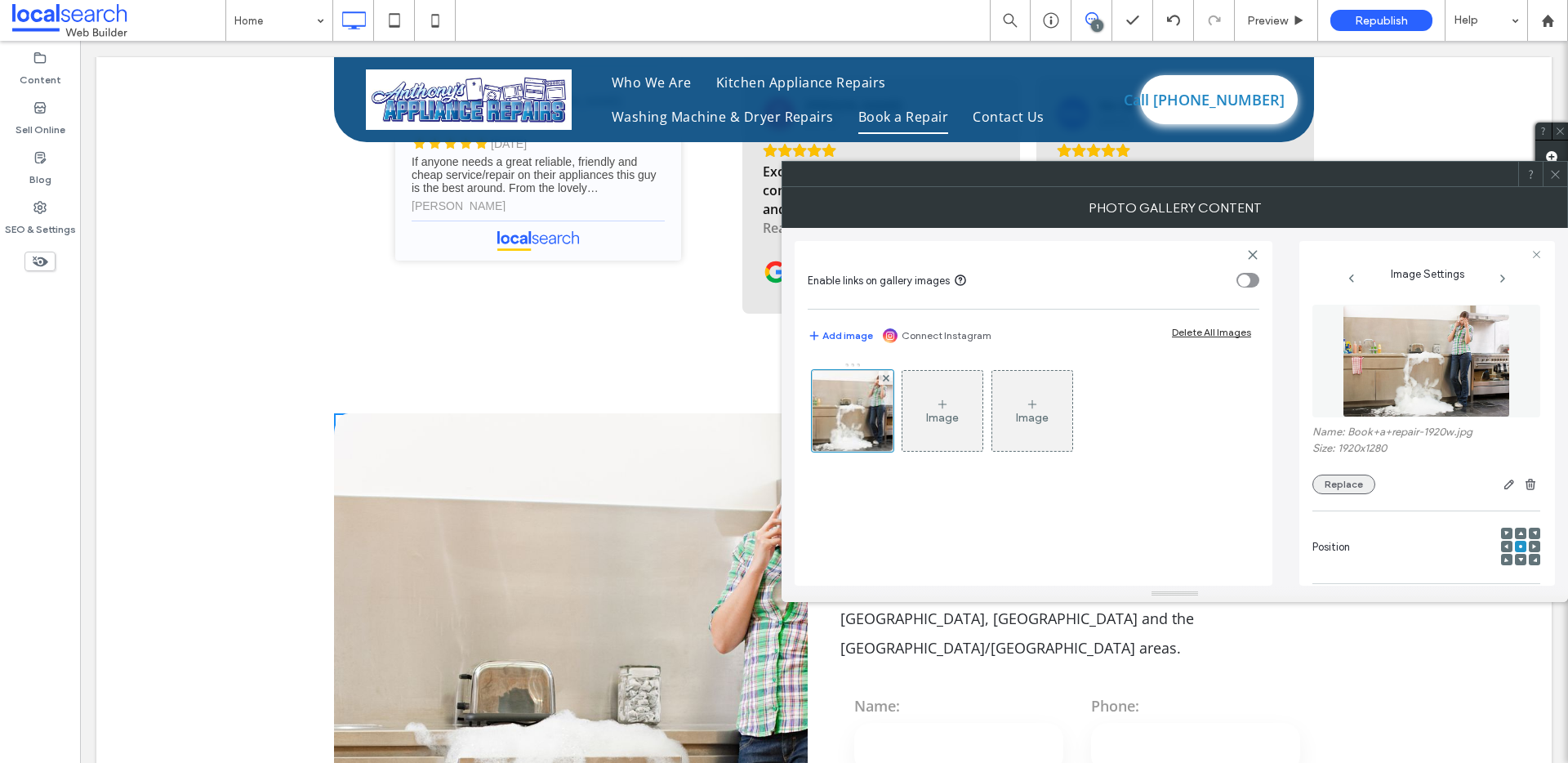
click at [1332, 483] on button "Replace" at bounding box center [1343, 485] width 63 height 20
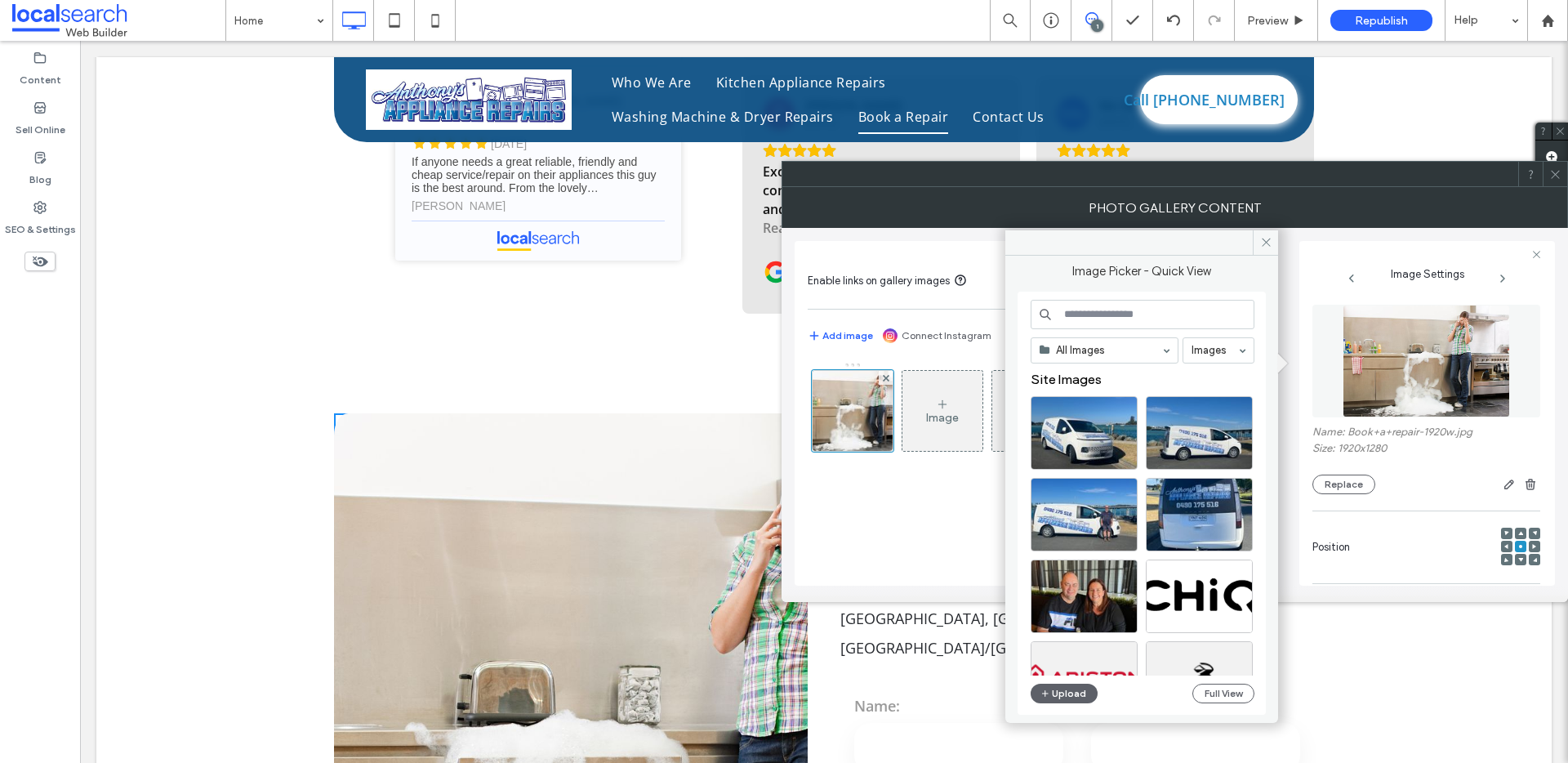
click at [1380, 232] on div "**********" at bounding box center [1174, 406] width 760 height 358
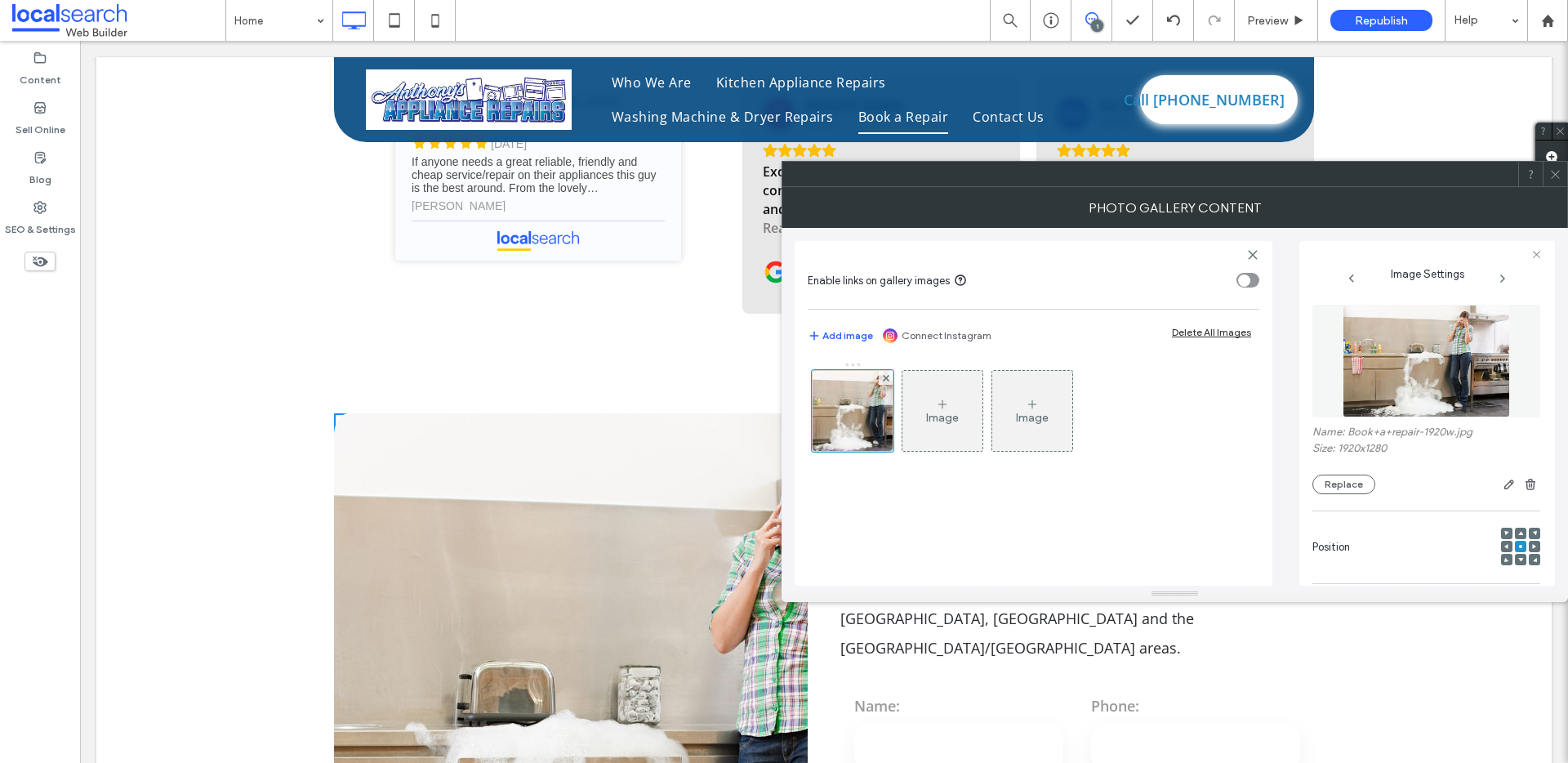
click at [1547, 179] on div at bounding box center [1555, 174] width 25 height 25
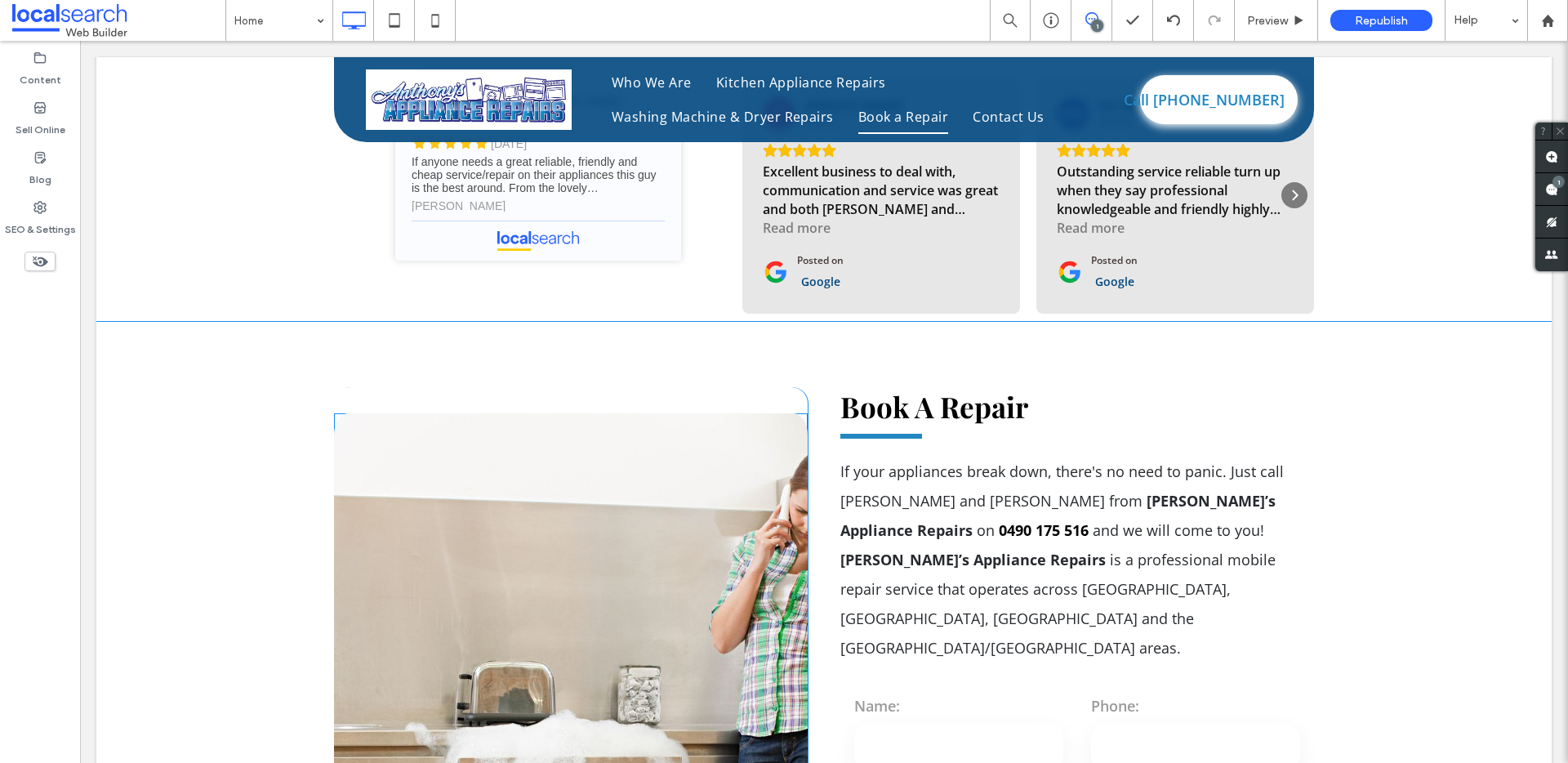
click at [593, 434] on link at bounding box center [571, 776] width 474 height 727
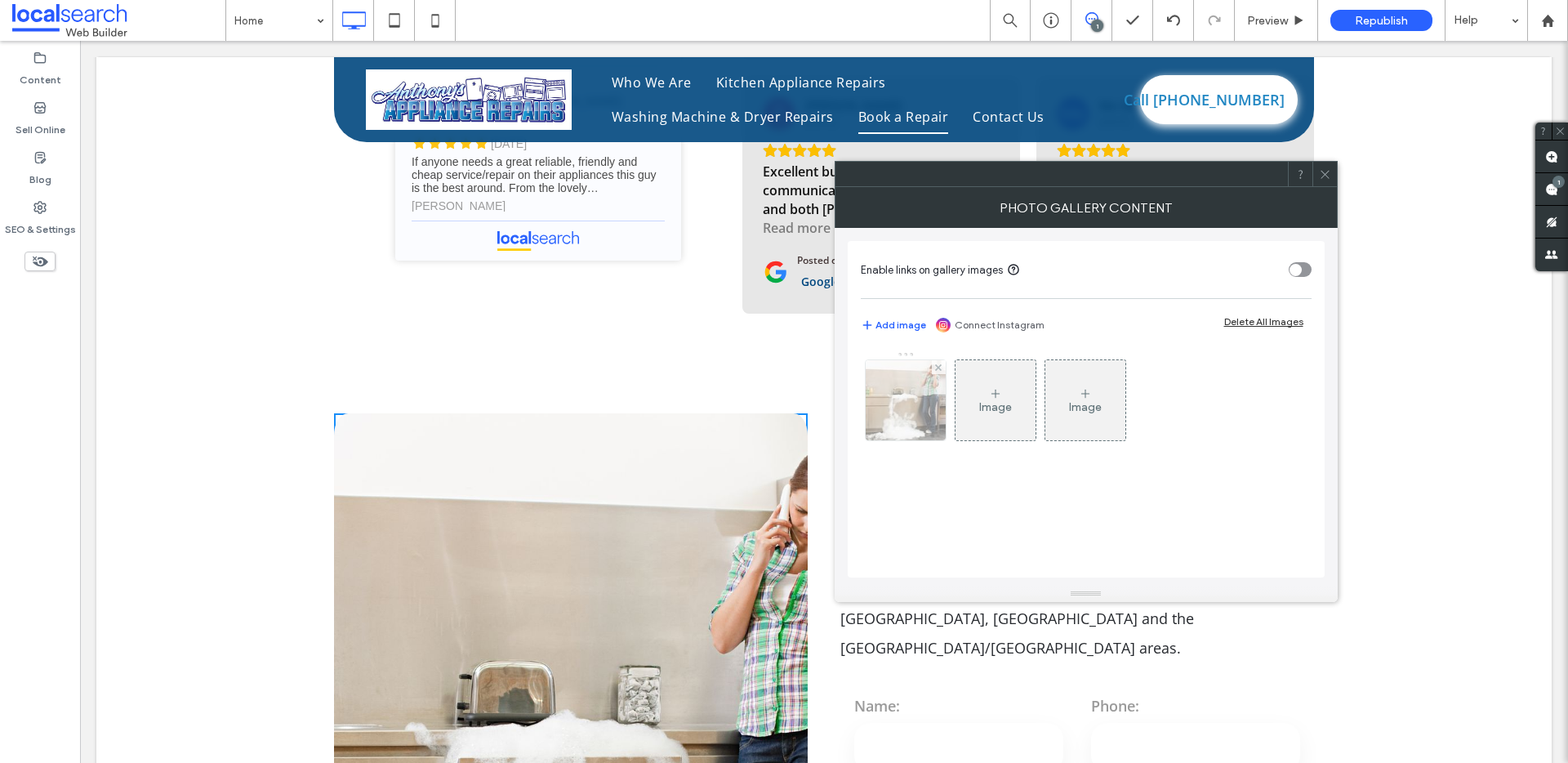
click at [893, 416] on img at bounding box center [905, 400] width 120 height 80
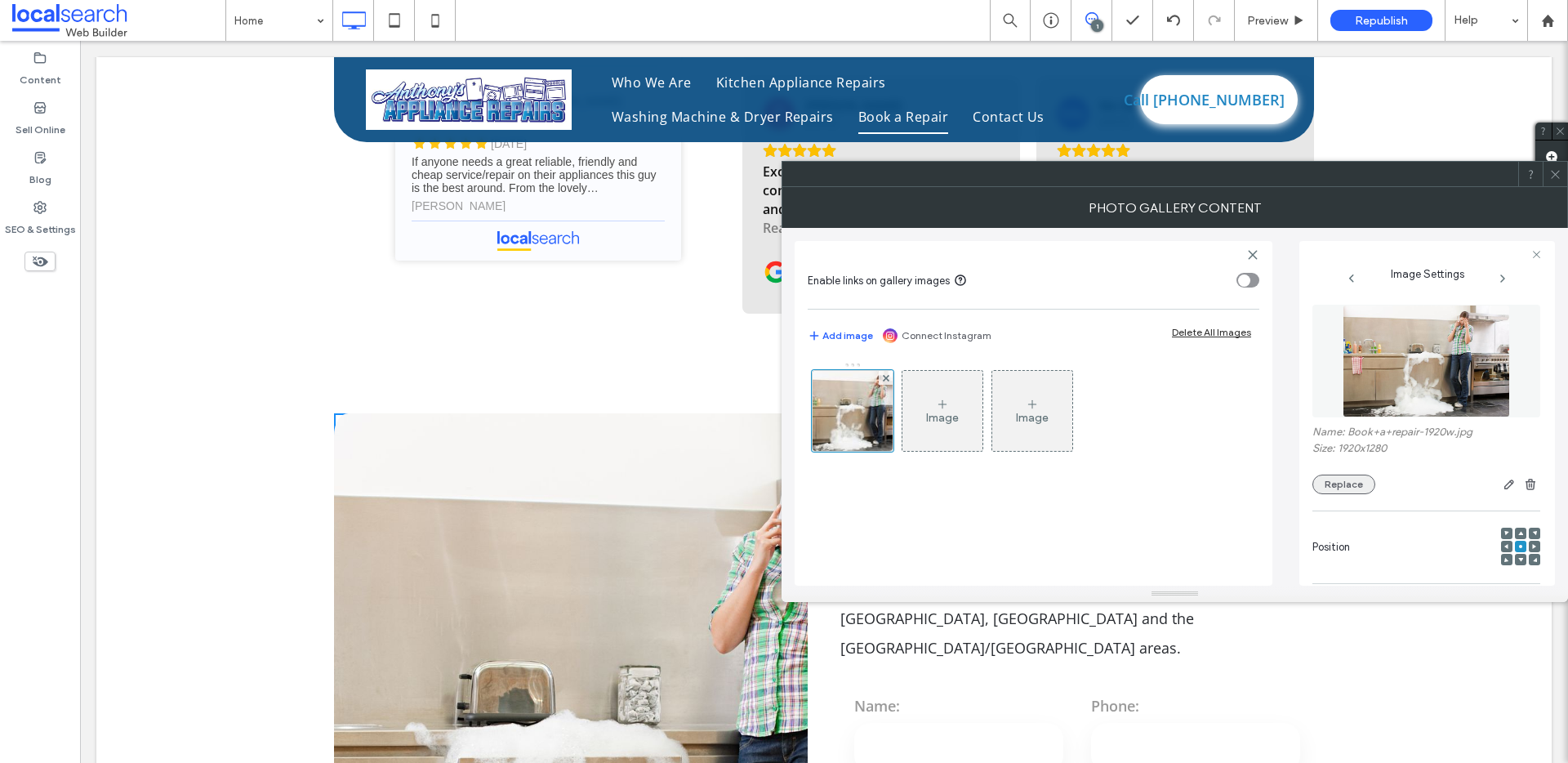
click at [1315, 480] on button "Replace" at bounding box center [1343, 485] width 63 height 20
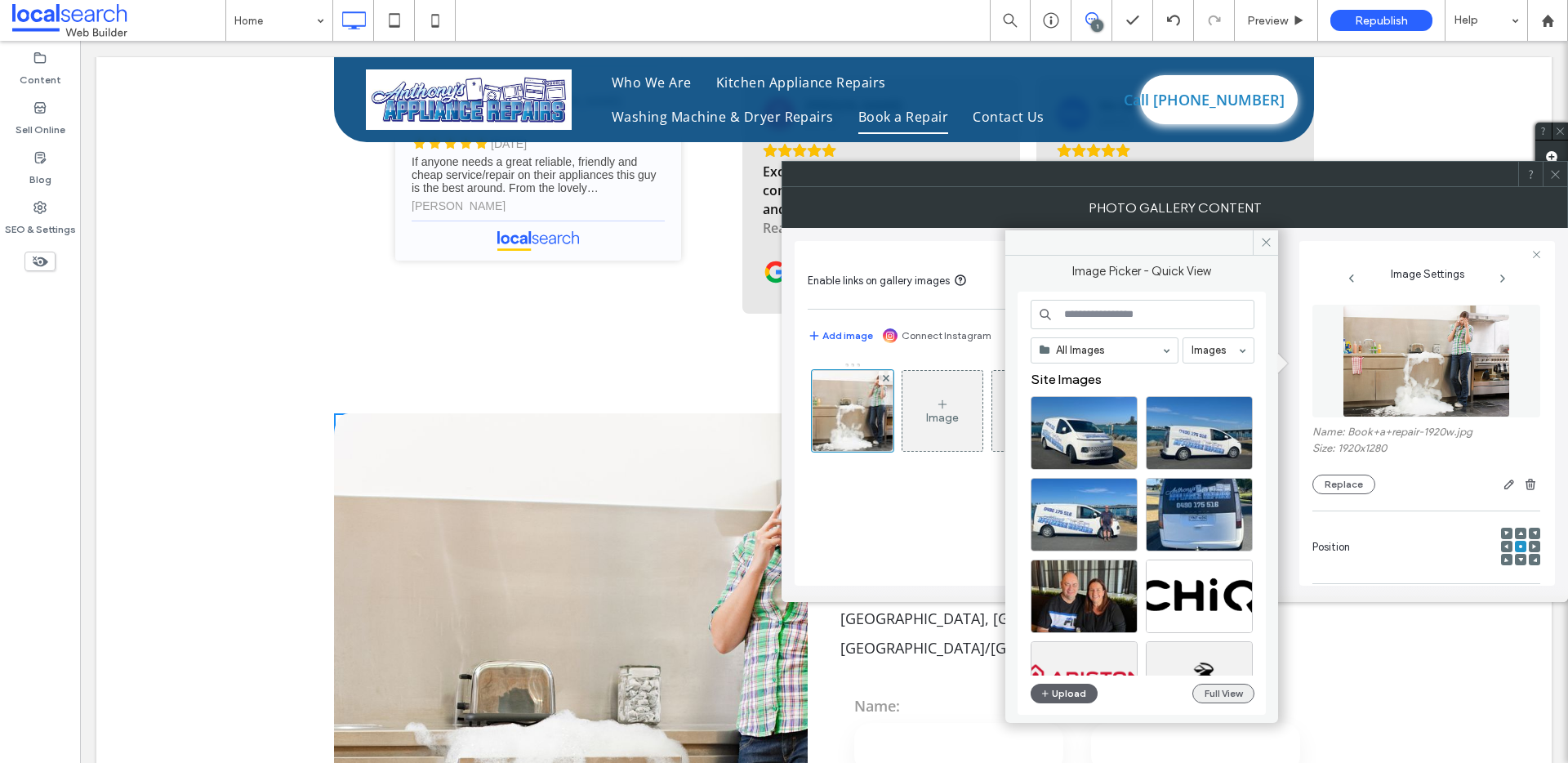
click at [1214, 692] on button "Full View" at bounding box center [1223, 694] width 62 height 20
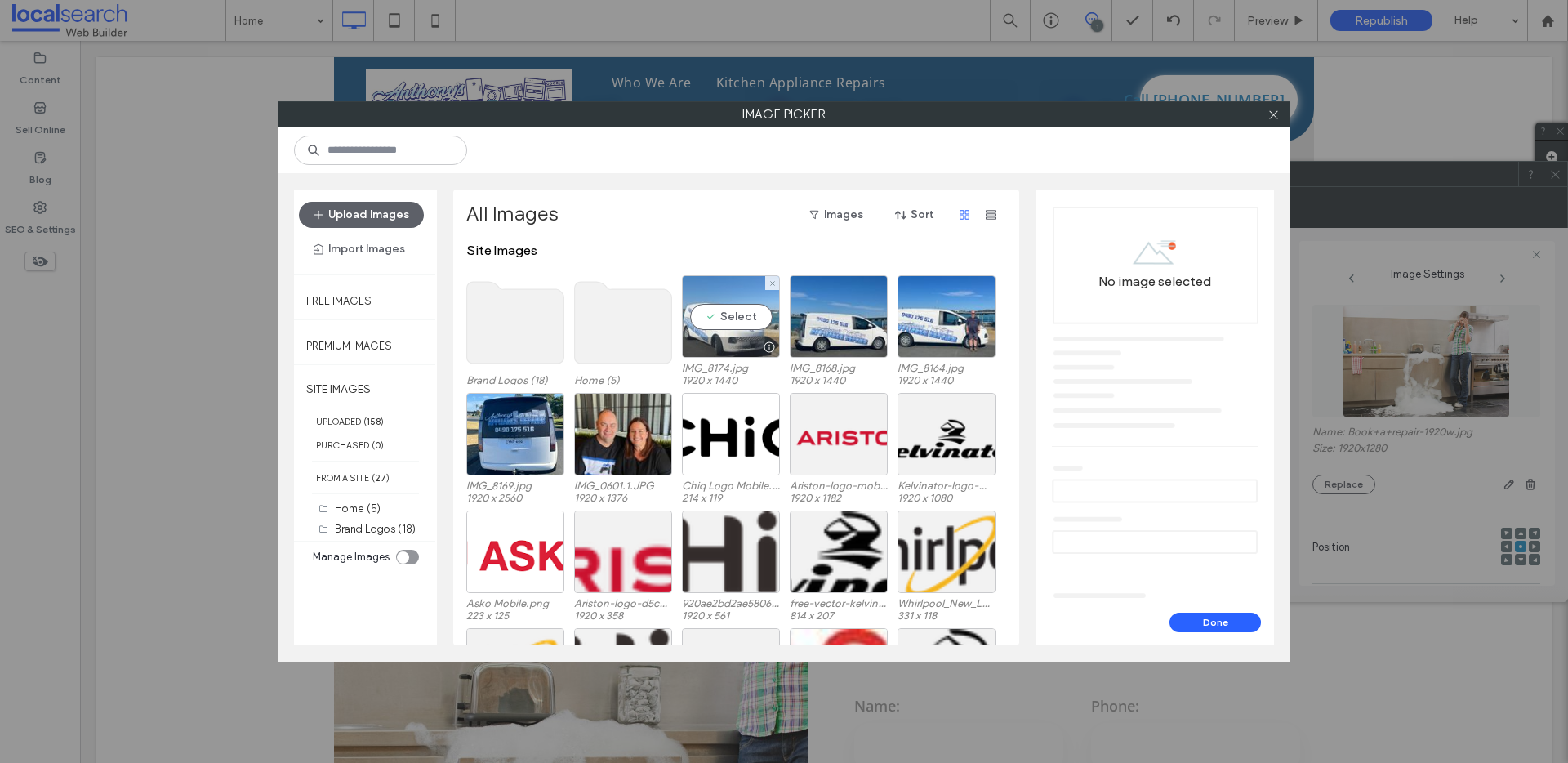
click at [749, 313] on div "Select" at bounding box center [731, 316] width 98 height 83
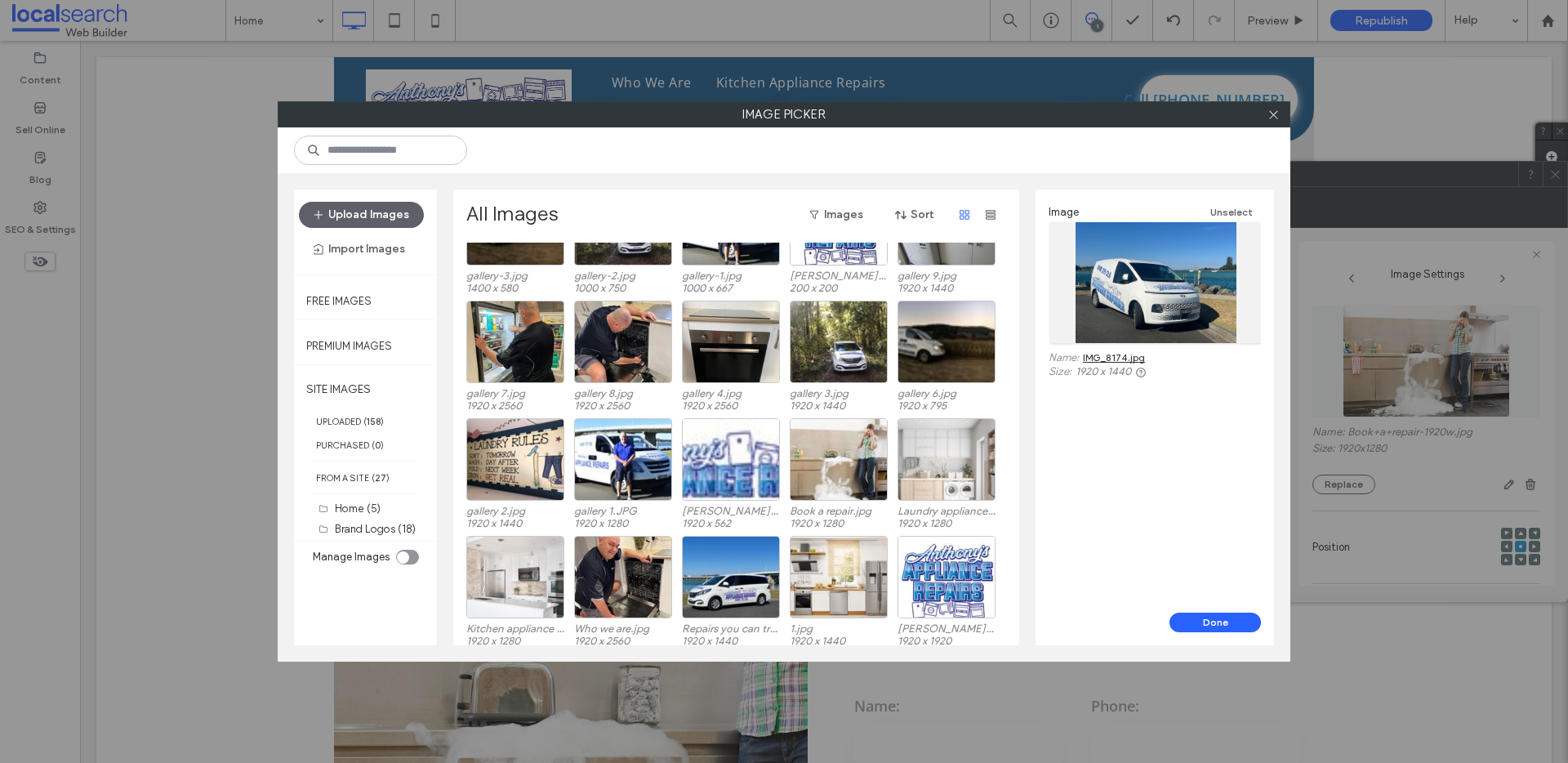
scroll to position [815, 0]
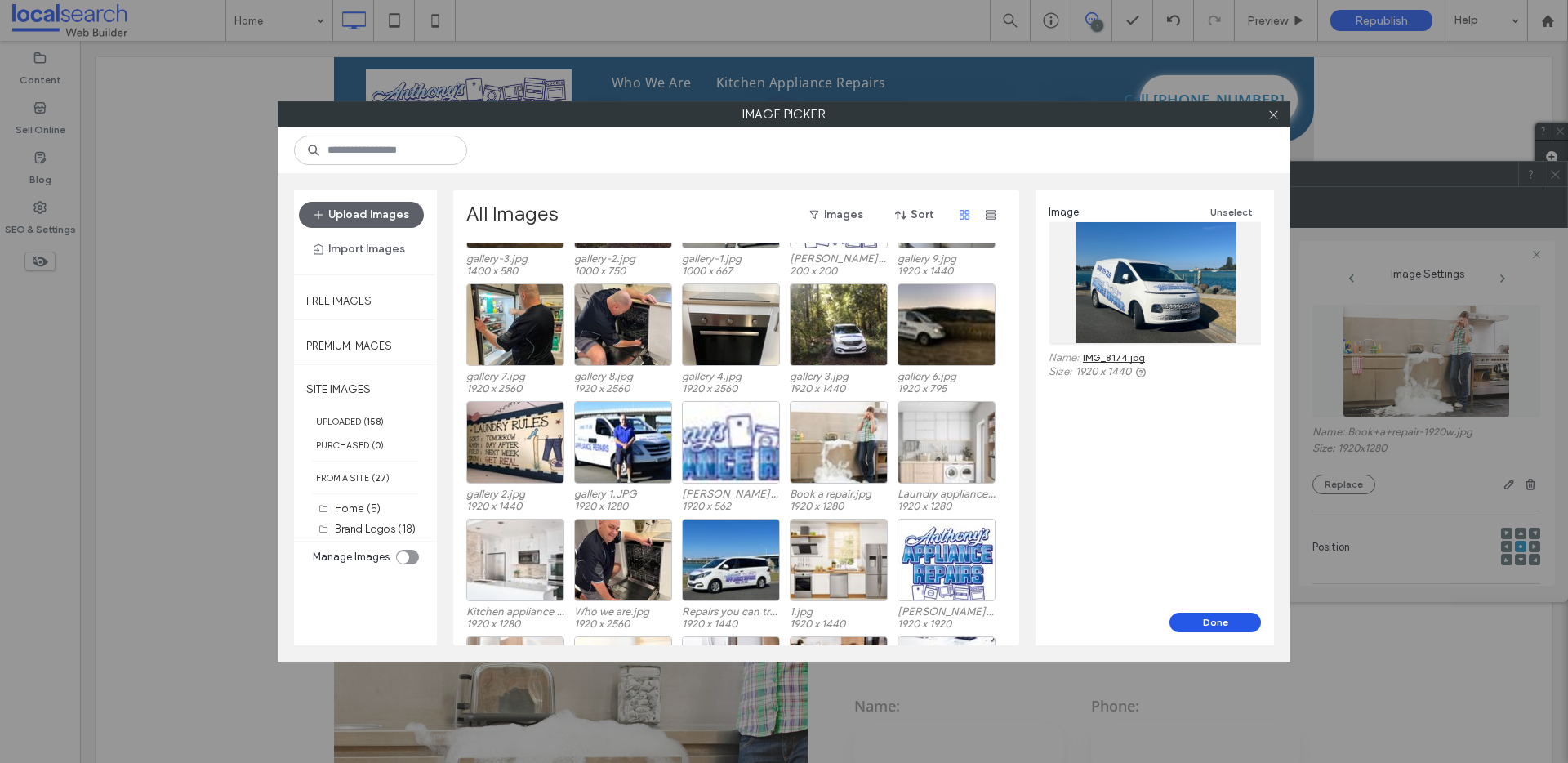
click at [1209, 621] on button "Done" at bounding box center [1215, 623] width 92 height 20
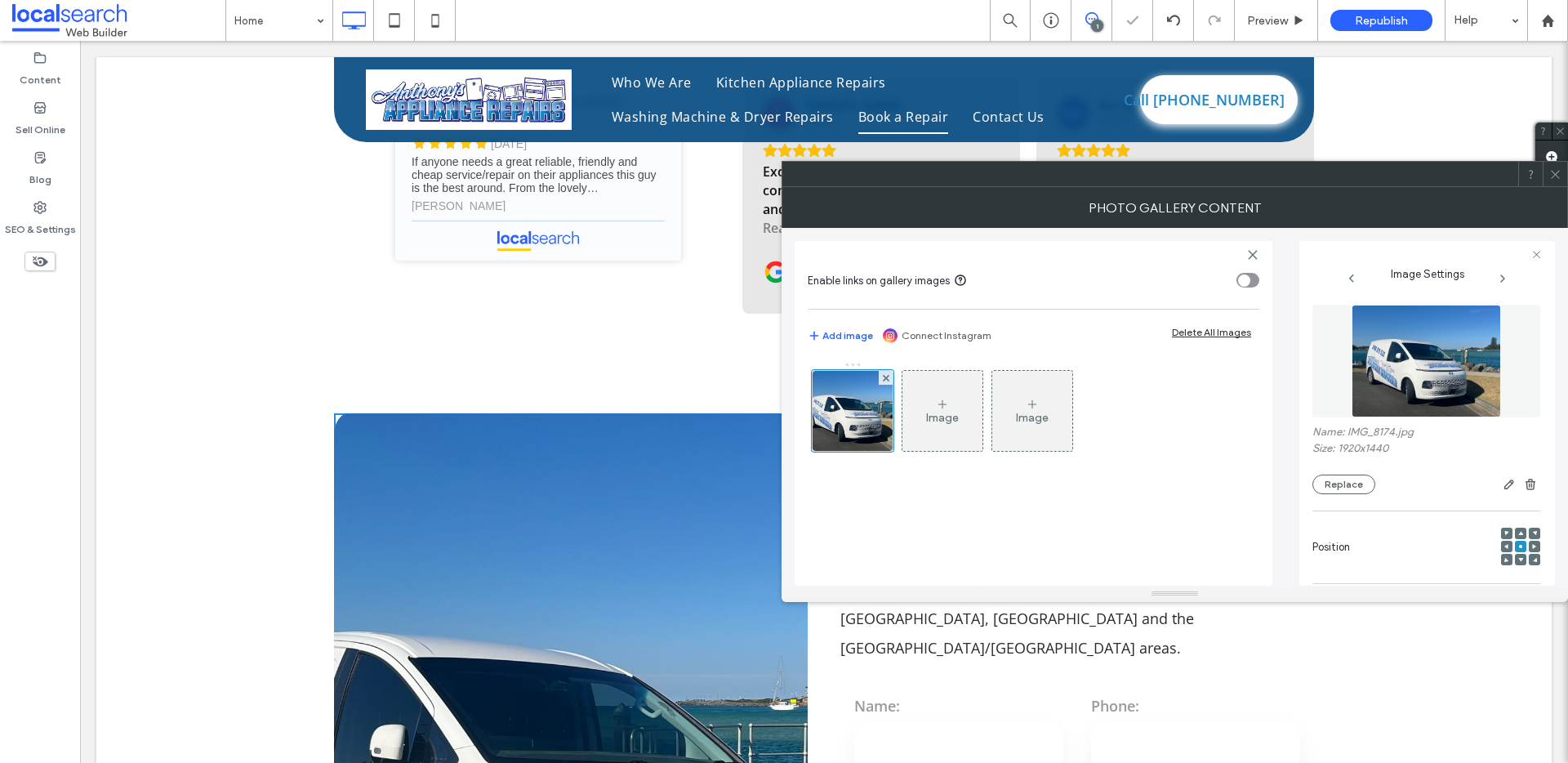
click at [1557, 175] on icon at bounding box center [1555, 174] width 12 height 12
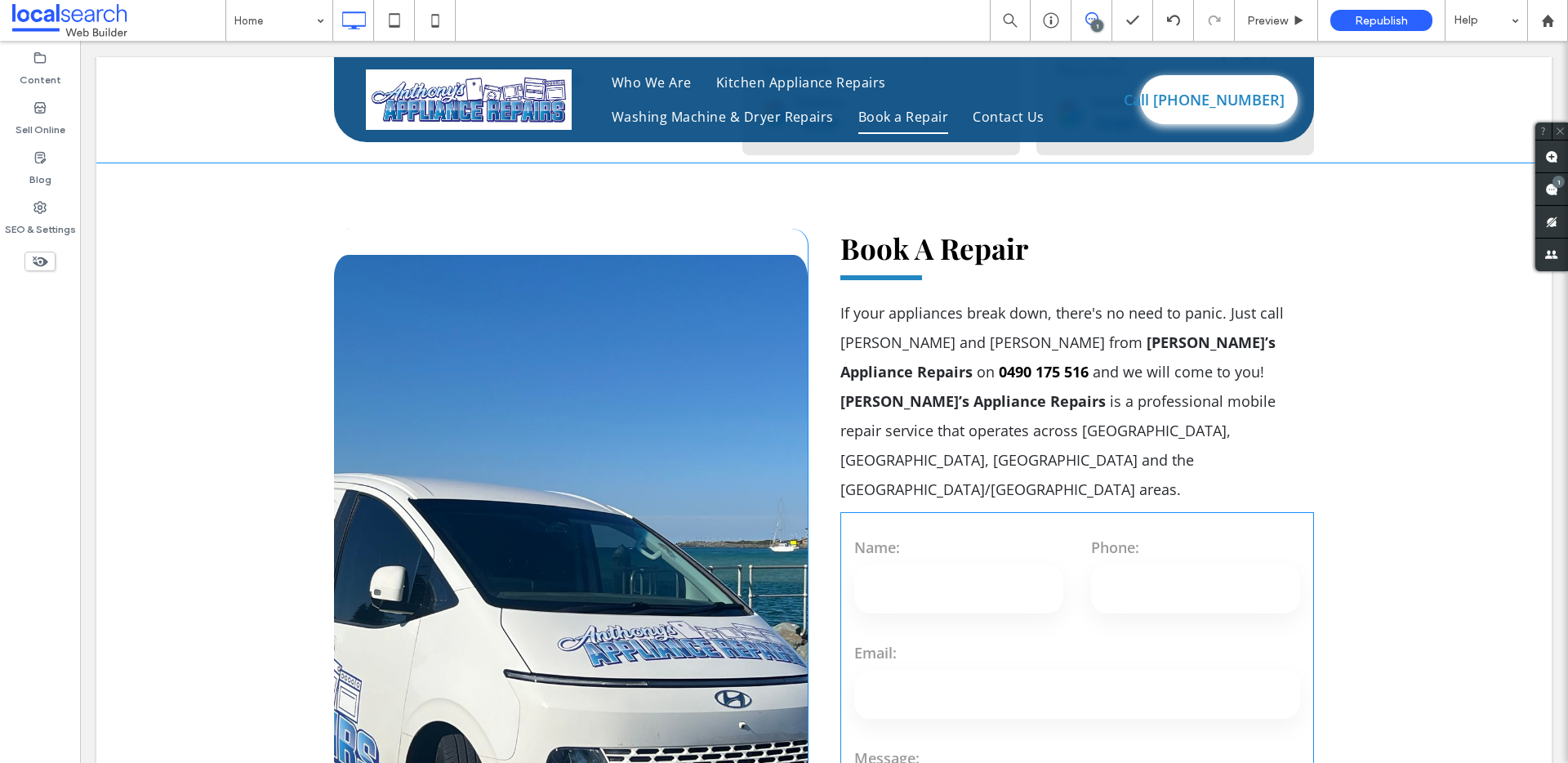
scroll to position [4637, 0]
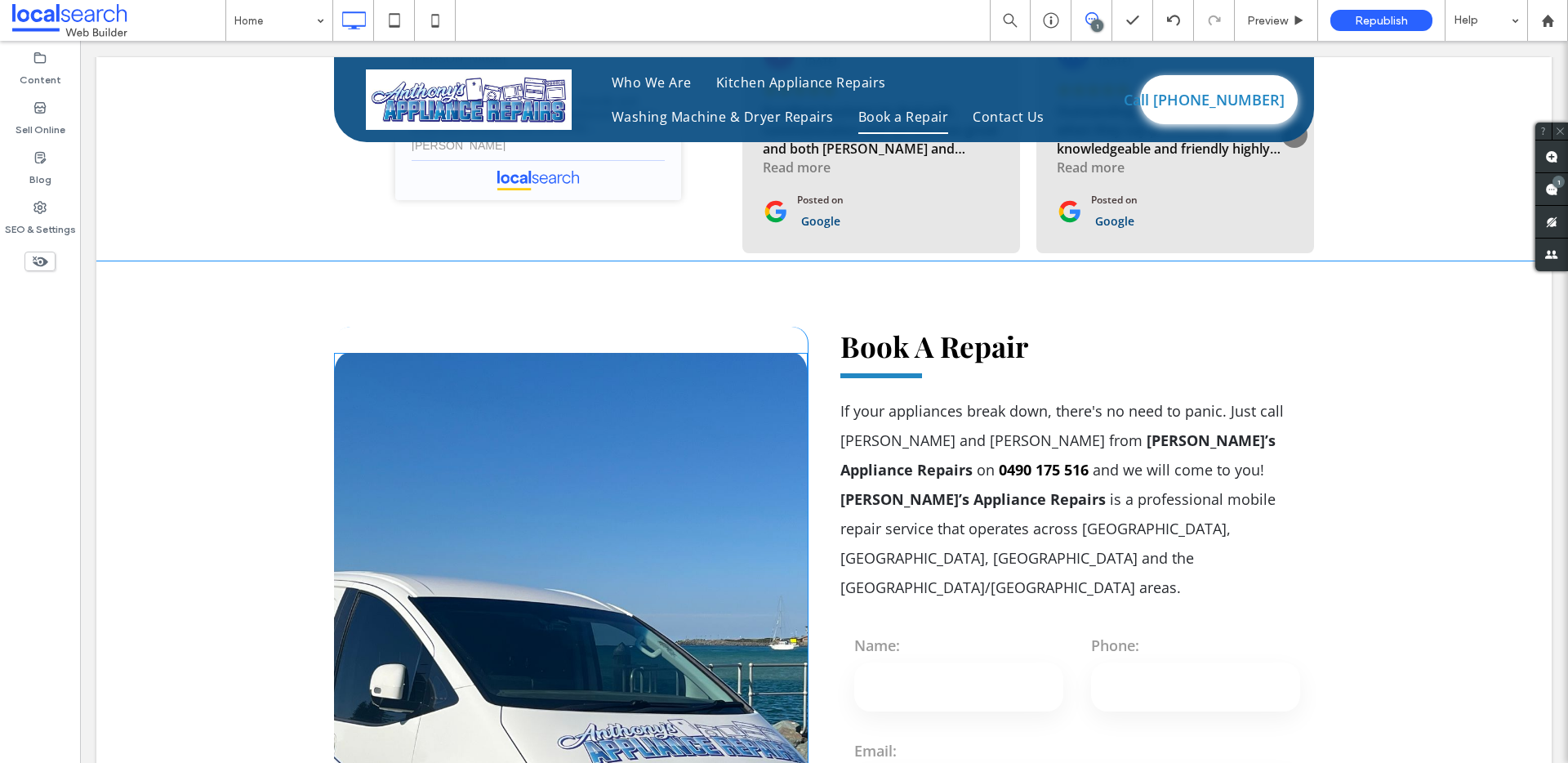
click at [611, 583] on link at bounding box center [571, 716] width 474 height 727
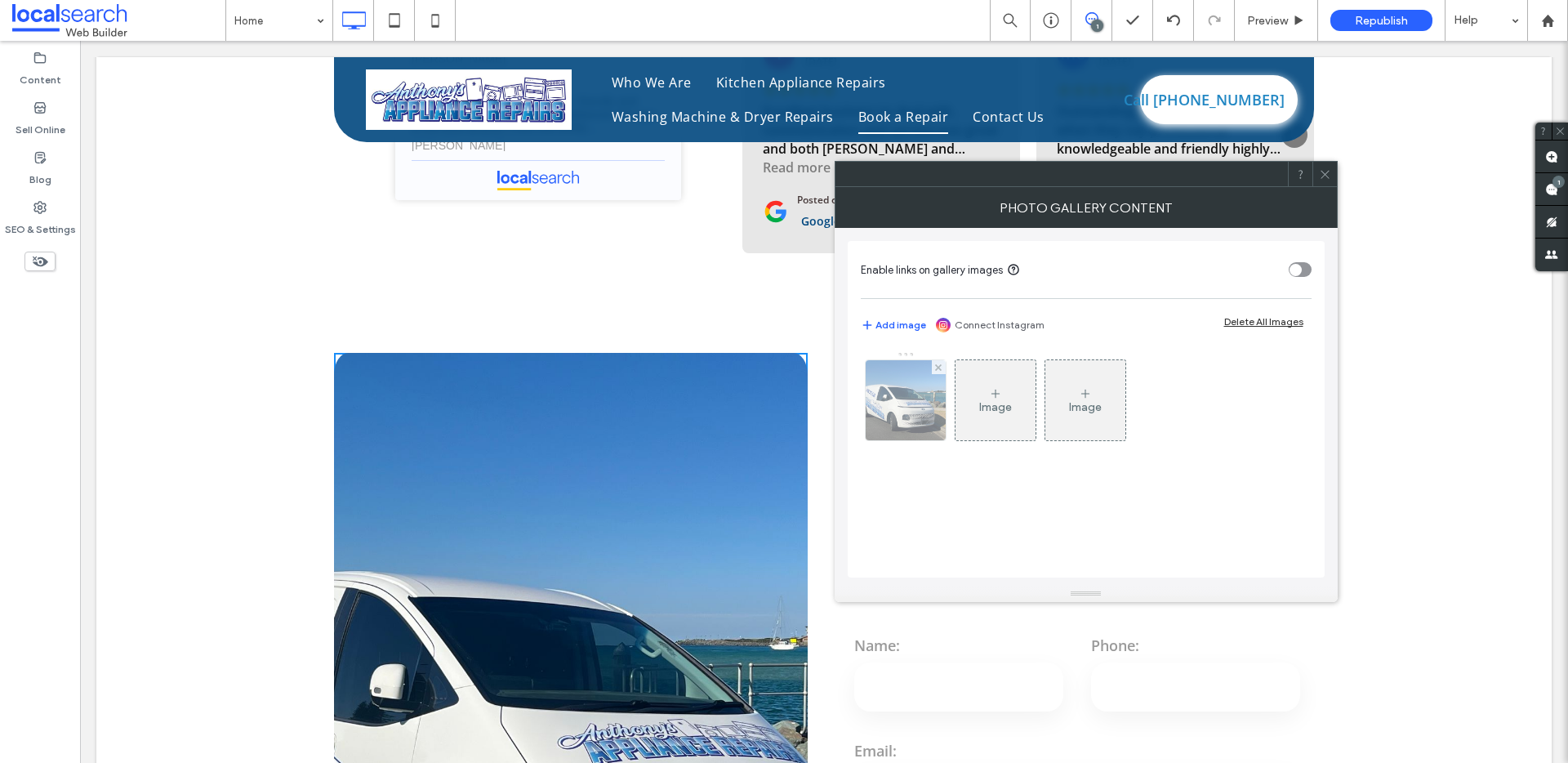
click at [914, 426] on img at bounding box center [906, 400] width 107 height 80
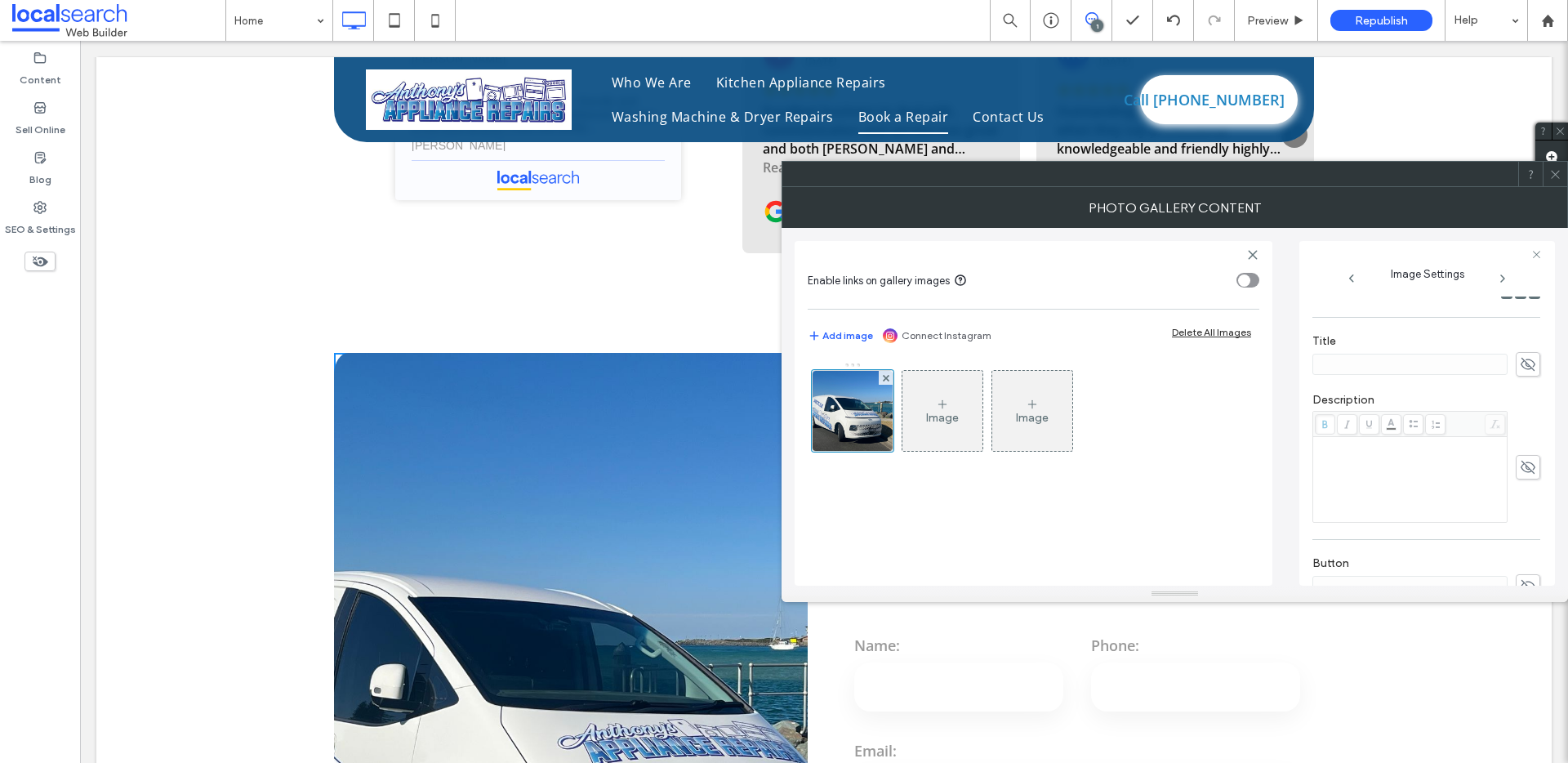
scroll to position [408, 0]
drag, startPoint x: 1318, startPoint y: 535, endPoint x: 1468, endPoint y: 531, distance: 150.1
click at [1468, 531] on textarea "**********" at bounding box center [1423, 541] width 221 height 45
paste textarea
type textarea "**********"
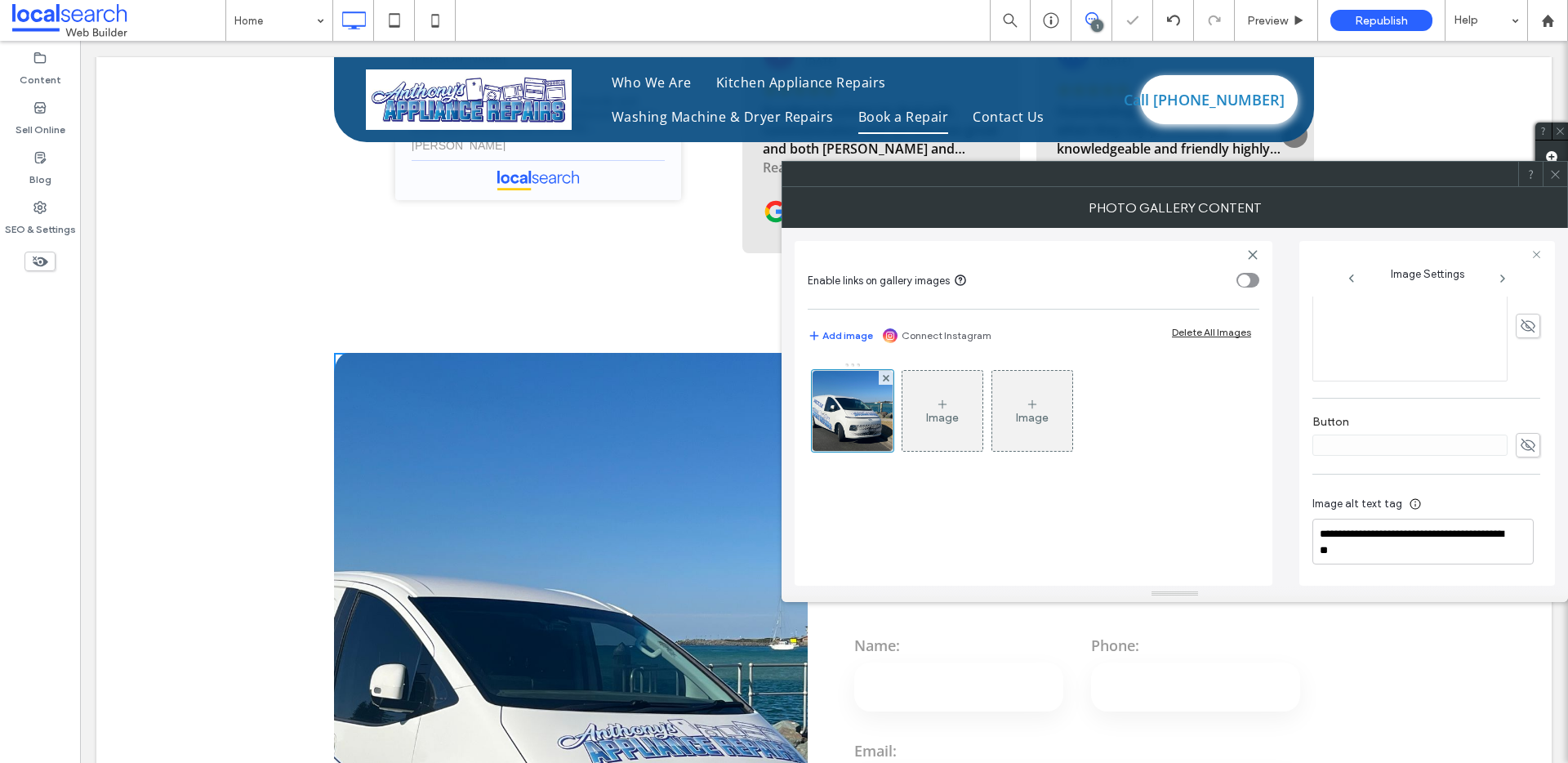
click at [1457, 494] on div "**********" at bounding box center [1426, 533] width 228 height 102
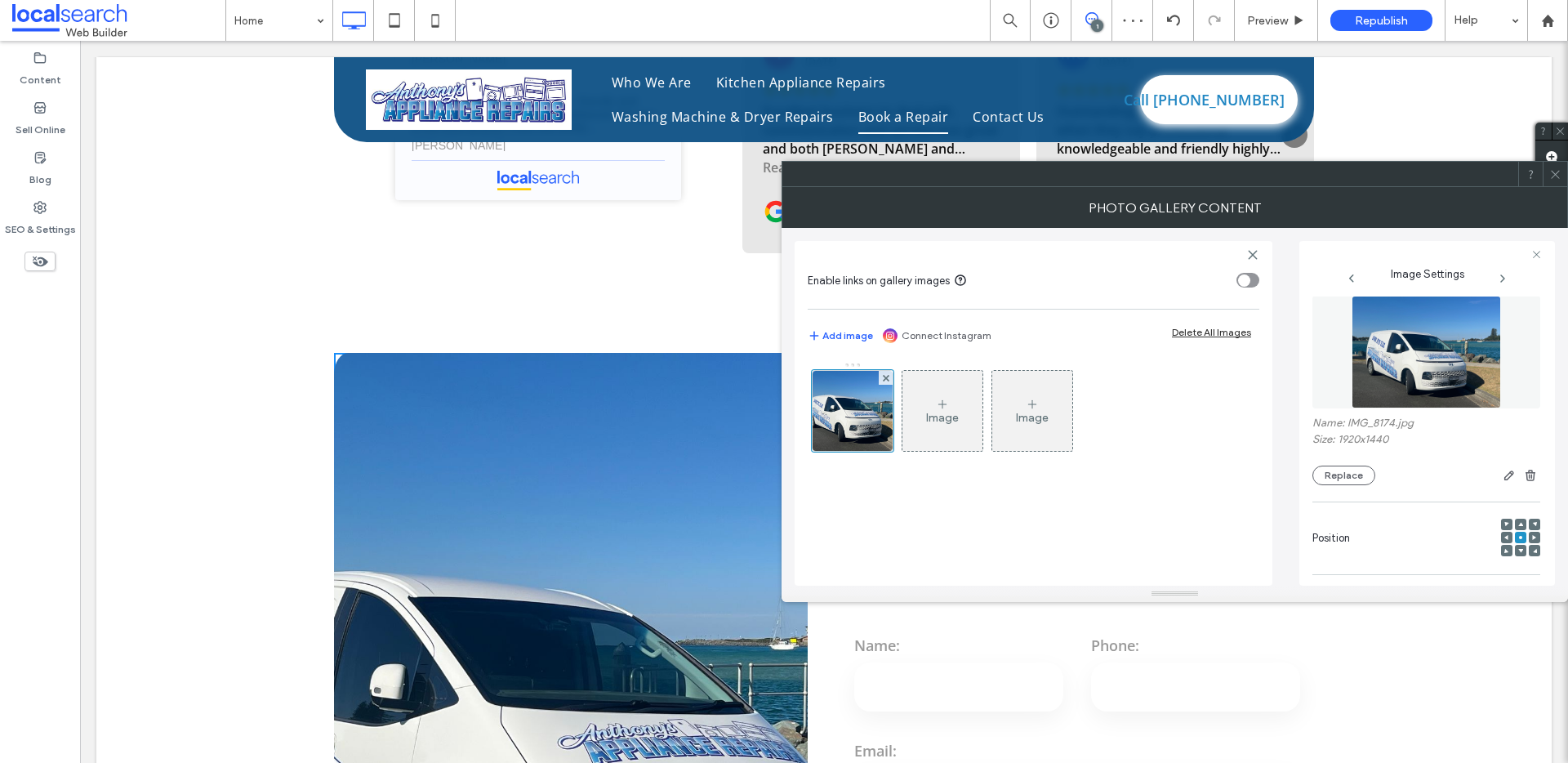
scroll to position [0, 0]
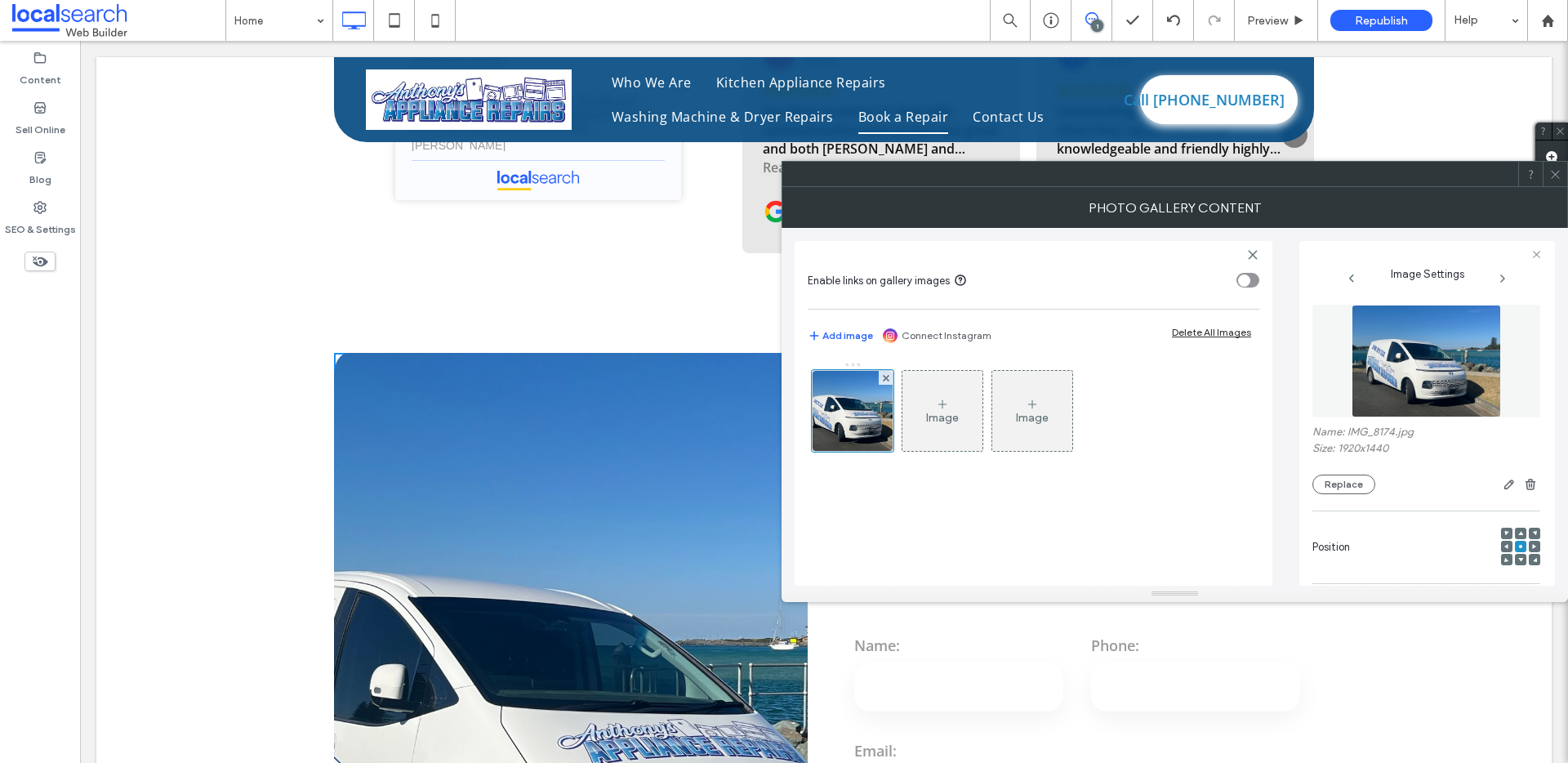
click at [1553, 174] on icon at bounding box center [1555, 174] width 12 height 12
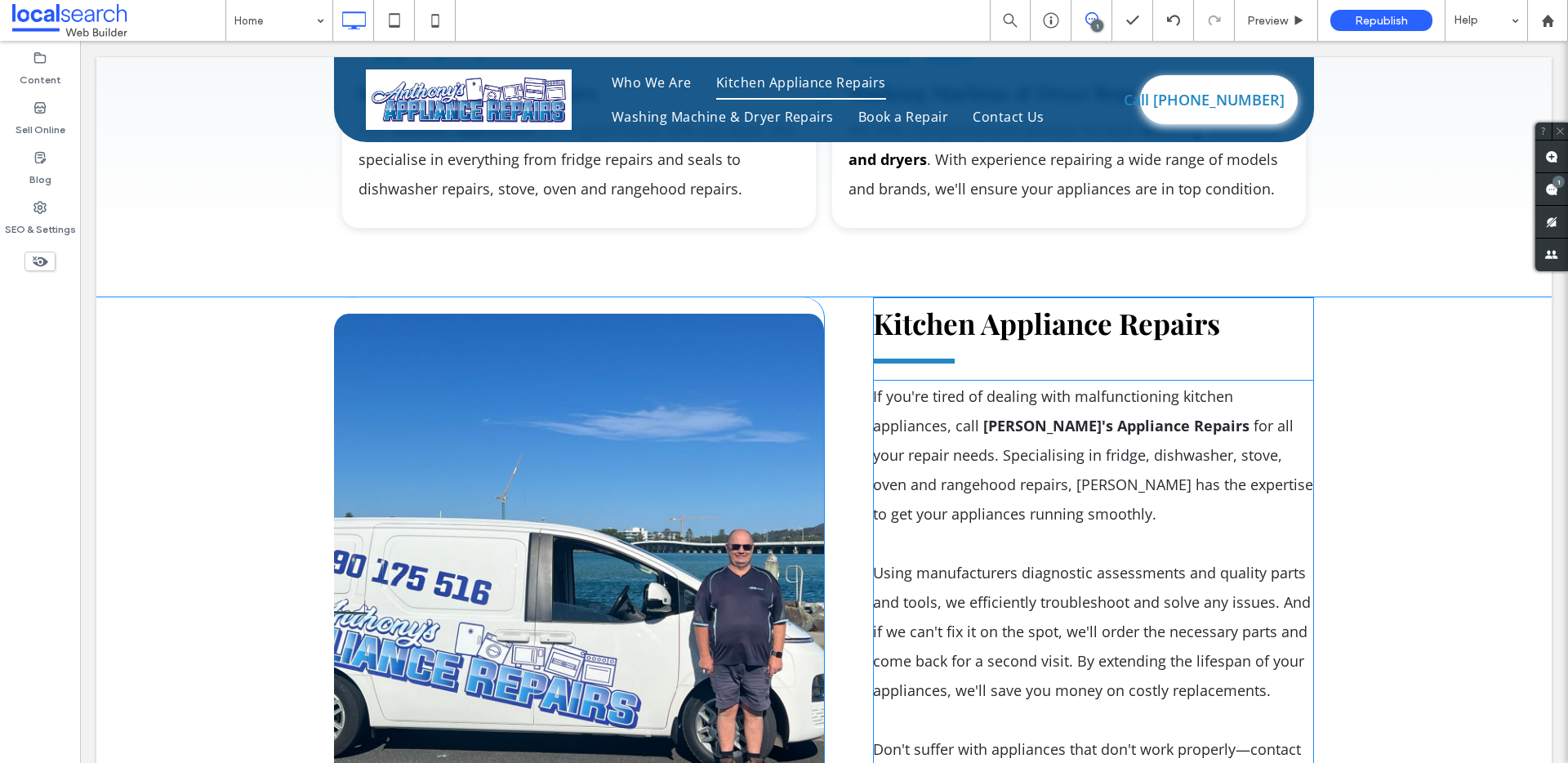
scroll to position [2781, 0]
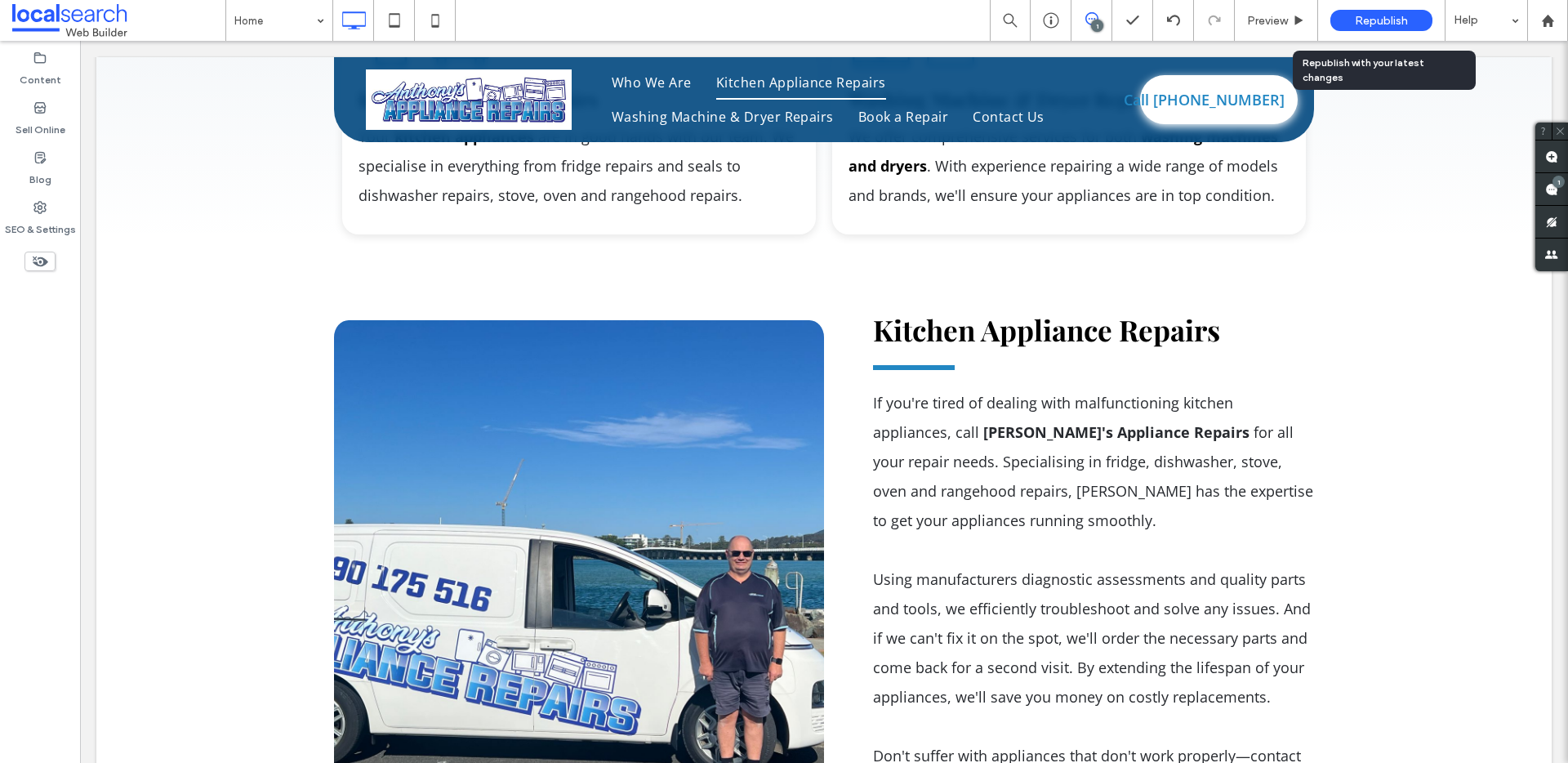
click at [1388, 19] on span "Republish" at bounding box center [1381, 21] width 53 height 14
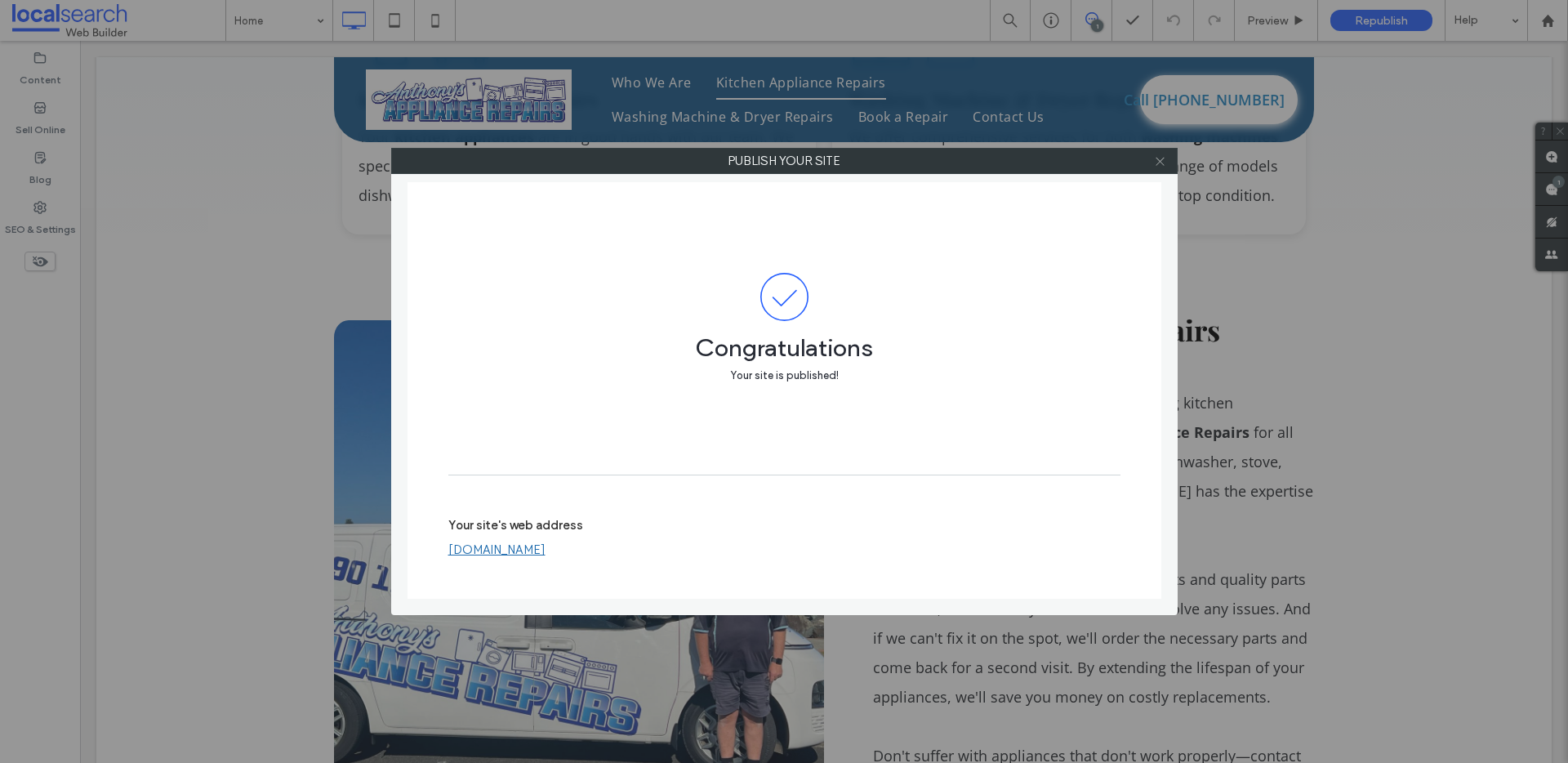
click at [1157, 159] on icon at bounding box center [1160, 161] width 12 height 12
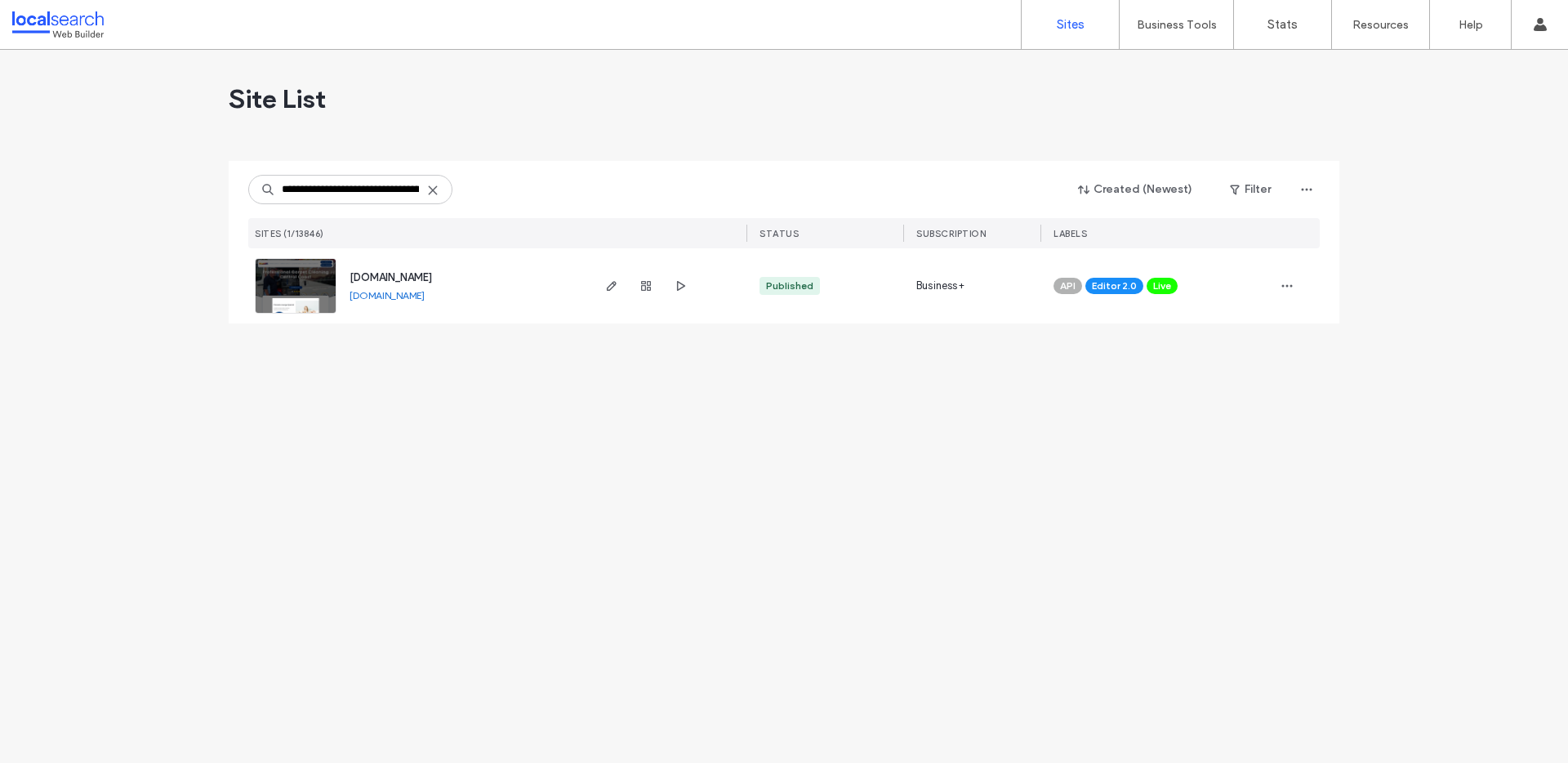
scroll to position [0, 92]
type input "**********"
click at [383, 275] on span "[DOMAIN_NAME]" at bounding box center [391, 277] width 83 height 12
